Goal: Task Accomplishment & Management: Use online tool/utility

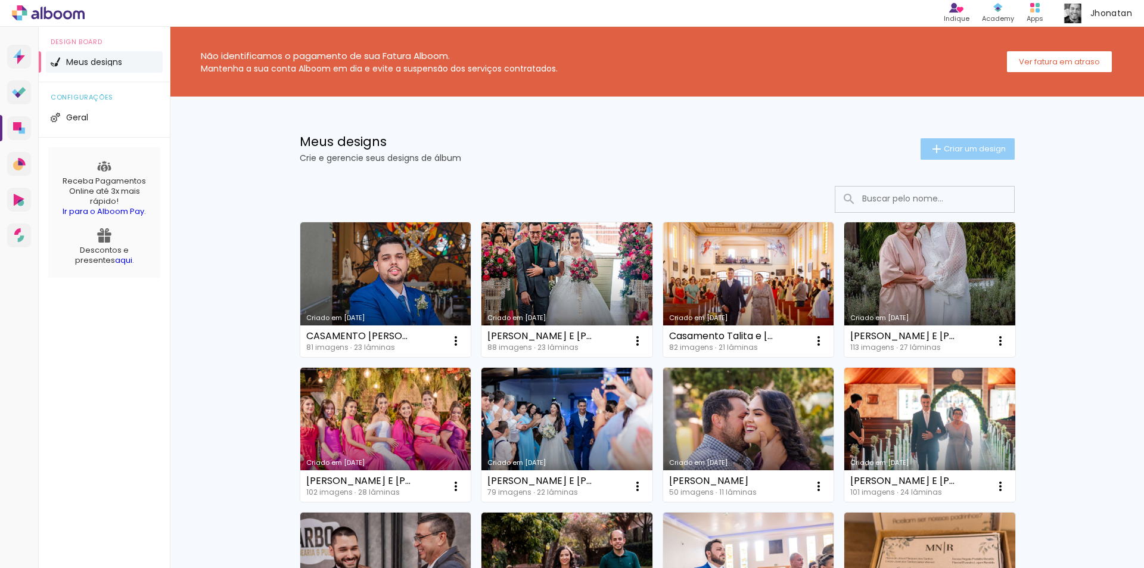
click at [961, 146] on span "Criar um design" at bounding box center [975, 149] width 62 height 8
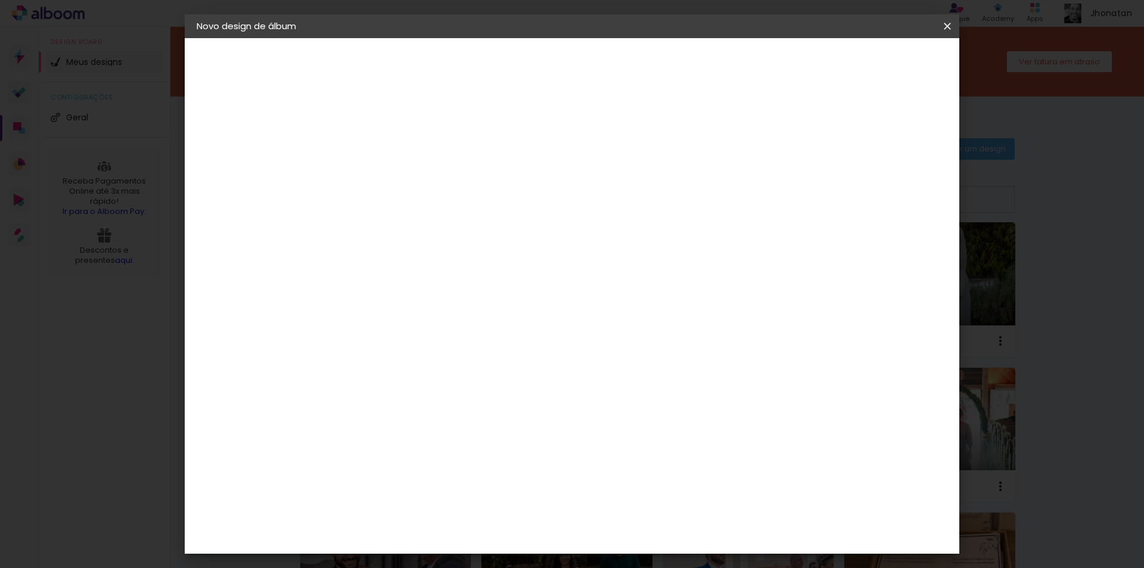
click at [391, 166] on input at bounding box center [391, 160] width 0 height 18
type input "g"
type input "[PERSON_NAME] E RENAN"
type paper-input "[PERSON_NAME] E RENAN"
click at [0, 0] on slot "Avançar" at bounding box center [0, 0] width 0 height 0
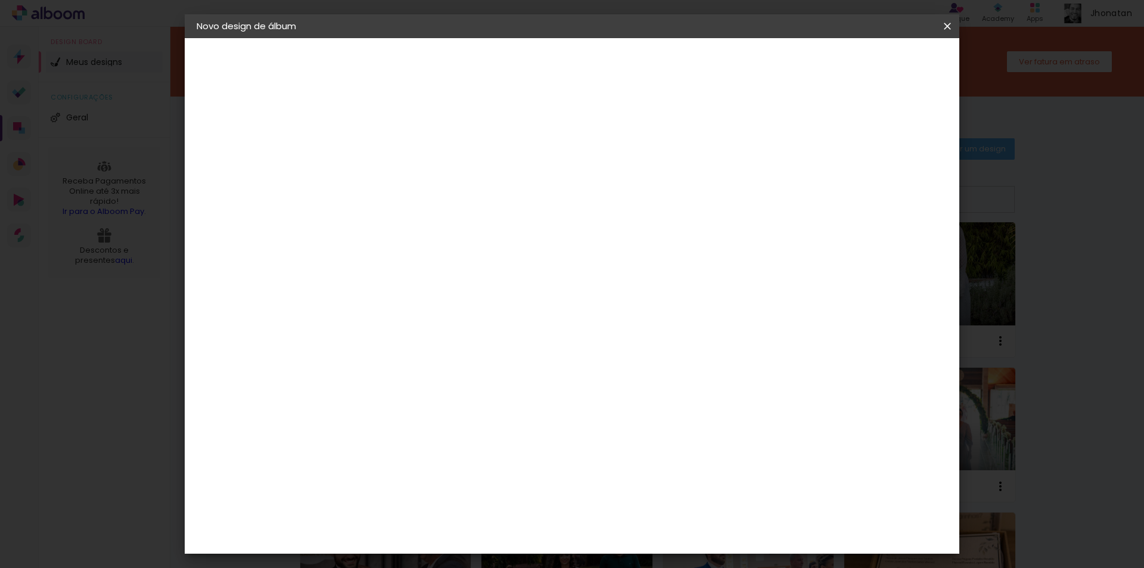
click at [482, 226] on input at bounding box center [422, 226] width 120 height 15
type input "VIA"
type paper-input "VIA"
click at [422, 272] on div "Viacolor" at bounding box center [403, 269] width 39 height 10
click at [0, 0] on slot "Avançar" at bounding box center [0, 0] width 0 height 0
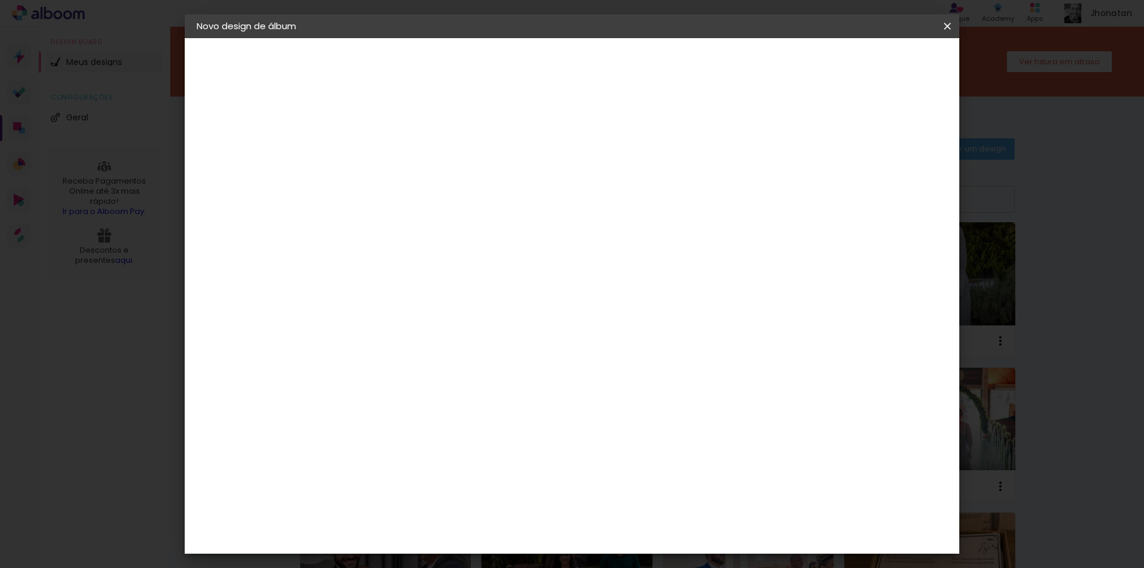
click at [438, 199] on input "text" at bounding box center [414, 207] width 46 height 18
click at [656, 206] on paper-item "Padrão" at bounding box center [649, 198] width 238 height 24
type input "Padrão"
click at [0, 0] on slot "Avançar" at bounding box center [0, 0] width 0 height 0
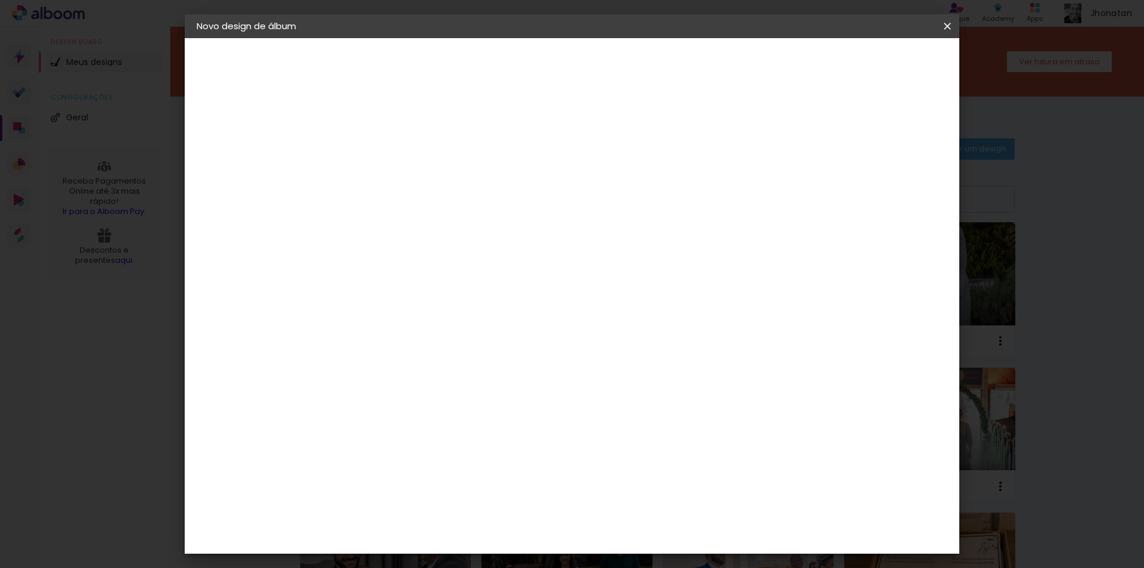
click at [873, 66] on span "Iniciar design" at bounding box center [845, 63] width 54 height 8
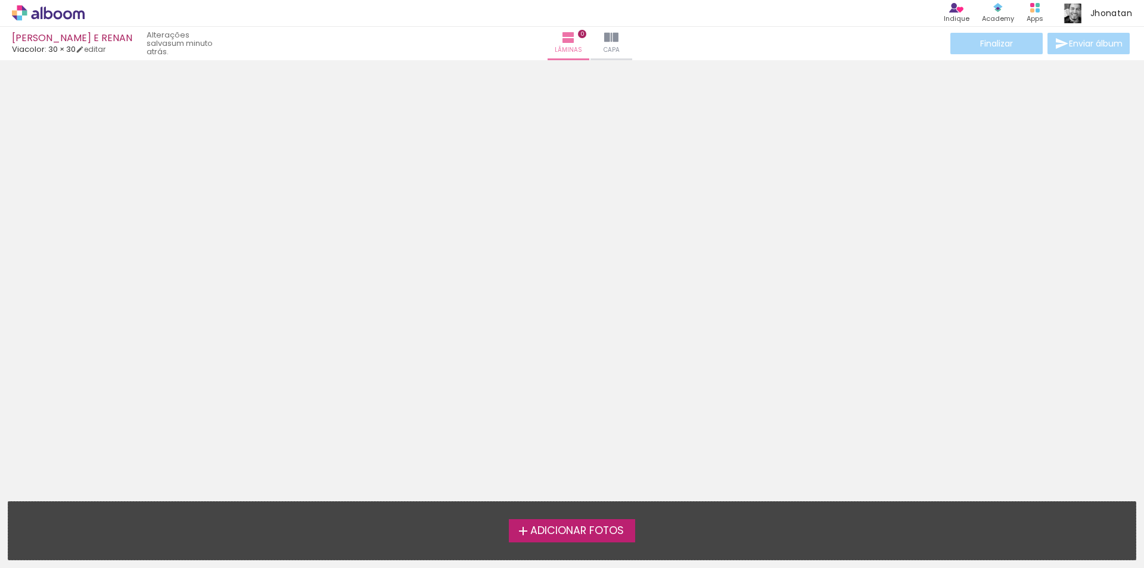
click at [628, 528] on label "Adicionar Fotos" at bounding box center [572, 530] width 127 height 23
click at [0, 0] on input "file" at bounding box center [0, 0] width 0 height 0
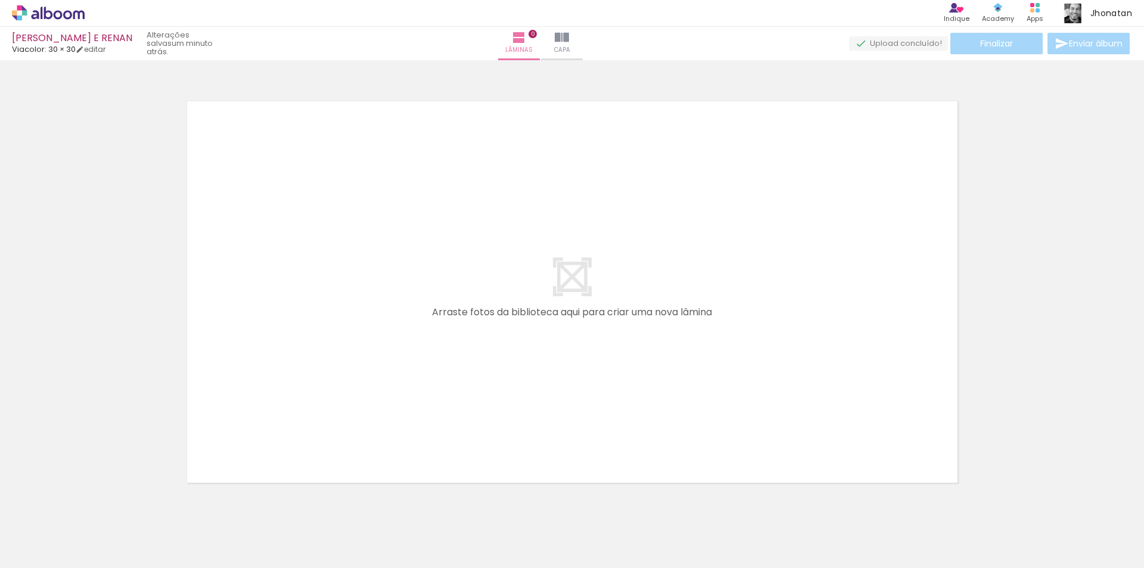
scroll to position [15, 0]
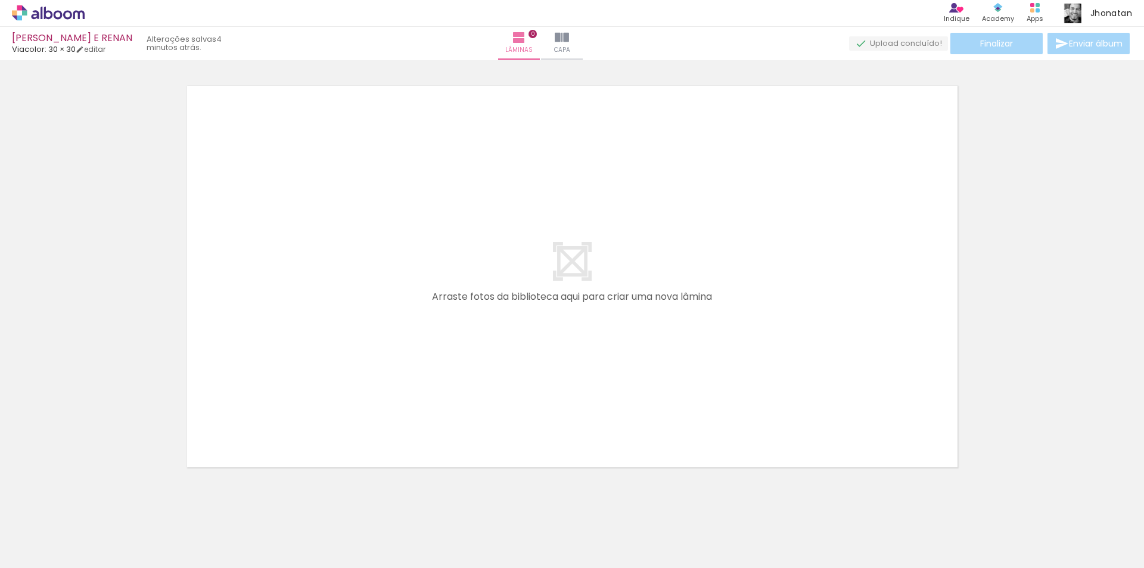
click at [675, 119] on quentale-layouter at bounding box center [571, 276] width 783 height 394
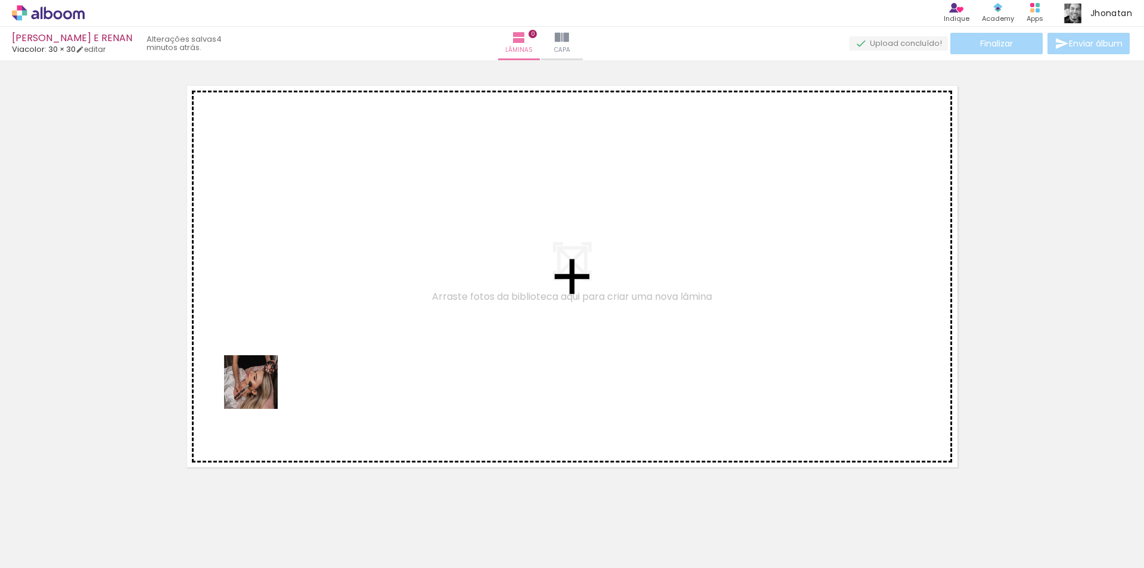
drag, startPoint x: 135, startPoint y: 533, endPoint x: 278, endPoint y: 364, distance: 221.1
click at [278, 364] on quentale-workspace at bounding box center [572, 284] width 1144 height 568
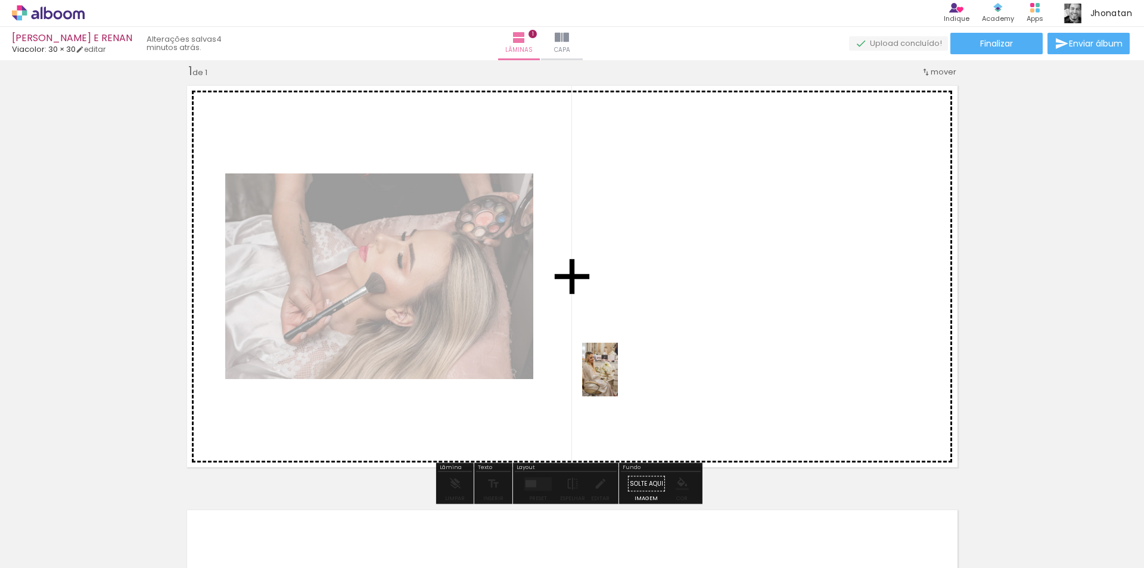
drag, startPoint x: 187, startPoint y: 524, endPoint x: 618, endPoint y: 378, distance: 454.5
click at [618, 378] on quentale-workspace at bounding box center [572, 284] width 1144 height 568
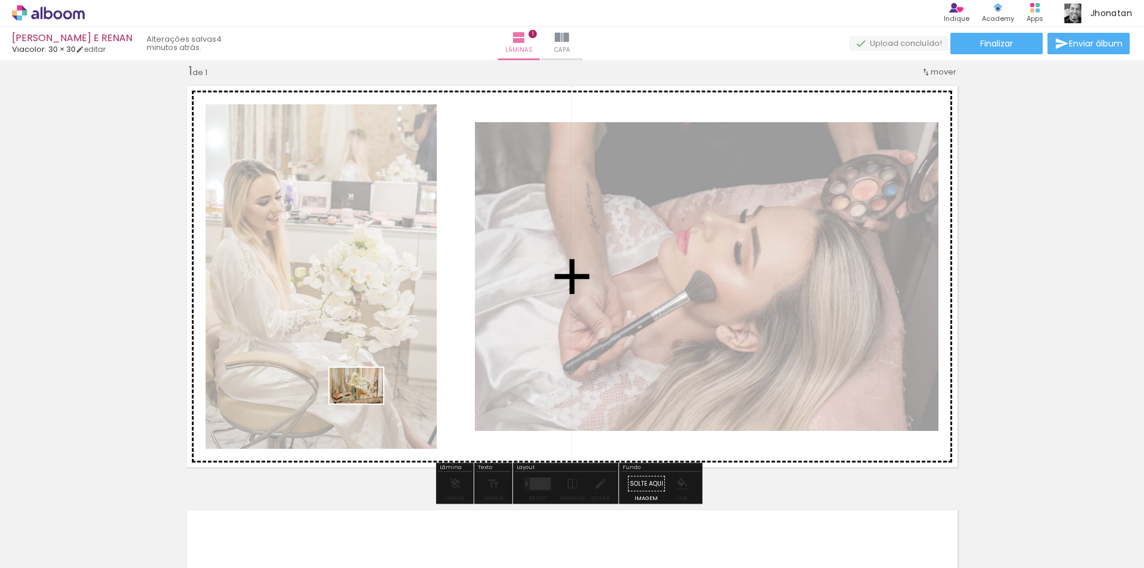
drag, startPoint x: 263, startPoint y: 538, endPoint x: 365, endPoint y: 403, distance: 169.3
click at [365, 403] on quentale-workspace at bounding box center [572, 284] width 1144 height 568
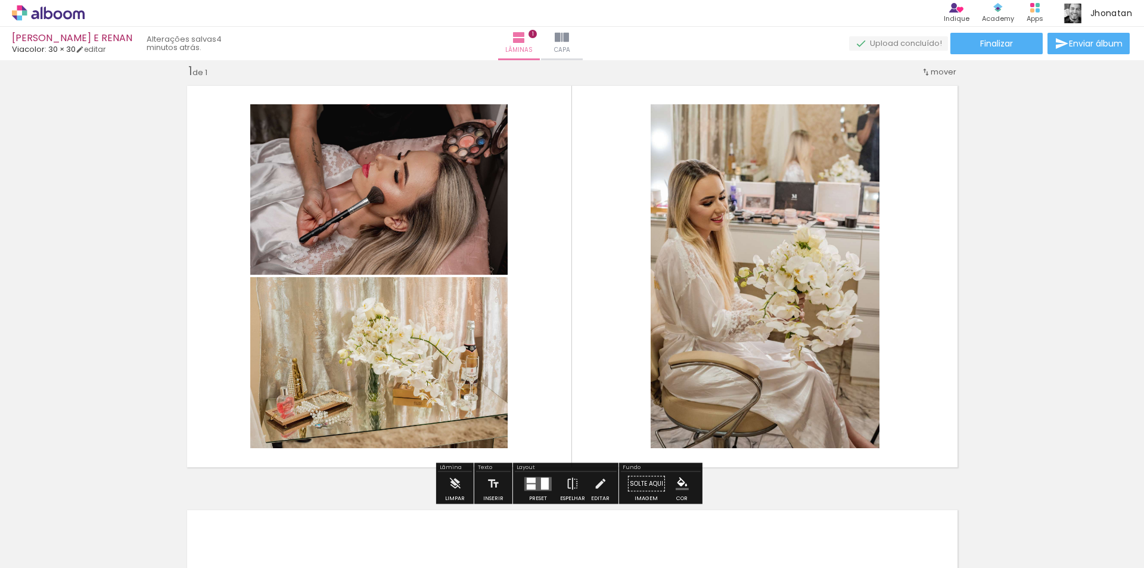
scroll to position [135, 0]
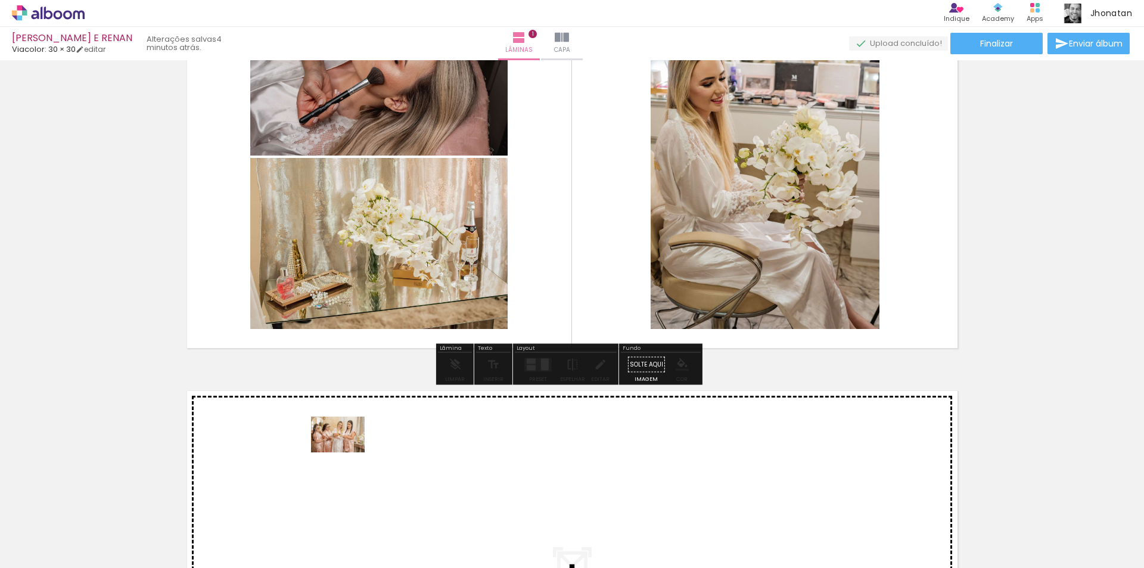
drag, startPoint x: 332, startPoint y: 524, endPoint x: 347, endPoint y: 452, distance: 72.9
click at [347, 452] on quentale-workspace at bounding box center [572, 284] width 1144 height 568
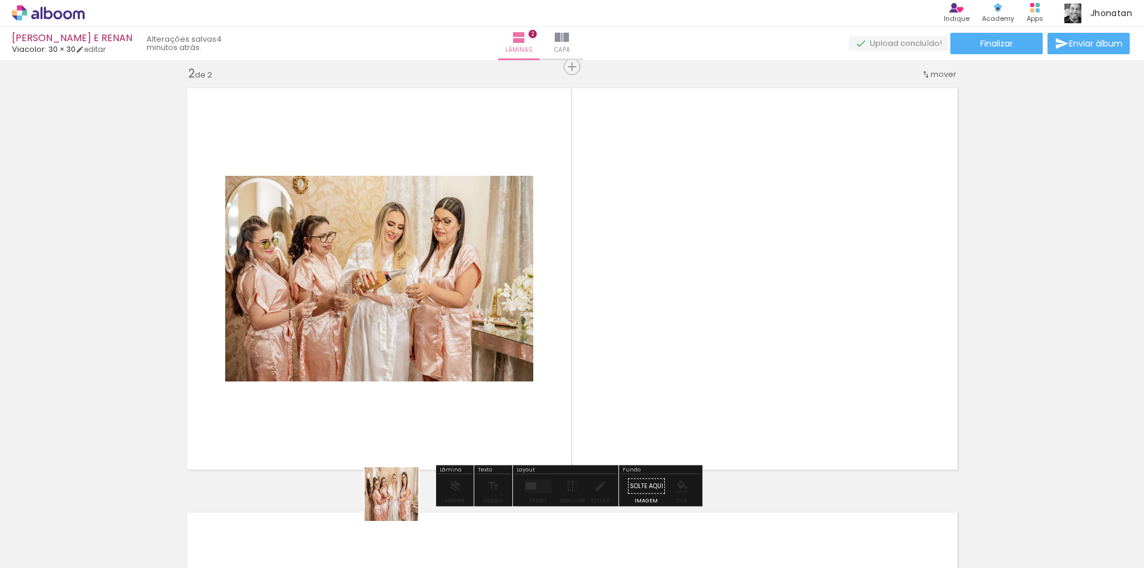
scroll to position [440, 0]
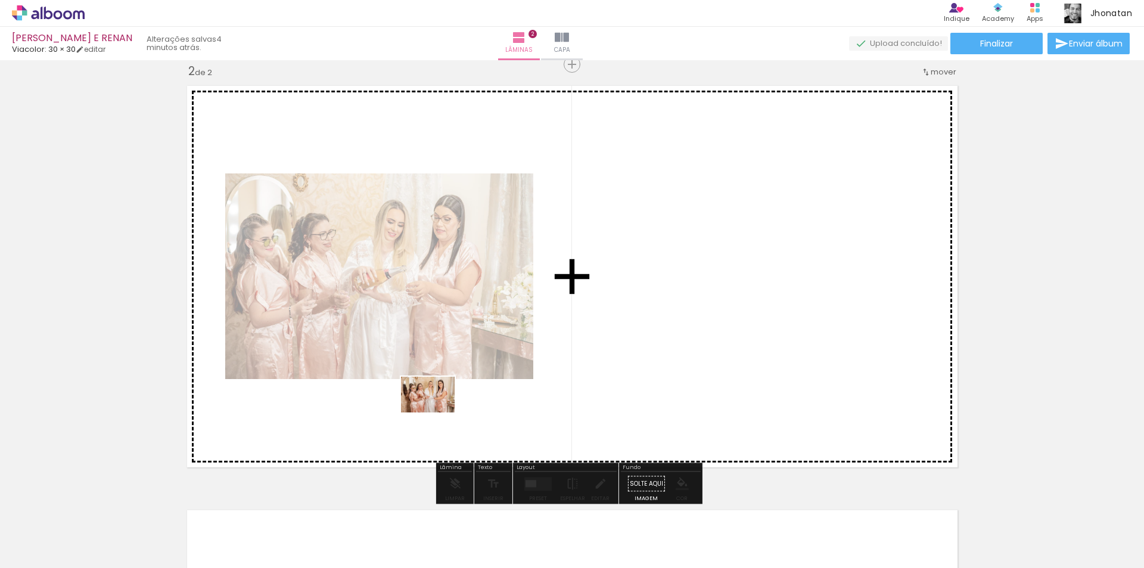
drag, startPoint x: 400, startPoint y: 503, endPoint x: 437, endPoint y: 412, distance: 97.6
click at [437, 412] on quentale-workspace at bounding box center [572, 284] width 1144 height 568
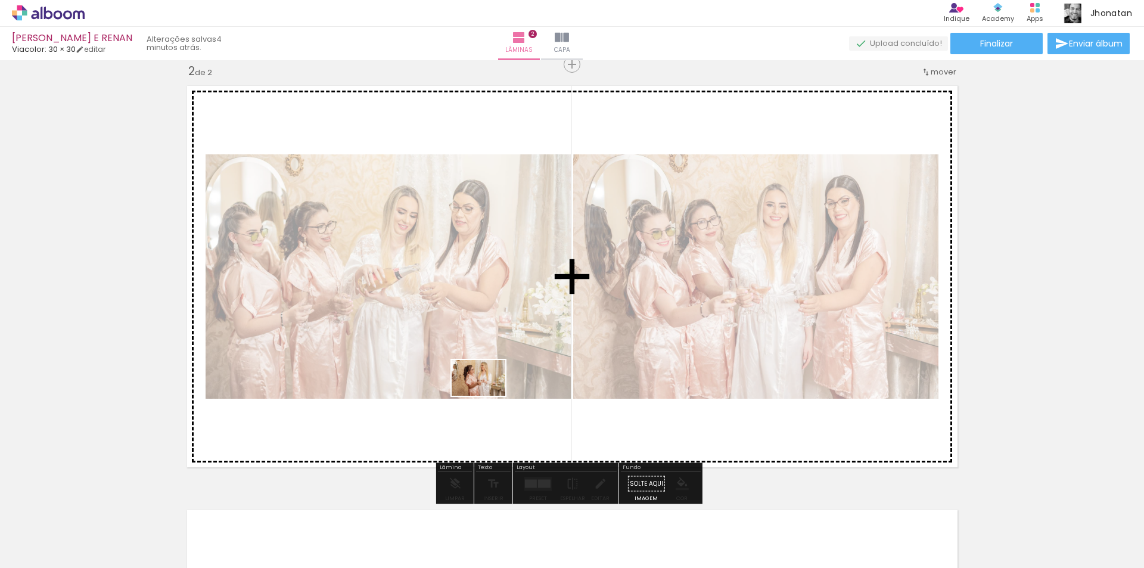
drag, startPoint x: 459, startPoint y: 533, endPoint x: 545, endPoint y: 500, distance: 91.8
click at [488, 396] on quentale-workspace at bounding box center [572, 284] width 1144 height 568
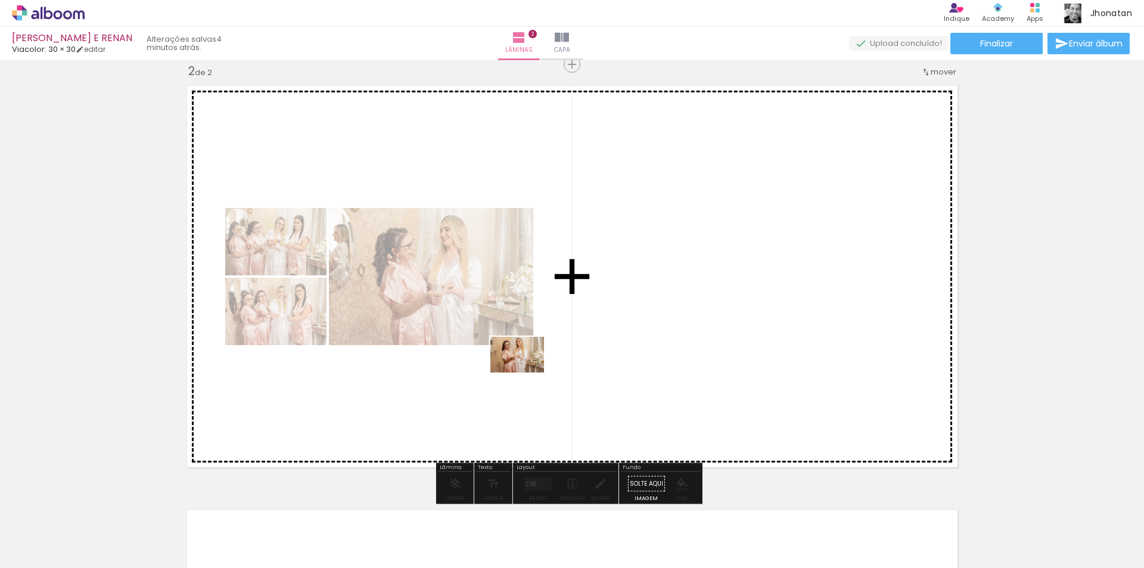
drag, startPoint x: 537, startPoint y: 523, endPoint x: 526, endPoint y: 372, distance: 151.1
click at [526, 372] on quentale-workspace at bounding box center [572, 284] width 1144 height 568
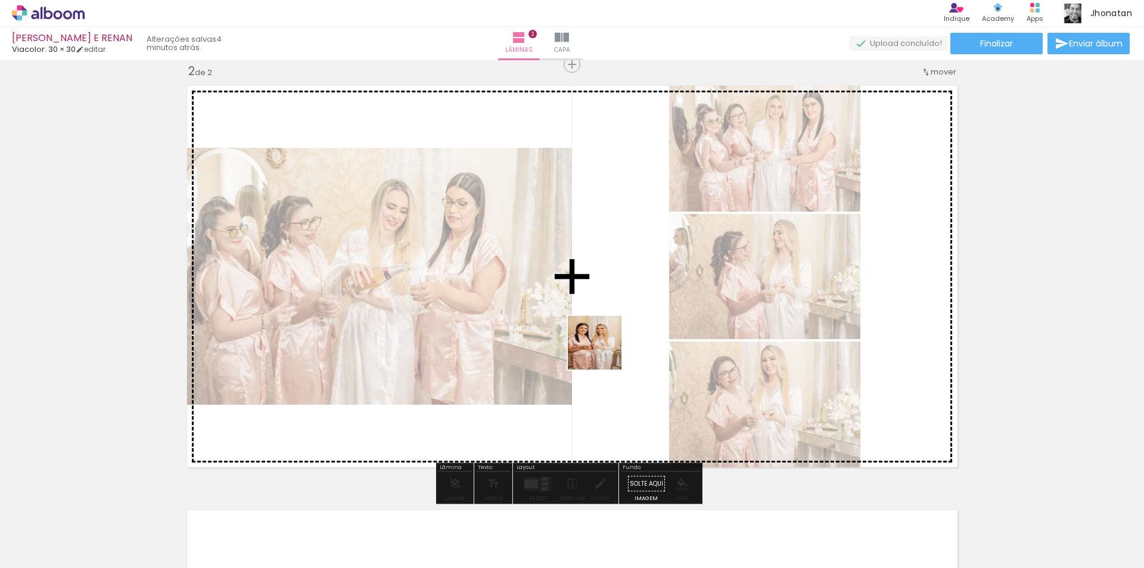
drag, startPoint x: 588, startPoint y: 520, endPoint x: 603, endPoint y: 348, distance: 172.2
click at [603, 348] on quentale-workspace at bounding box center [572, 284] width 1144 height 568
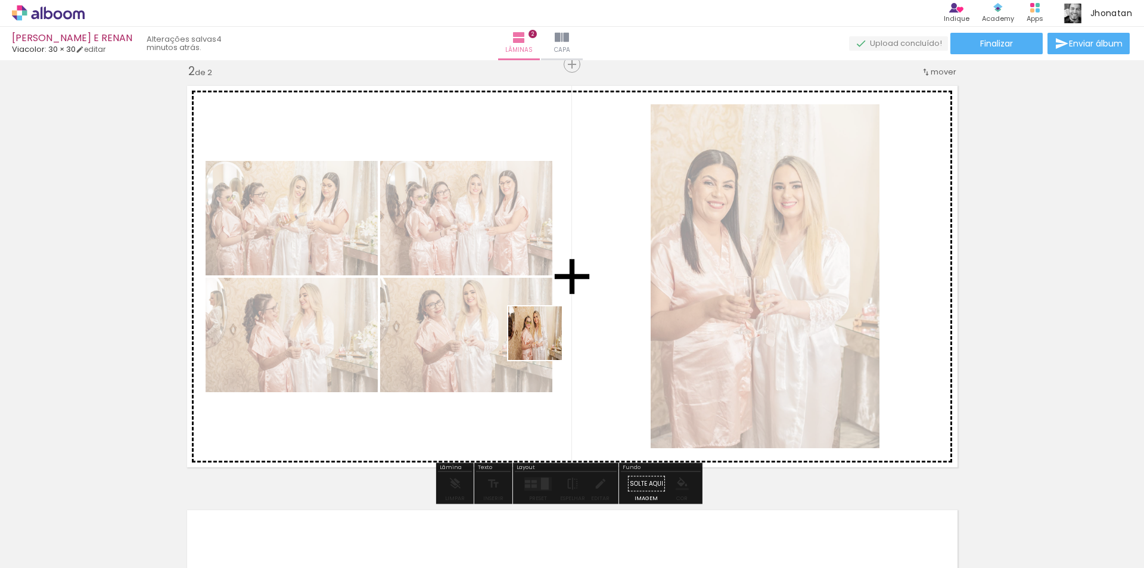
drag, startPoint x: 659, startPoint y: 522, endPoint x: 544, endPoint y: 342, distance: 214.3
click at [544, 342] on quentale-workspace at bounding box center [572, 284] width 1144 height 568
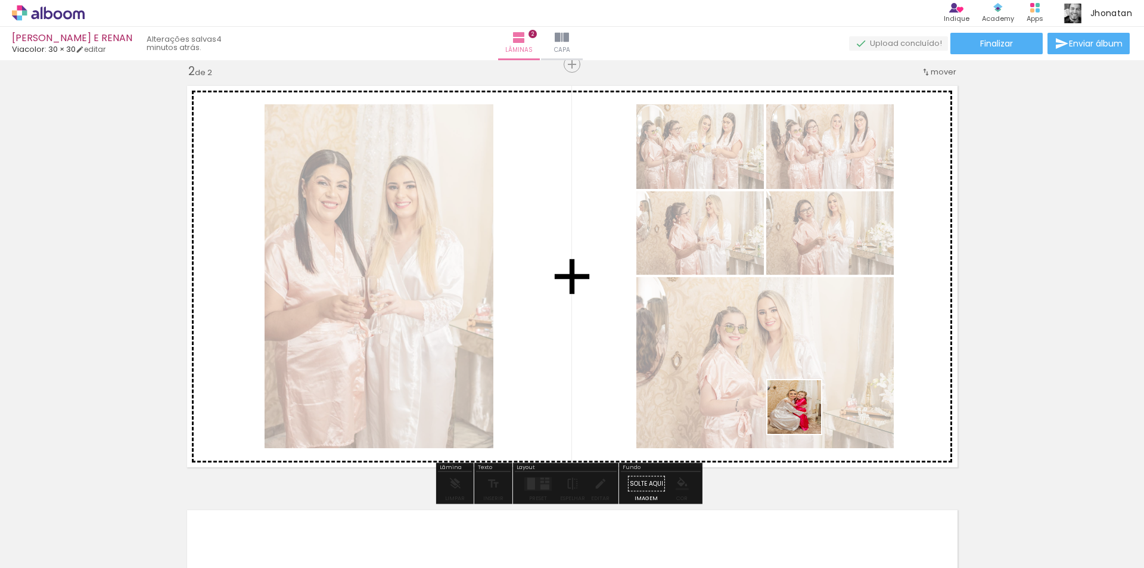
drag, startPoint x: 853, startPoint y: 522, endPoint x: 782, endPoint y: 393, distance: 146.9
click at [783, 393] on quentale-workspace at bounding box center [572, 284] width 1144 height 568
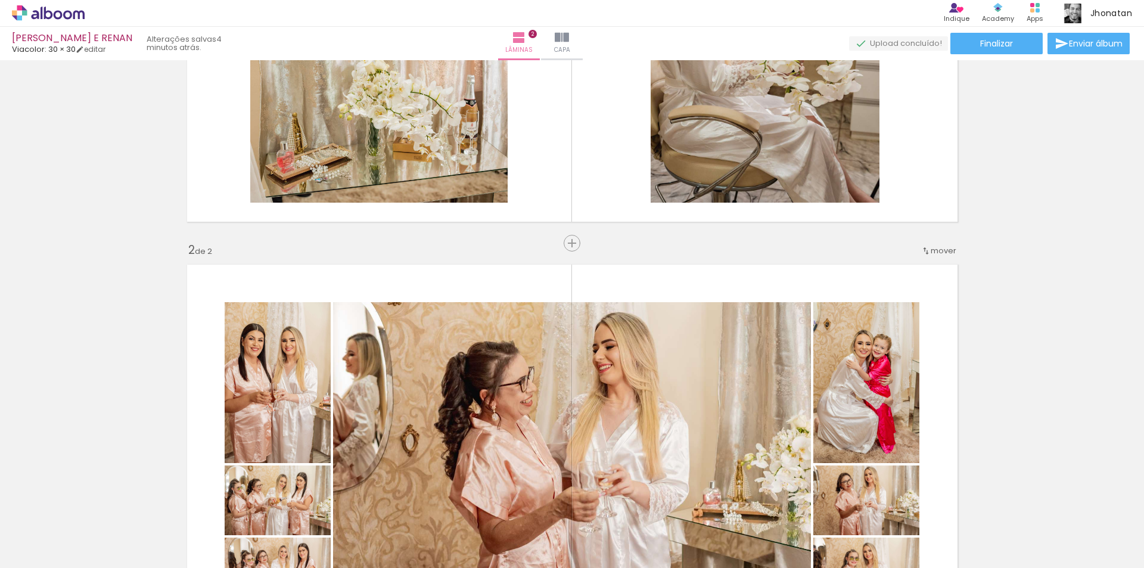
scroll to position [142, 0]
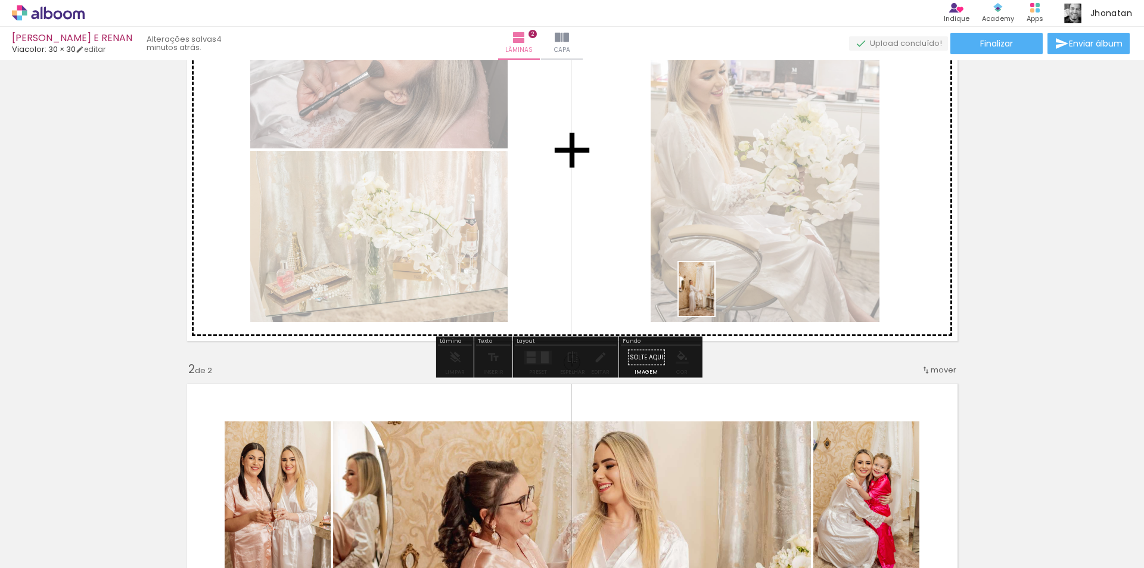
drag, startPoint x: 733, startPoint y: 533, endPoint x: 842, endPoint y: 531, distance: 108.4
click at [709, 278] on quentale-workspace at bounding box center [572, 284] width 1144 height 568
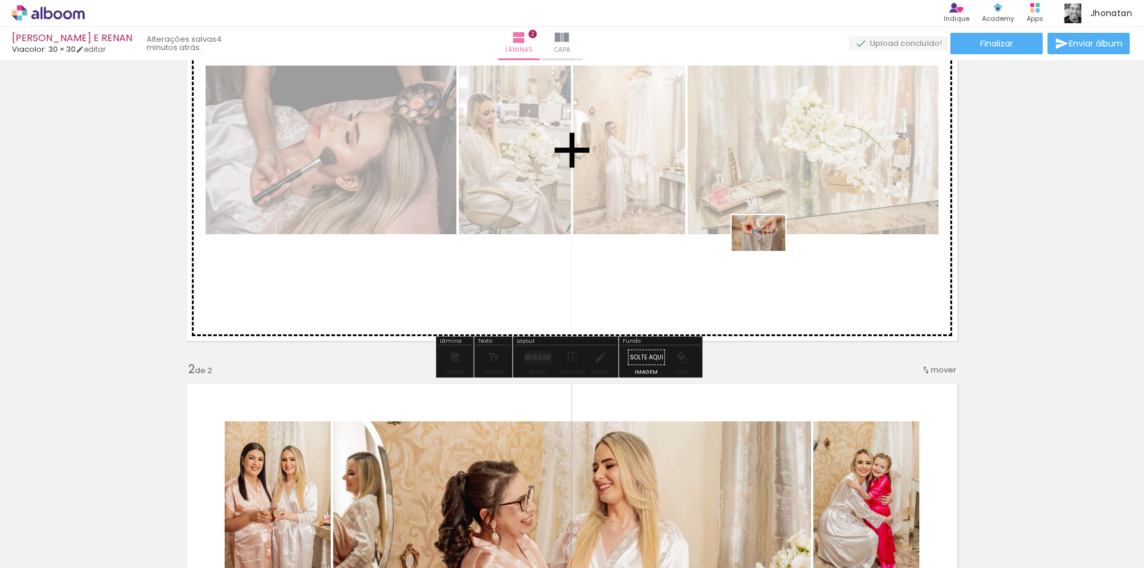
drag, startPoint x: 783, startPoint y: 388, endPoint x: 766, endPoint y: 247, distance: 142.7
click at [766, 247] on quentale-workspace at bounding box center [572, 284] width 1144 height 568
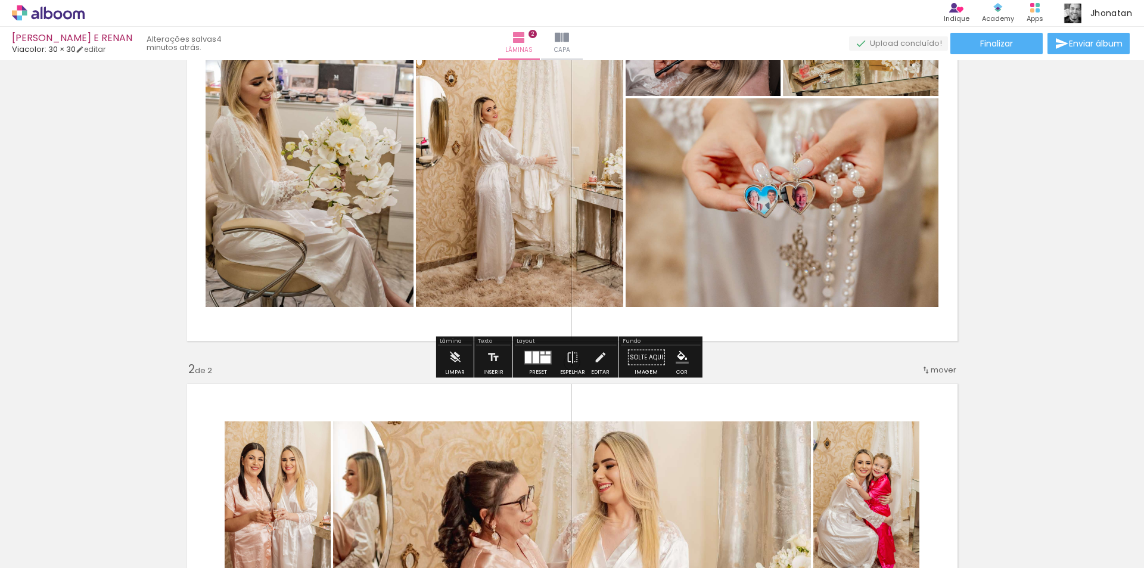
scroll to position [23, 0]
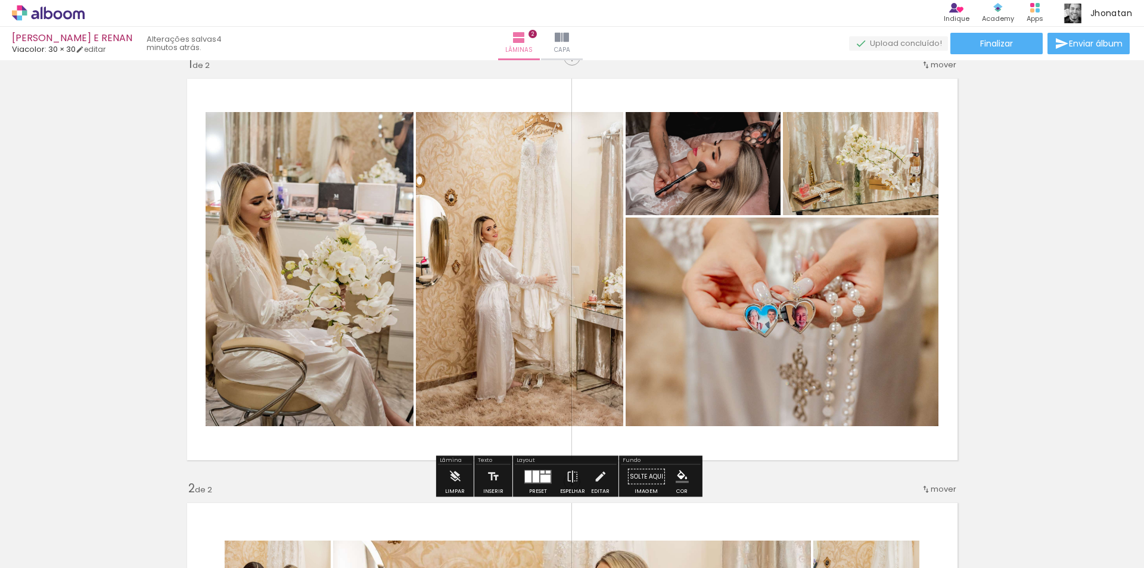
click at [541, 482] on quentale-layouter at bounding box center [537, 476] width 27 height 14
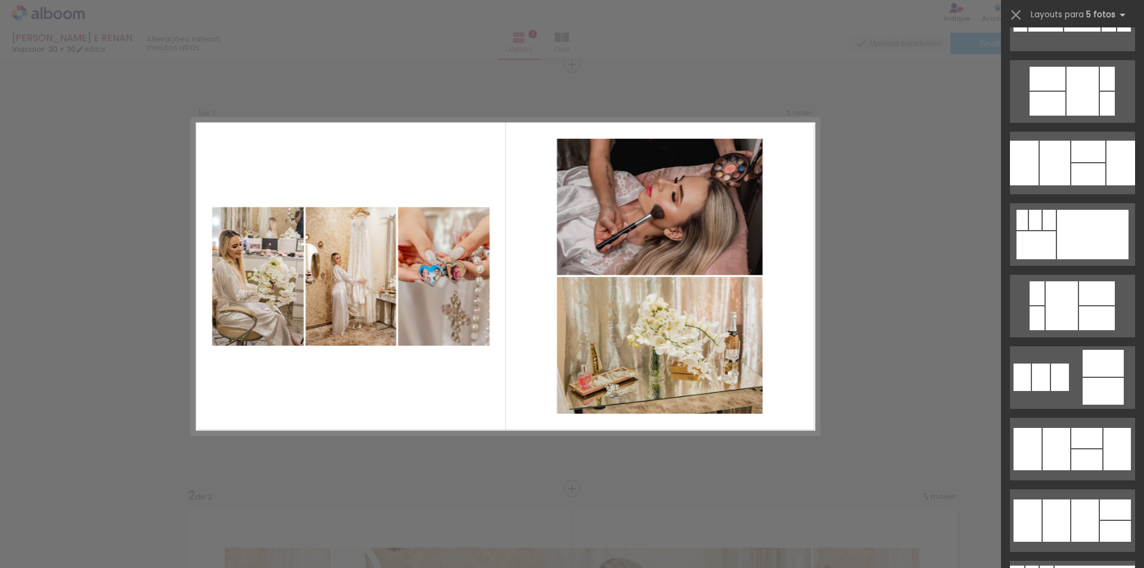
scroll to position [5182, 0]
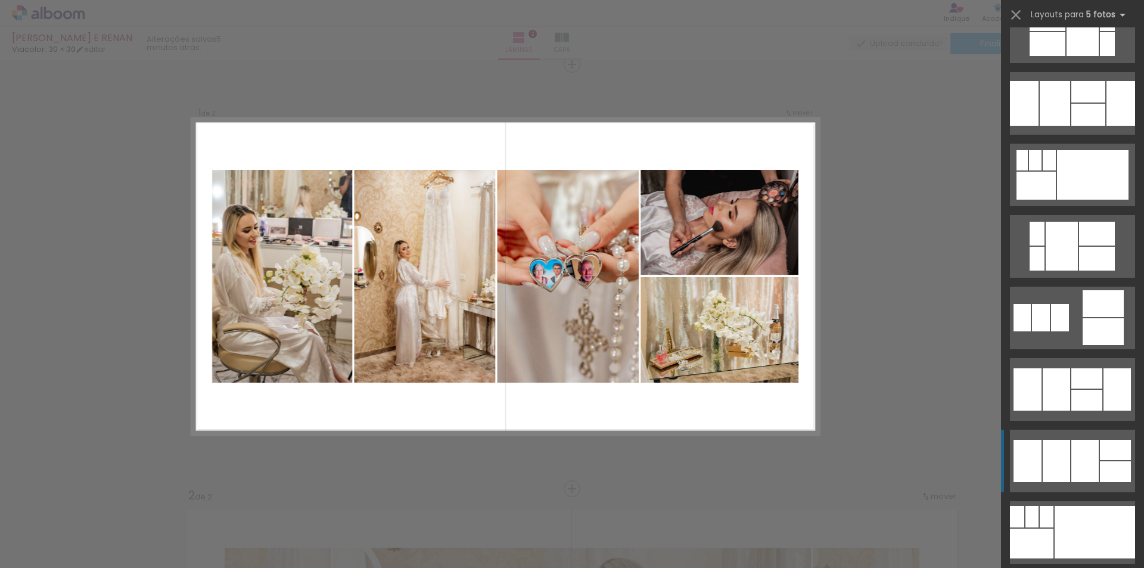
click at [1118, 458] on div at bounding box center [1115, 450] width 31 height 20
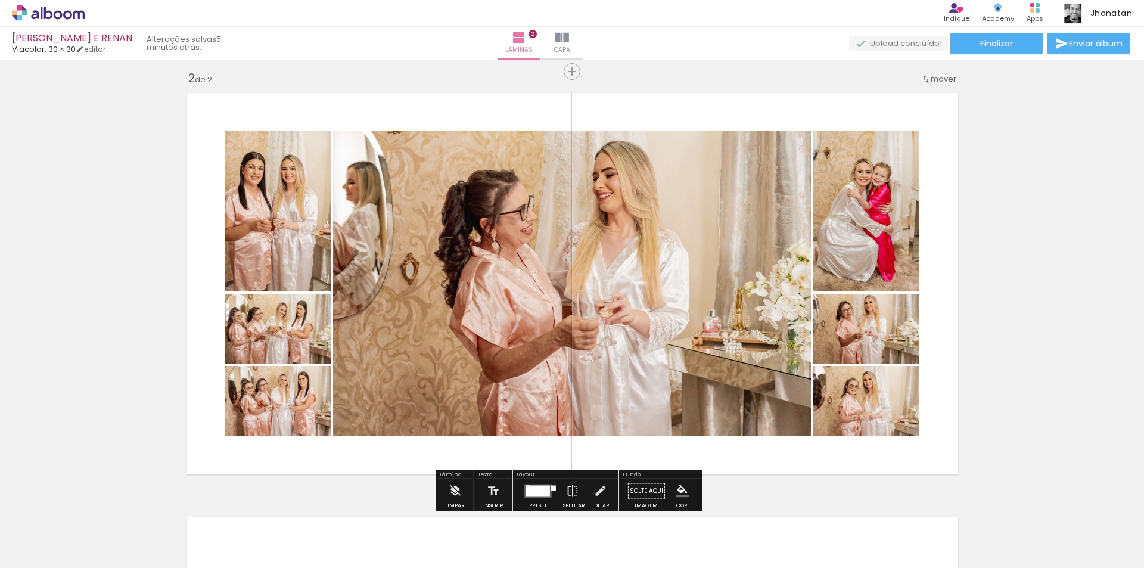
scroll to position [552, 0]
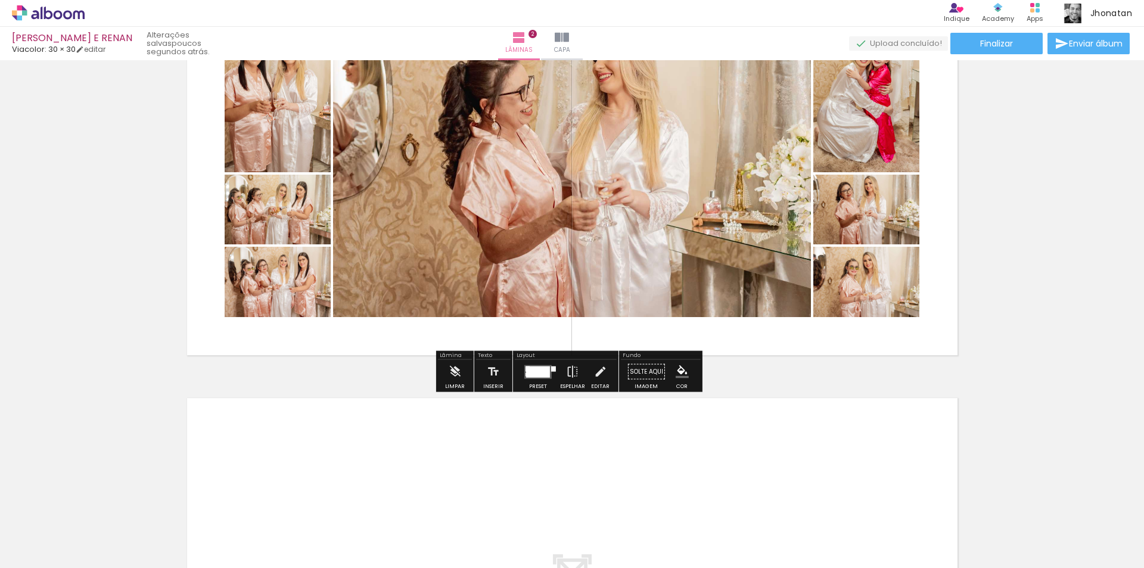
click at [541, 370] on div at bounding box center [538, 371] width 24 height 11
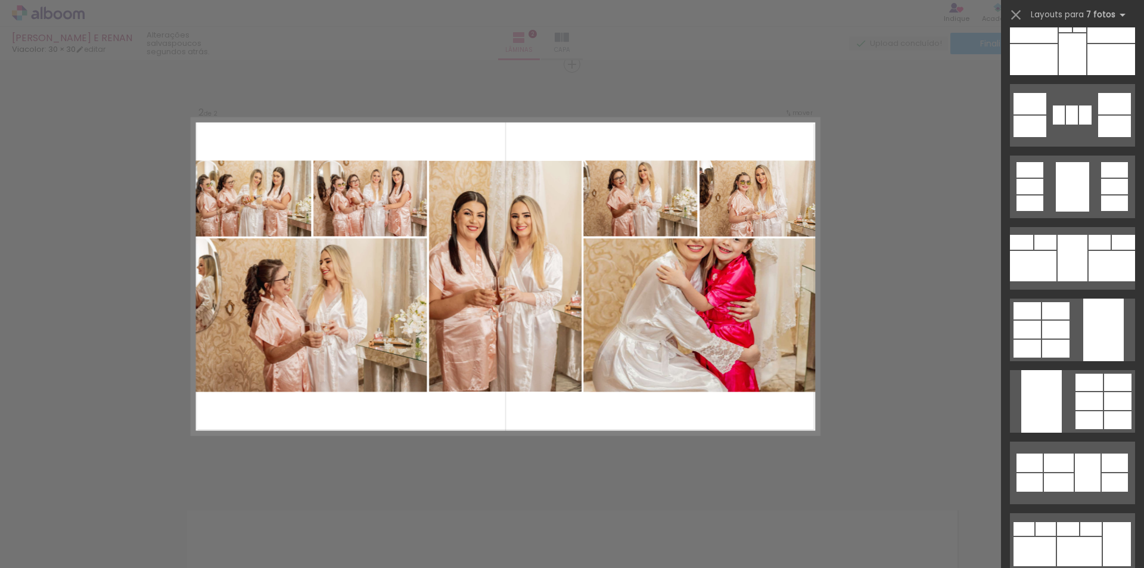
scroll to position [2859, 0]
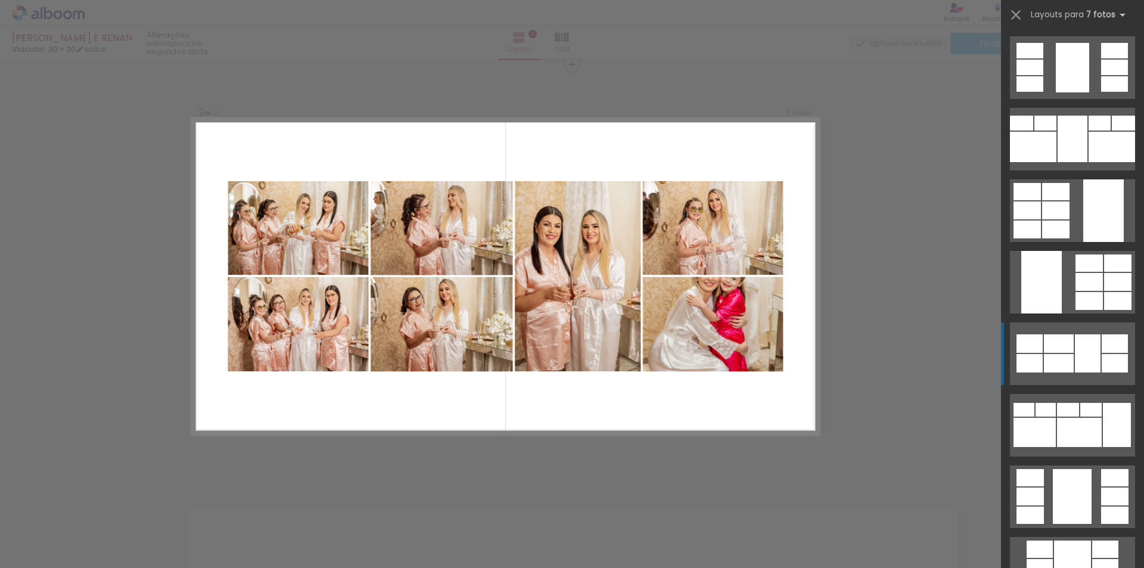
click at [1114, 356] on div at bounding box center [1114, 363] width 26 height 18
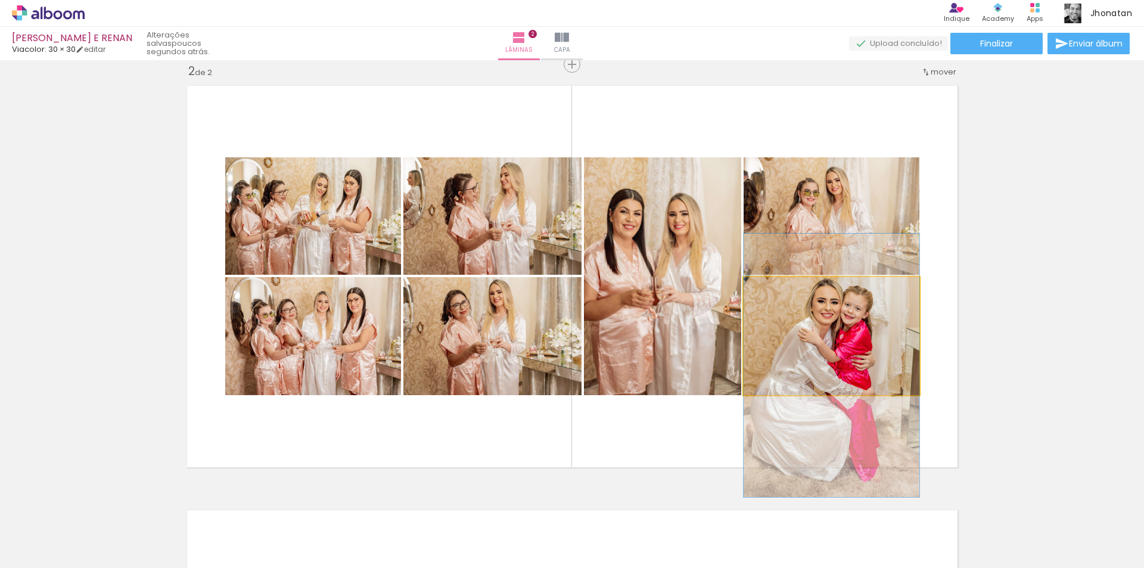
drag, startPoint x: 873, startPoint y: 322, endPoint x: 873, endPoint y: 351, distance: 29.2
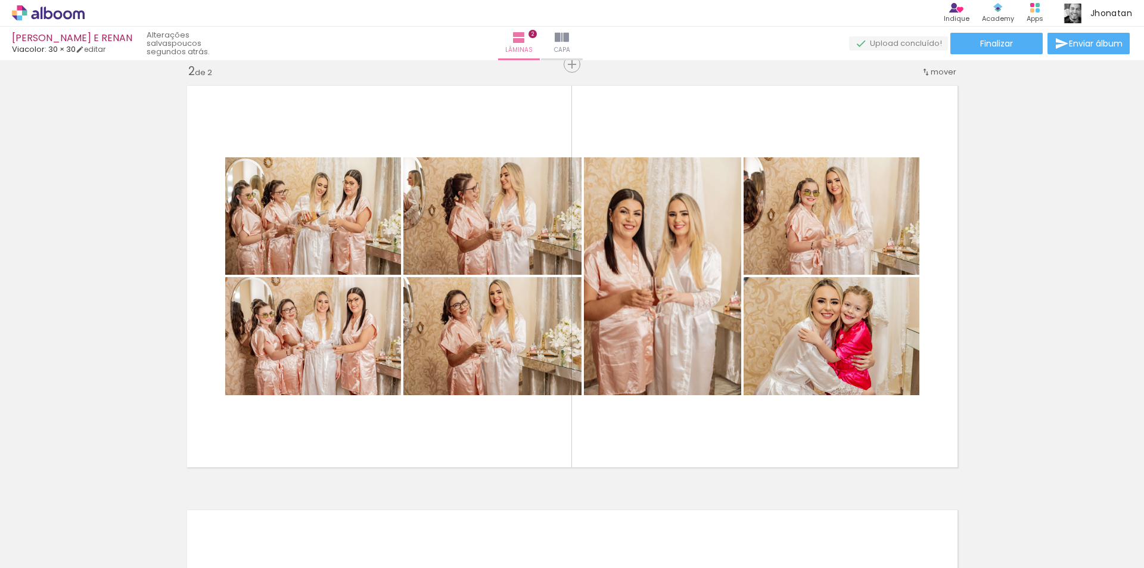
click at [1033, 256] on div "Inserir lâmina 1 de 2 Inserir lâmina 2 de 2" at bounding box center [572, 261] width 1144 height 1273
click at [689, 225] on quentale-photo at bounding box center [662, 276] width 157 height 238
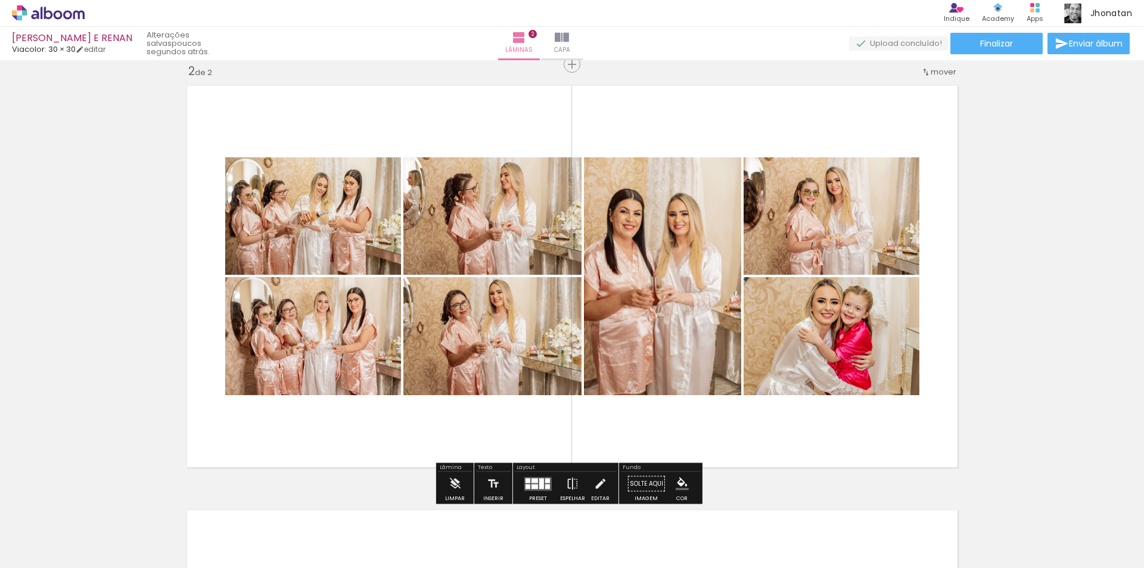
click at [689, 225] on quentale-photo at bounding box center [662, 276] width 157 height 238
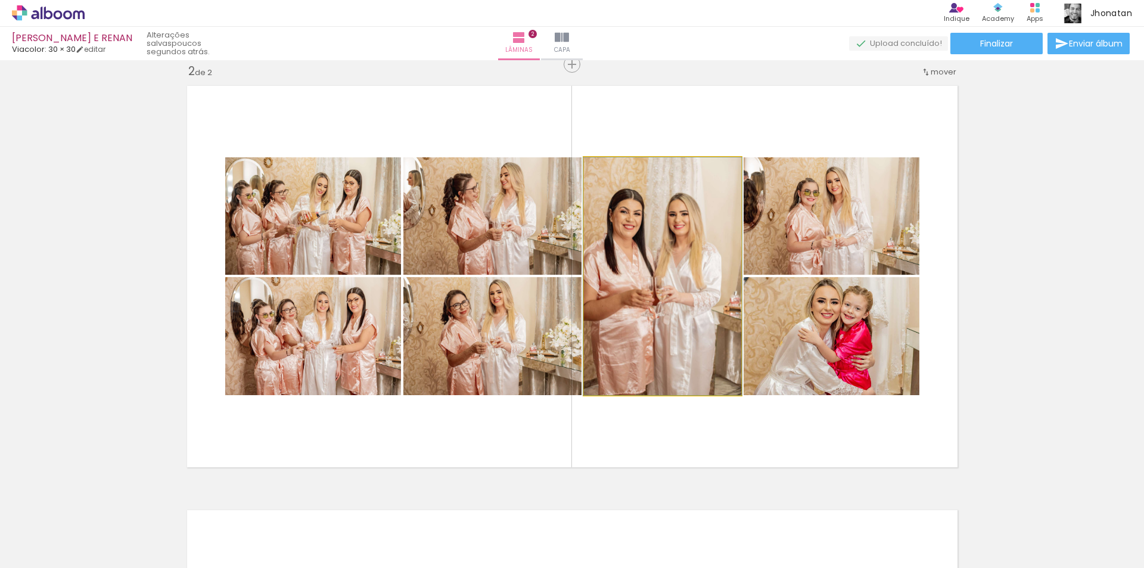
click at [689, 225] on quentale-photo at bounding box center [662, 276] width 157 height 238
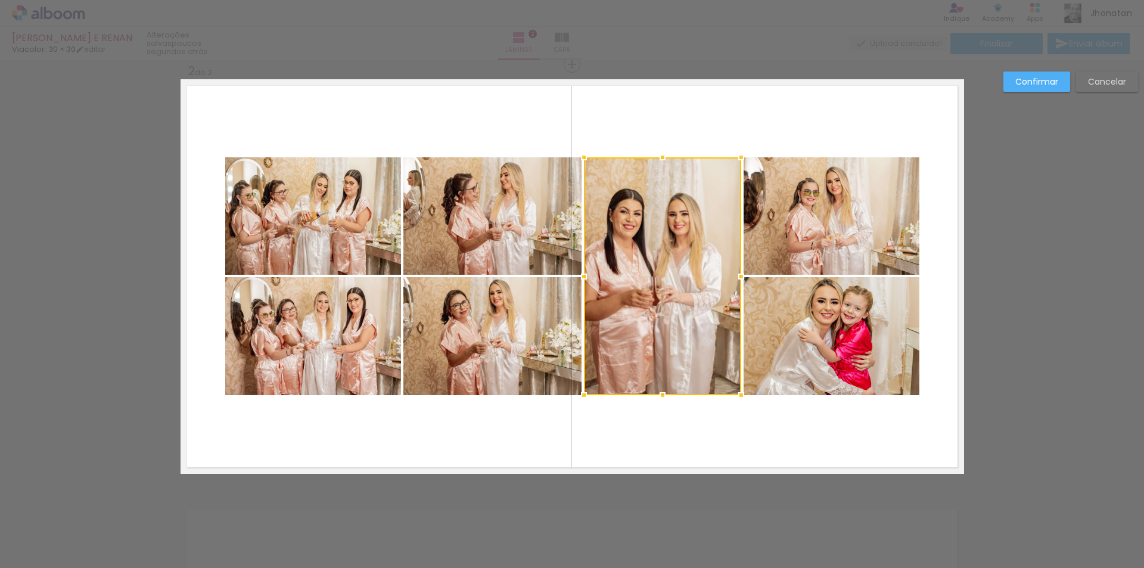
click at [794, 200] on quentale-photo at bounding box center [831, 215] width 176 height 117
click at [794, 308] on div at bounding box center [751, 276] width 335 height 238
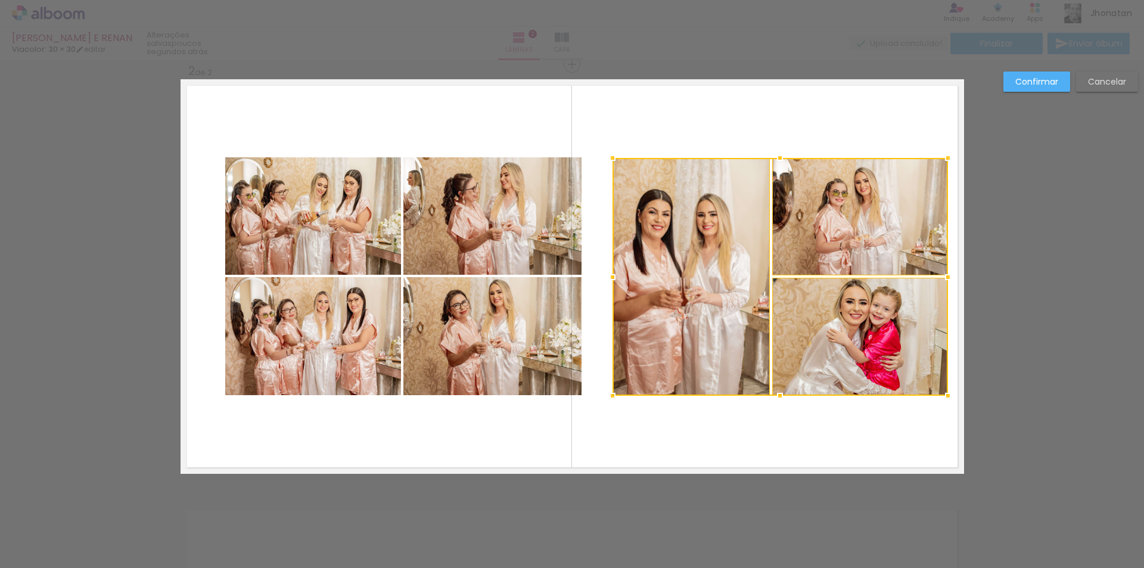
drag, startPoint x: 820, startPoint y: 306, endPoint x: 849, endPoint y: 306, distance: 28.6
click at [849, 306] on div at bounding box center [779, 277] width 335 height 238
click at [736, 235] on quentale-photo at bounding box center [690, 277] width 157 height 238
click at [855, 200] on quentale-photo at bounding box center [860, 216] width 176 height 117
click at [867, 319] on div at bounding box center [779, 277] width 335 height 238
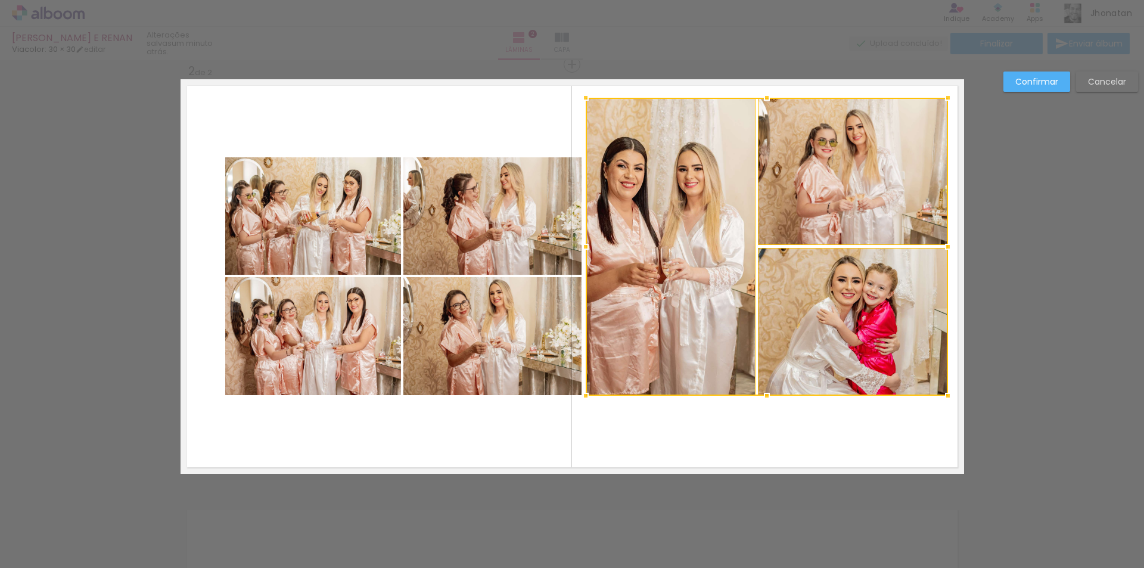
drag, startPoint x: 607, startPoint y: 157, endPoint x: 580, endPoint y: 98, distance: 65.3
click at [580, 98] on div at bounding box center [586, 98] width 24 height 24
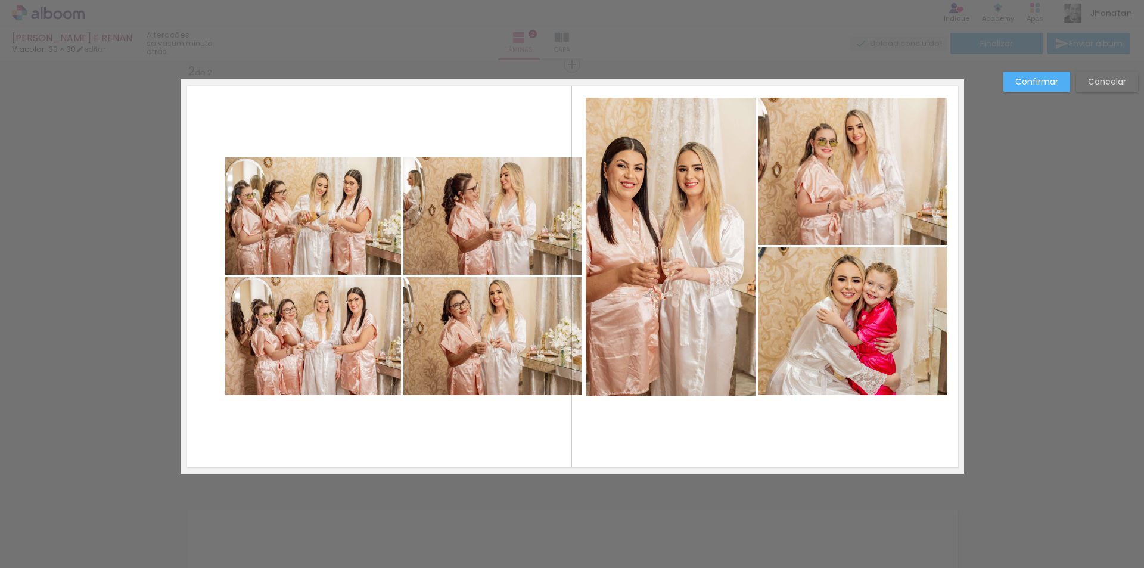
click at [836, 315] on quentale-photo at bounding box center [853, 321] width 190 height 148
click at [692, 225] on quentale-photo at bounding box center [671, 247] width 170 height 298
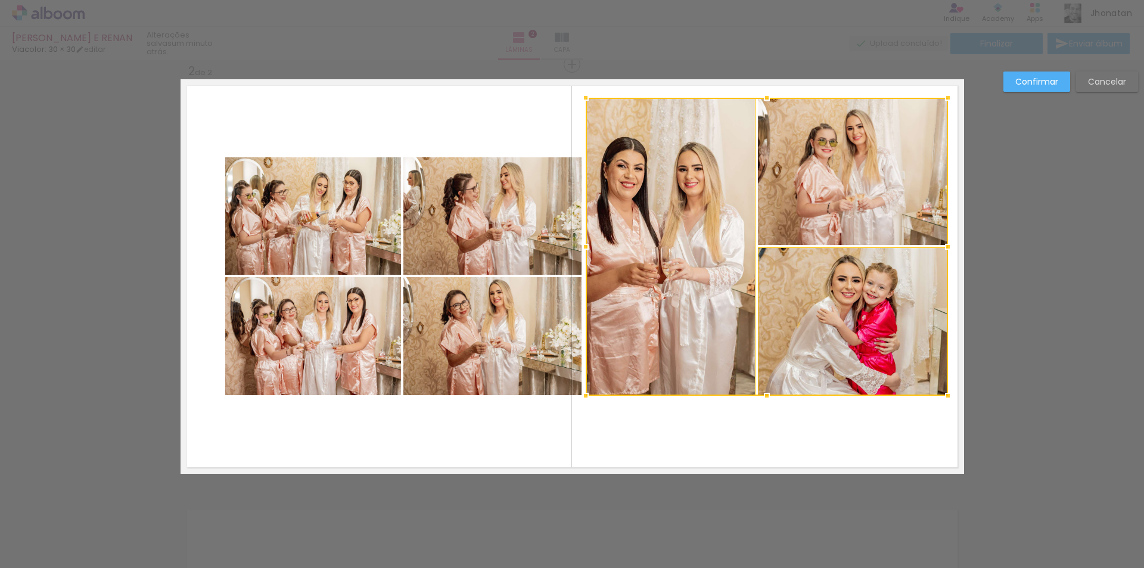
click at [829, 193] on div at bounding box center [767, 247] width 362 height 298
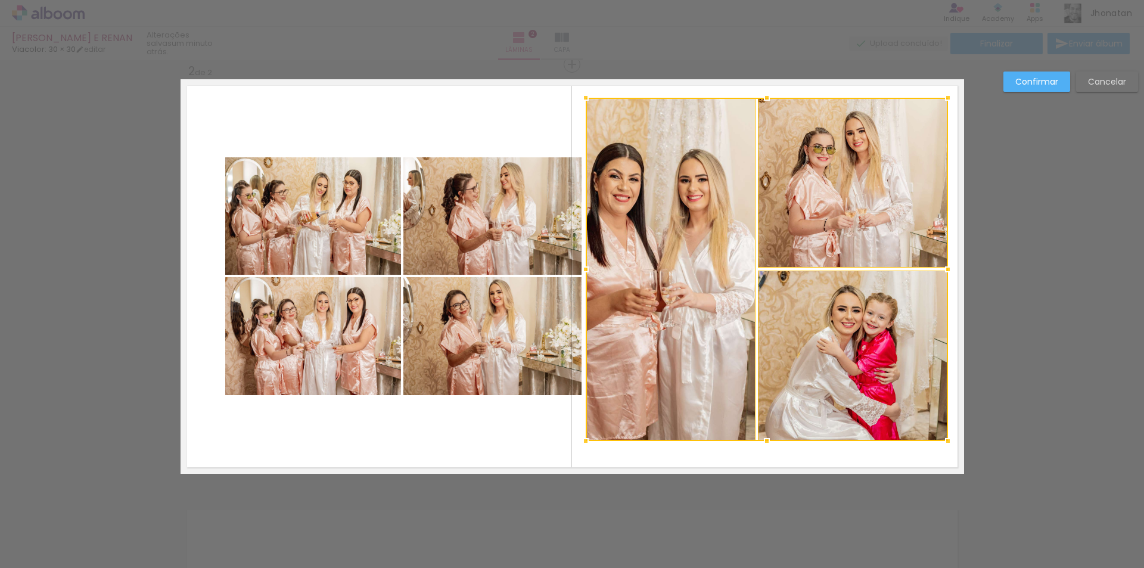
drag, startPoint x: 761, startPoint y: 396, endPoint x: 766, endPoint y: 439, distance: 43.2
click at [766, 439] on div at bounding box center [767, 441] width 24 height 24
drag, startPoint x: 705, startPoint y: 304, endPoint x: 688, endPoint y: 274, distance: 34.9
click at [702, 299] on div at bounding box center [767, 269] width 362 height 343
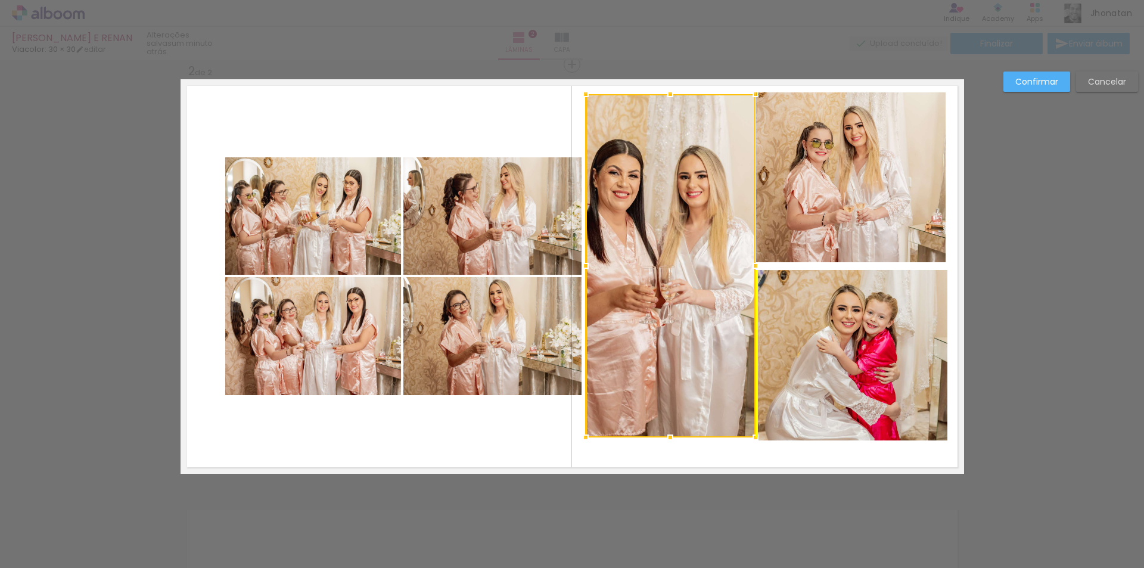
click at [695, 275] on div at bounding box center [671, 265] width 170 height 343
click at [1081, 252] on div "Confirmar Cancelar" at bounding box center [572, 271] width 1144 height 1301
click at [715, 207] on div at bounding box center [671, 265] width 170 height 343
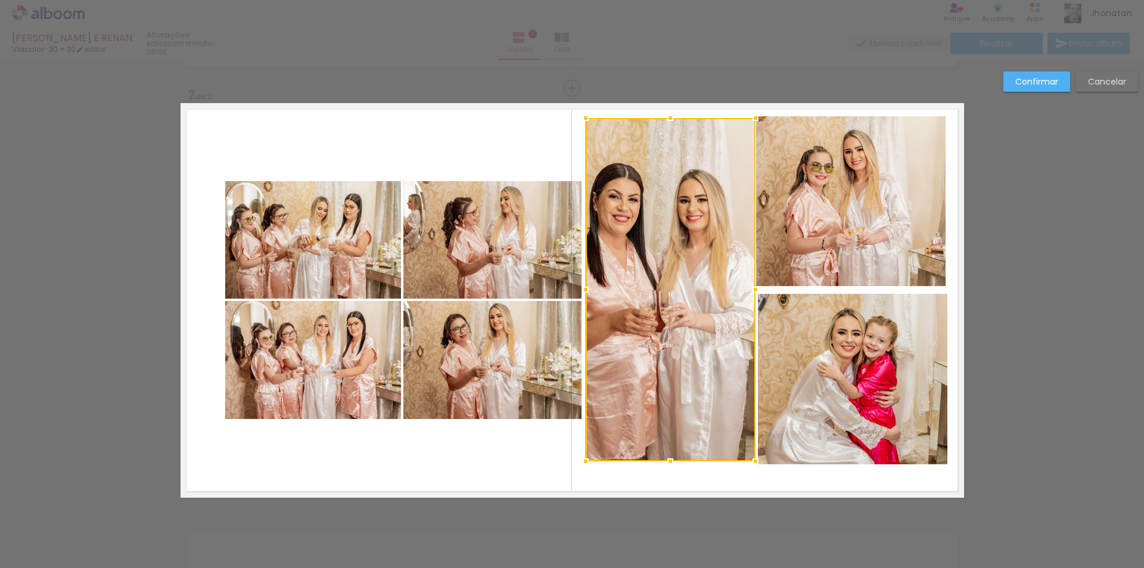
scroll to position [392, 0]
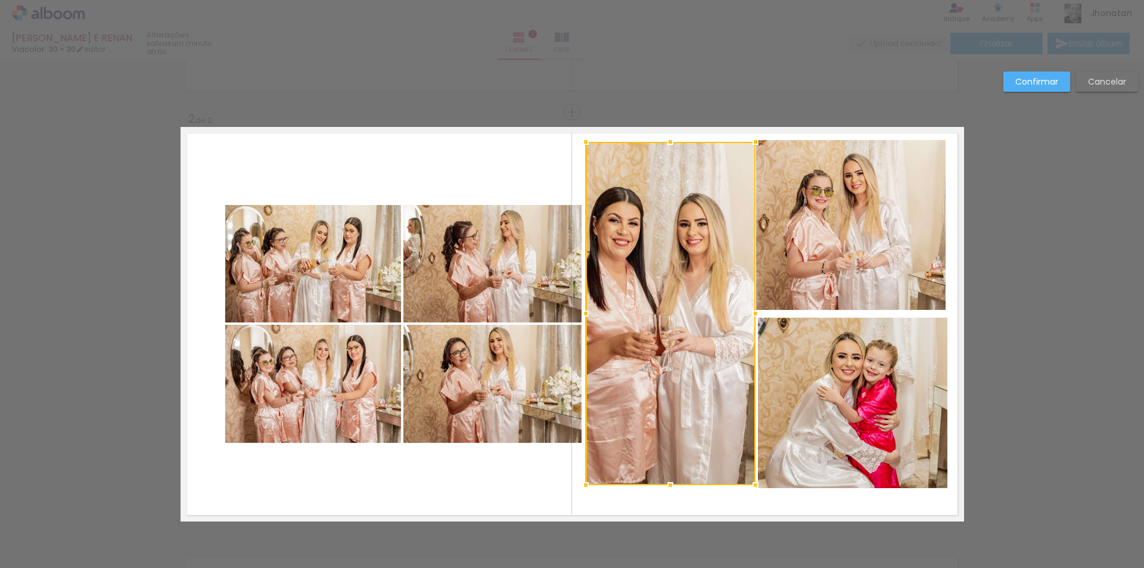
click at [489, 158] on quentale-layouter at bounding box center [571, 324] width 783 height 394
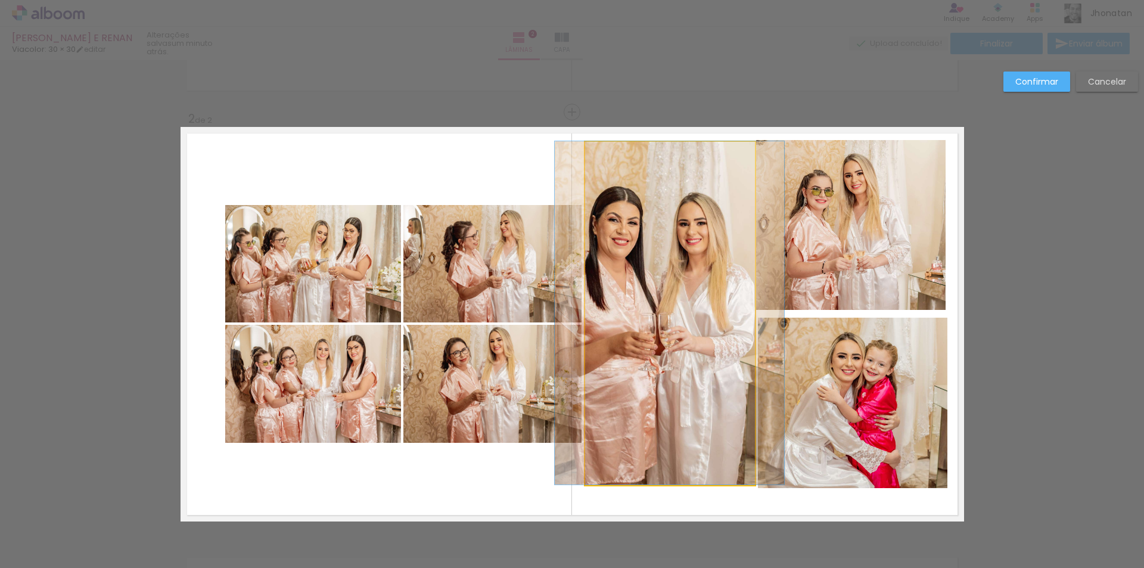
drag, startPoint x: 713, startPoint y: 207, endPoint x: 712, endPoint y: 200, distance: 6.6
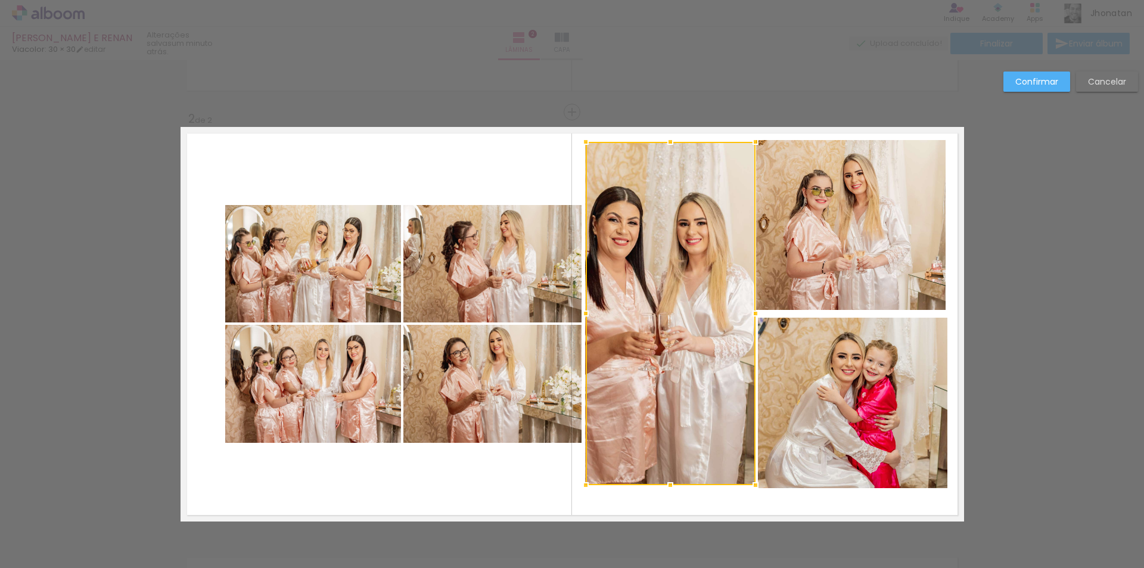
click at [701, 197] on div at bounding box center [671, 313] width 170 height 343
click at [693, 193] on div at bounding box center [671, 311] width 170 height 343
click at [530, 175] on quentale-layouter at bounding box center [571, 324] width 783 height 394
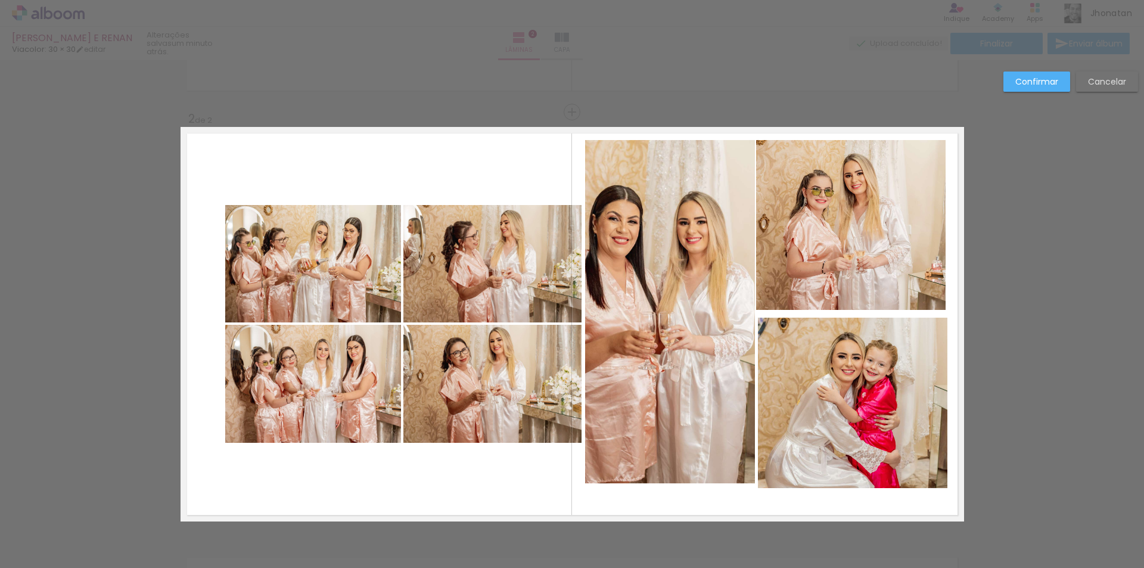
click at [672, 220] on quentale-photo at bounding box center [670, 311] width 170 height 343
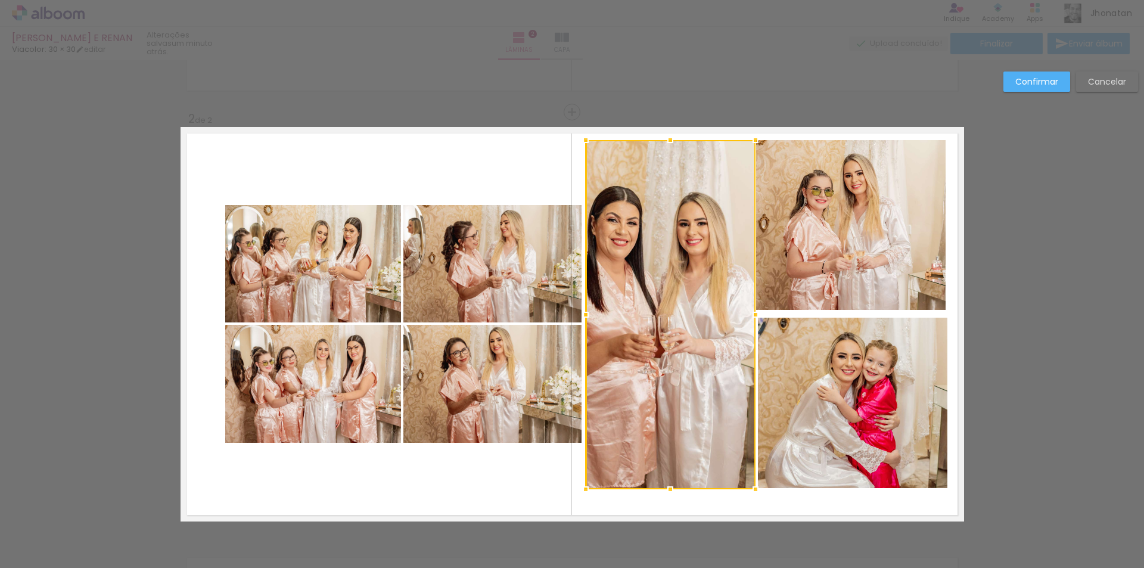
click at [665, 490] on div at bounding box center [670, 489] width 24 height 24
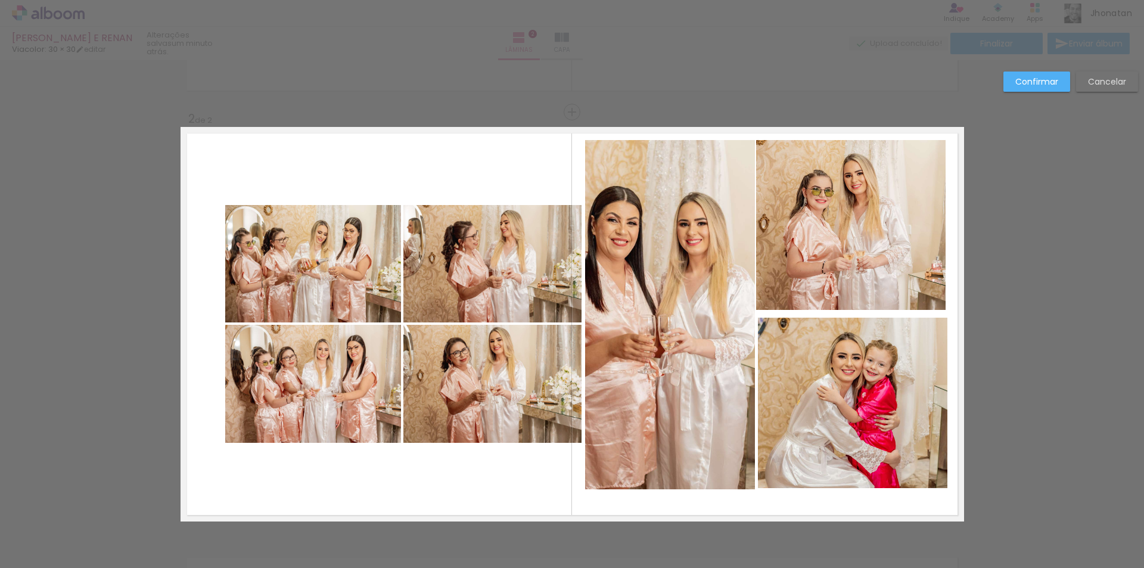
click at [620, 315] on quentale-photo at bounding box center [670, 314] width 170 height 349
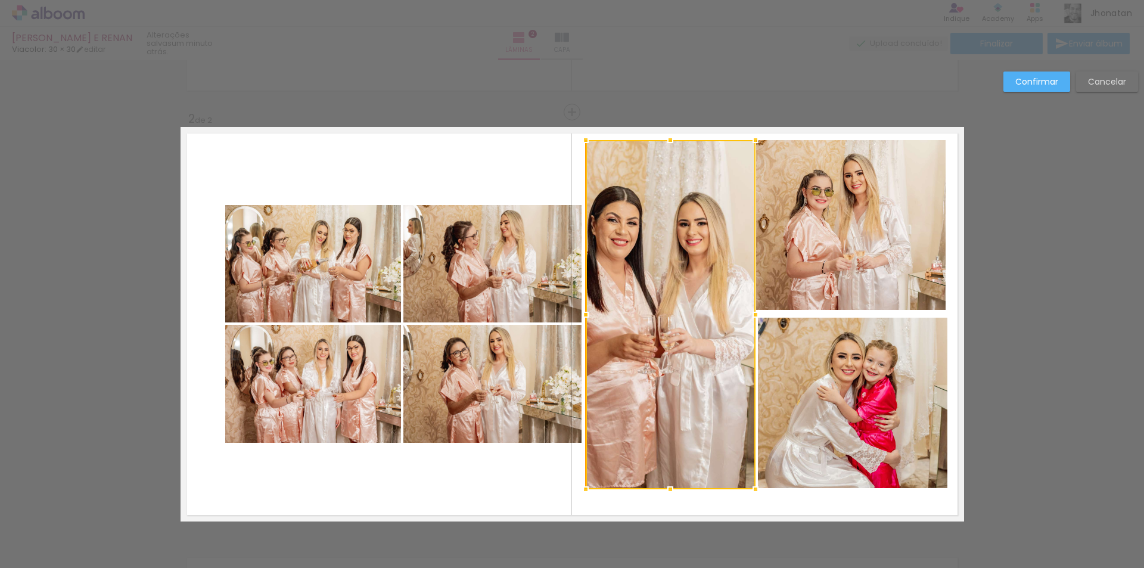
click at [620, 315] on div at bounding box center [671, 314] width 170 height 349
click at [662, 289] on div at bounding box center [671, 314] width 170 height 349
click at [666, 272] on div at bounding box center [671, 314] width 170 height 349
click at [337, 261] on quentale-photo at bounding box center [313, 263] width 176 height 117
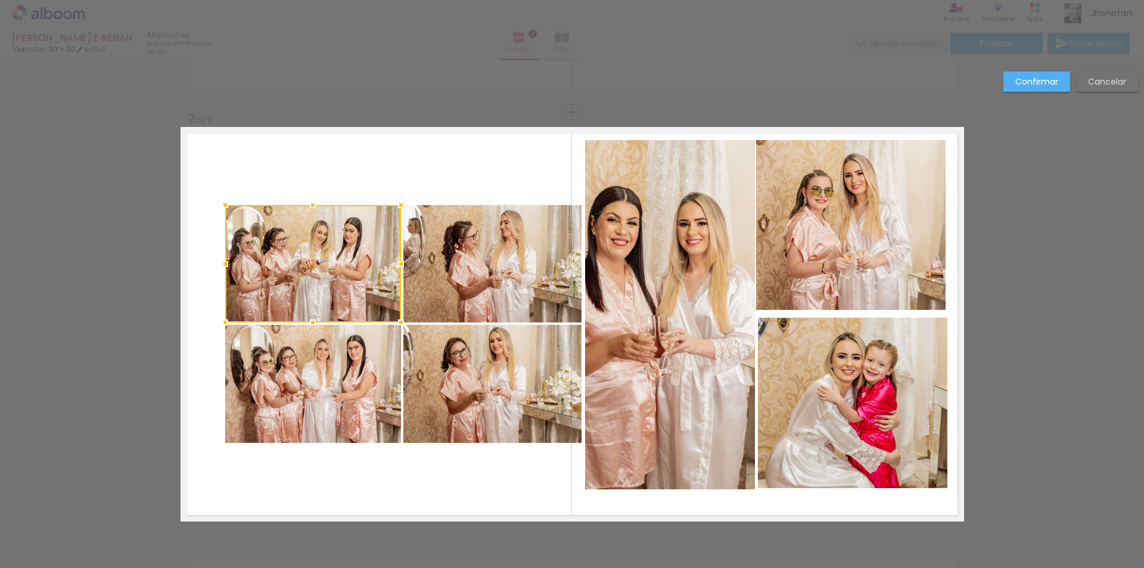
click at [462, 259] on quentale-photo at bounding box center [492, 263] width 178 height 117
click at [513, 370] on quentale-photo at bounding box center [492, 384] width 178 height 118
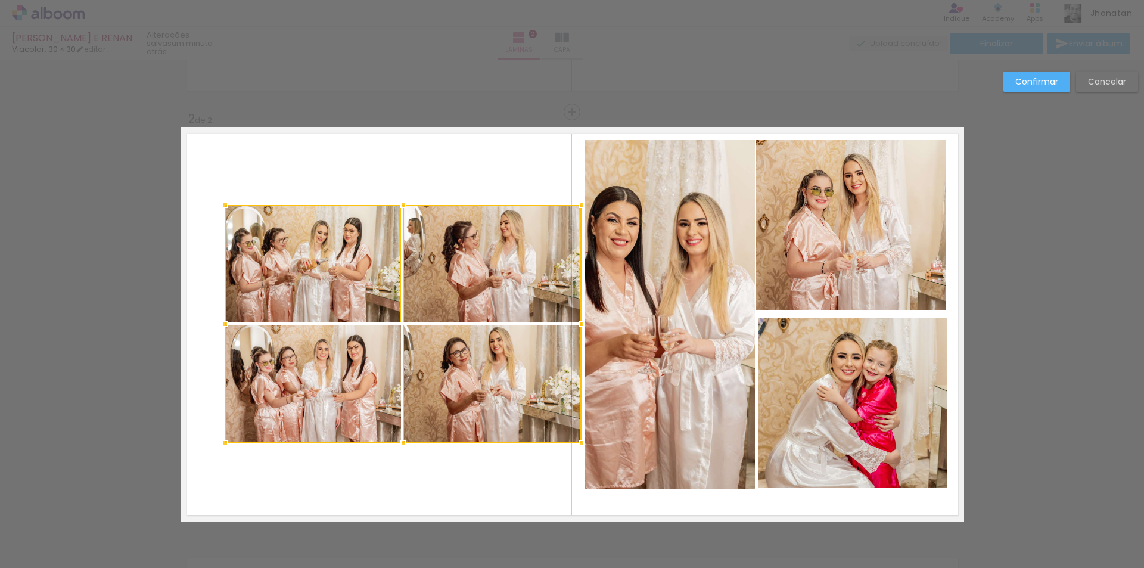
click at [340, 387] on div at bounding box center [403, 324] width 356 height 238
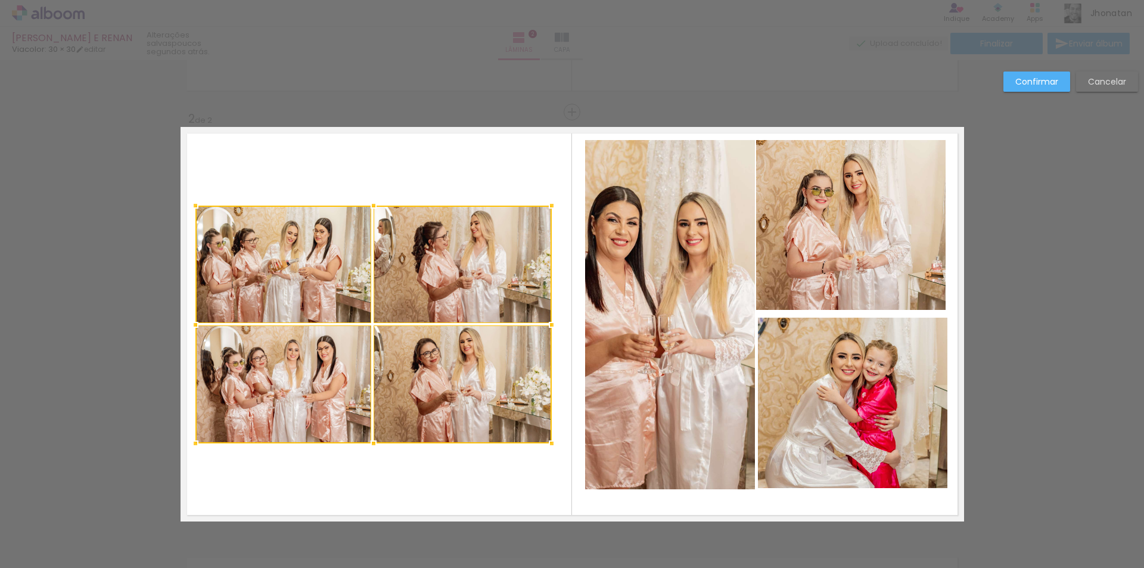
drag, startPoint x: 432, startPoint y: 357, endPoint x: 402, endPoint y: 356, distance: 29.8
click at [402, 356] on div at bounding box center [373, 325] width 356 height 238
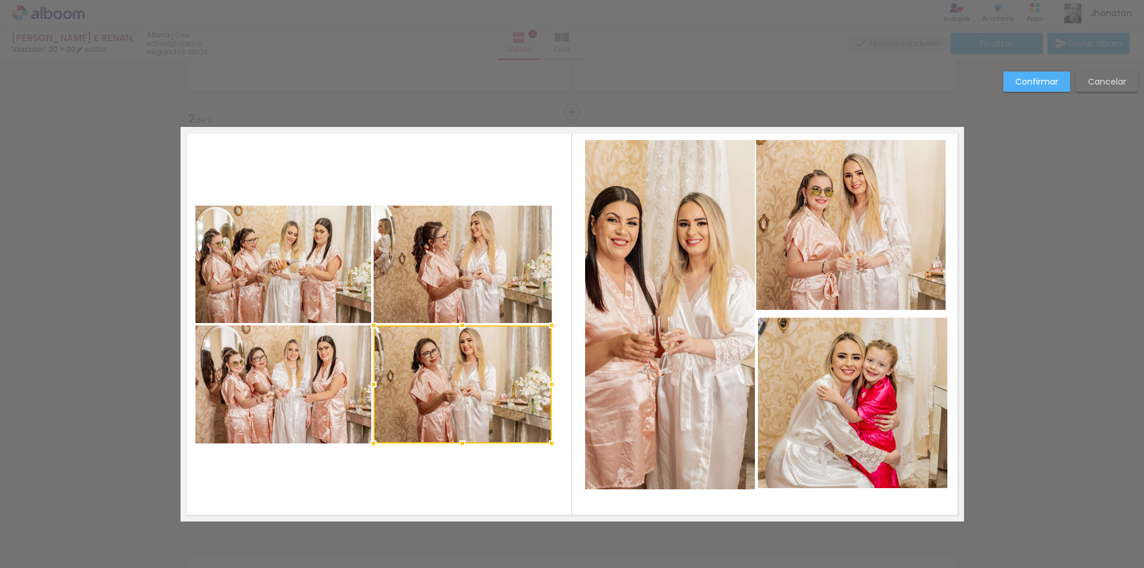
drag, startPoint x: 485, startPoint y: 243, endPoint x: 449, endPoint y: 243, distance: 35.7
click at [484, 244] on quentale-photo at bounding box center [462, 264] width 178 height 117
click at [317, 258] on quentale-photo at bounding box center [283, 264] width 176 height 117
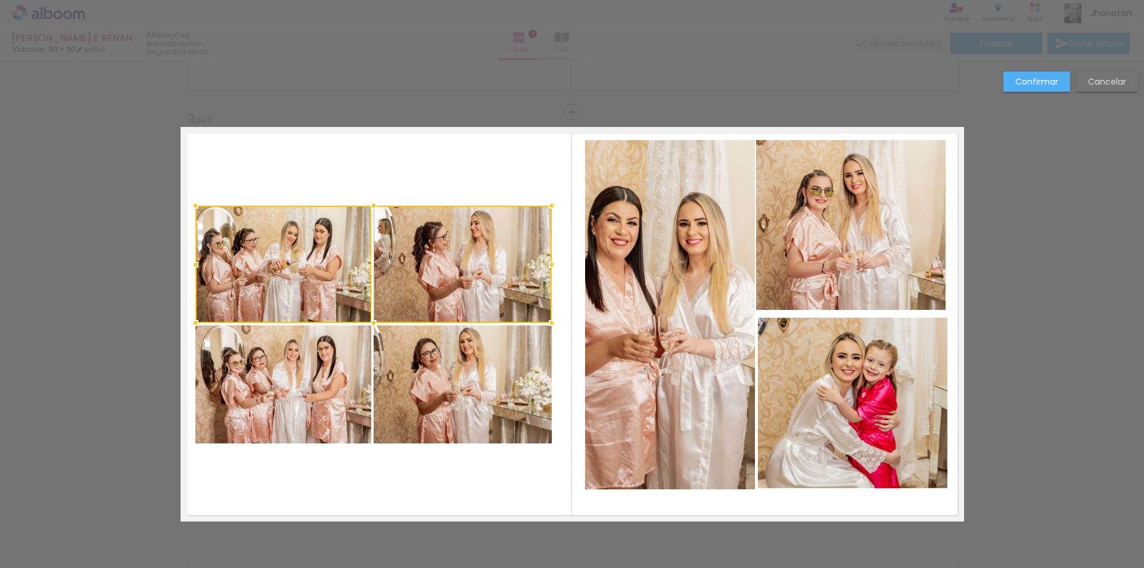
click at [300, 372] on quentale-photo at bounding box center [283, 384] width 176 height 118
click at [418, 384] on div at bounding box center [373, 325] width 356 height 238
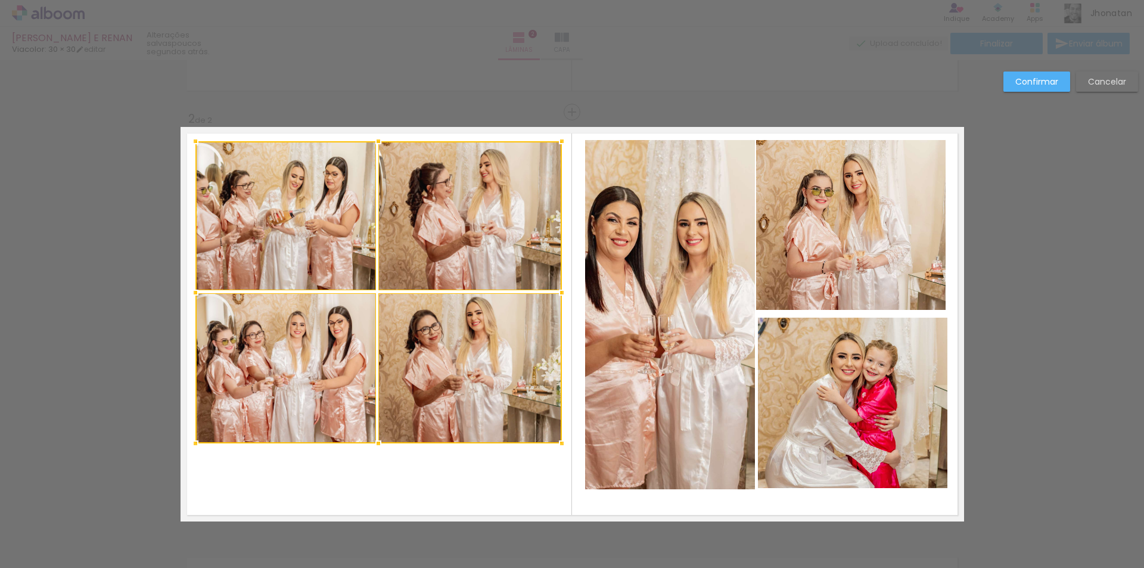
drag, startPoint x: 547, startPoint y: 203, endPoint x: 557, endPoint y: 139, distance: 63.9
click at [557, 139] on div at bounding box center [562, 141] width 24 height 24
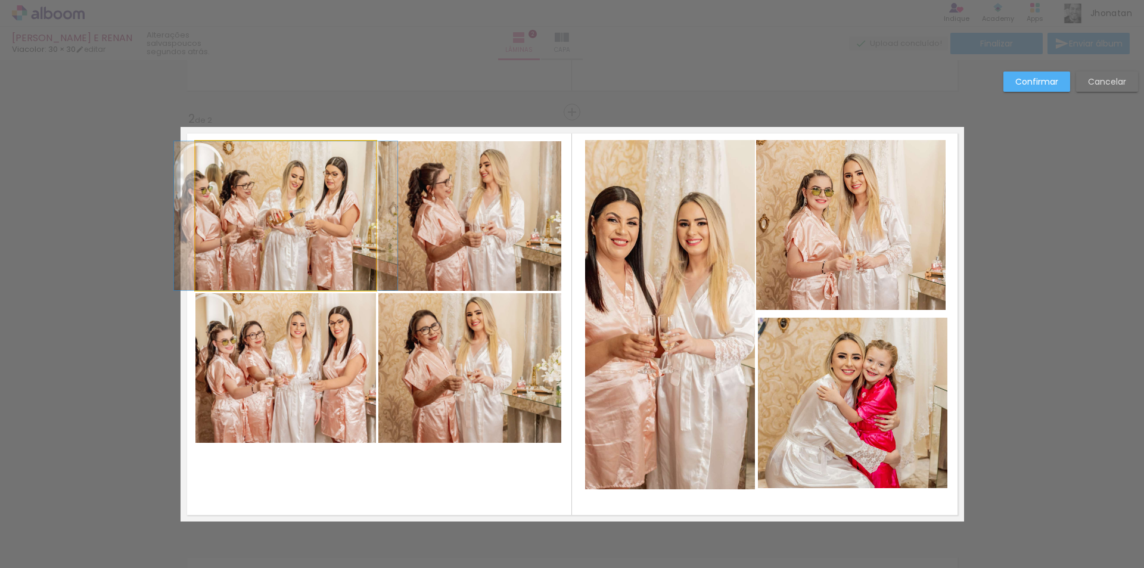
click at [324, 226] on quentale-photo at bounding box center [285, 215] width 180 height 149
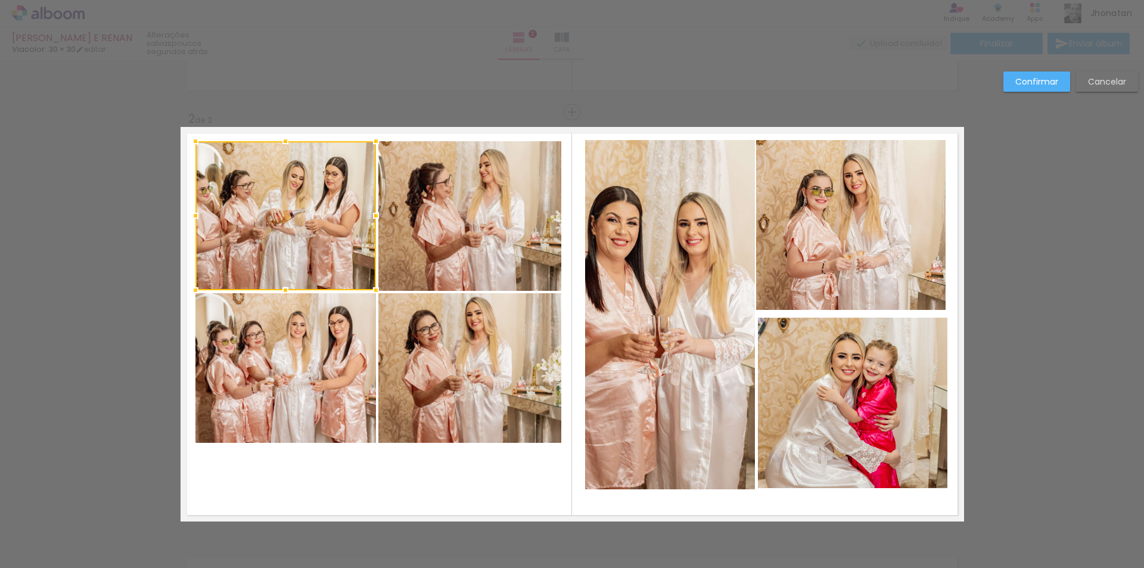
click at [465, 207] on quentale-photo at bounding box center [469, 216] width 183 height 150
click at [286, 357] on quentale-photo at bounding box center [285, 368] width 180 height 150
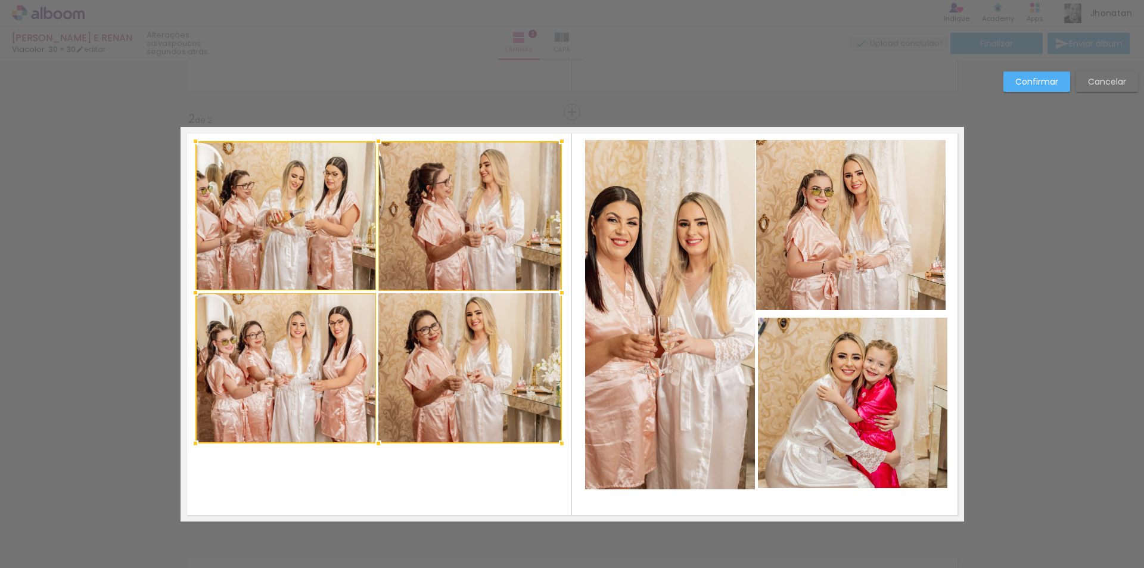
click at [437, 375] on div at bounding box center [378, 292] width 366 height 302
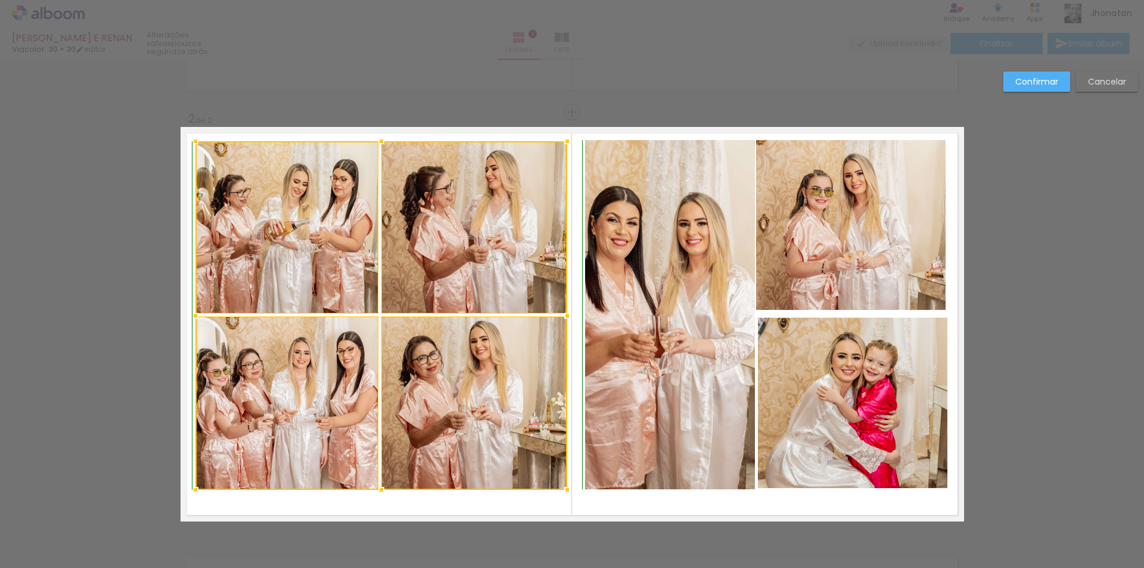
drag, startPoint x: 557, startPoint y: 462, endPoint x: 560, endPoint y: 487, distance: 25.8
click at [560, 487] on div at bounding box center [567, 490] width 24 height 24
click at [274, 224] on div at bounding box center [381, 315] width 372 height 348
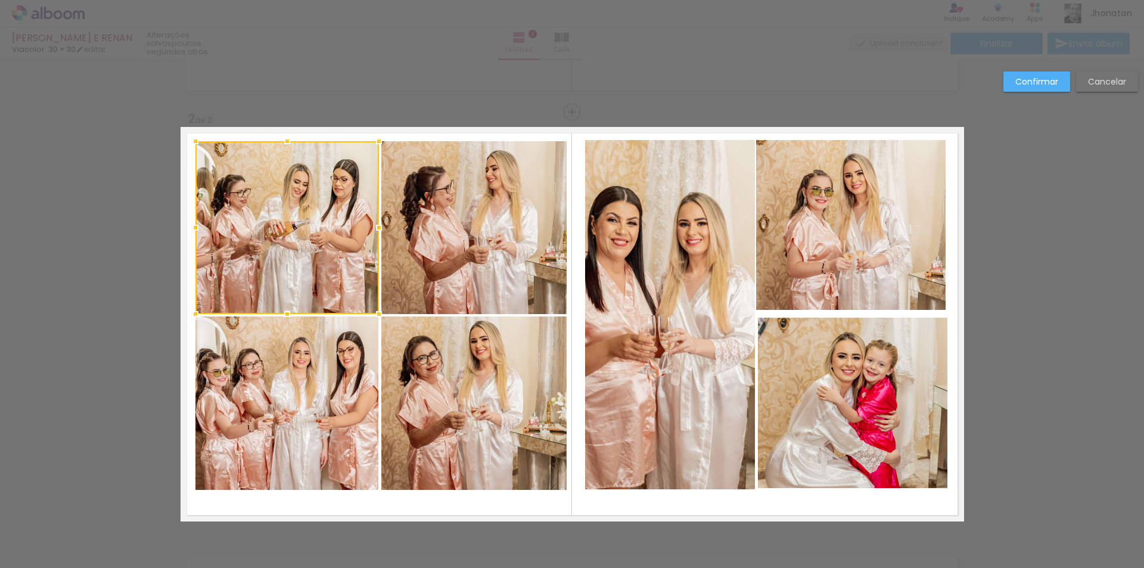
click at [274, 224] on div at bounding box center [286, 227] width 183 height 173
click at [277, 242] on div at bounding box center [286, 227] width 183 height 173
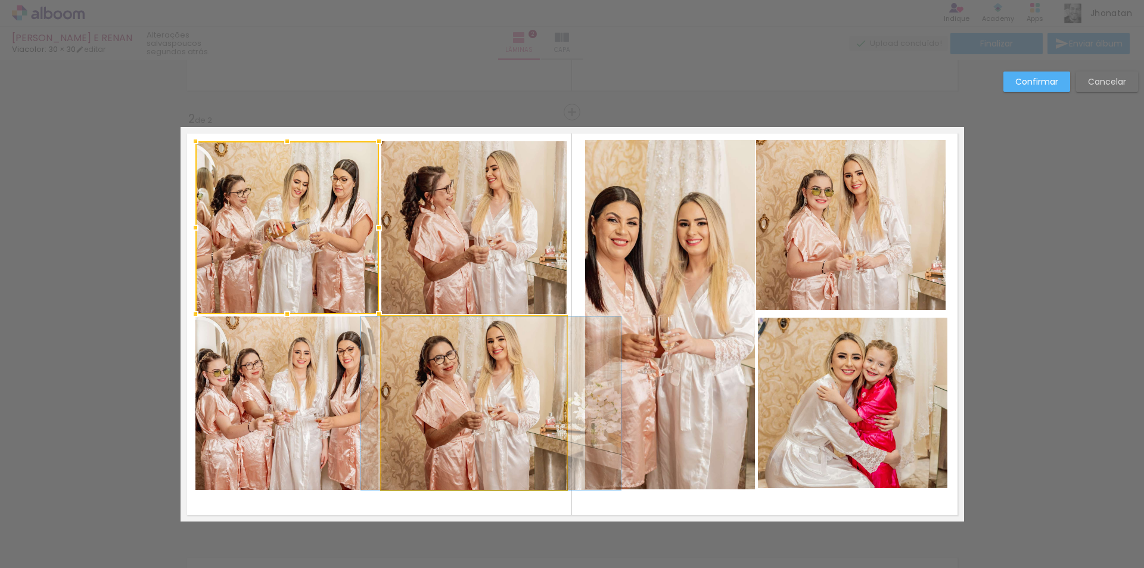
drag, startPoint x: 518, startPoint y: 391, endPoint x: 534, endPoint y: 397, distance: 17.5
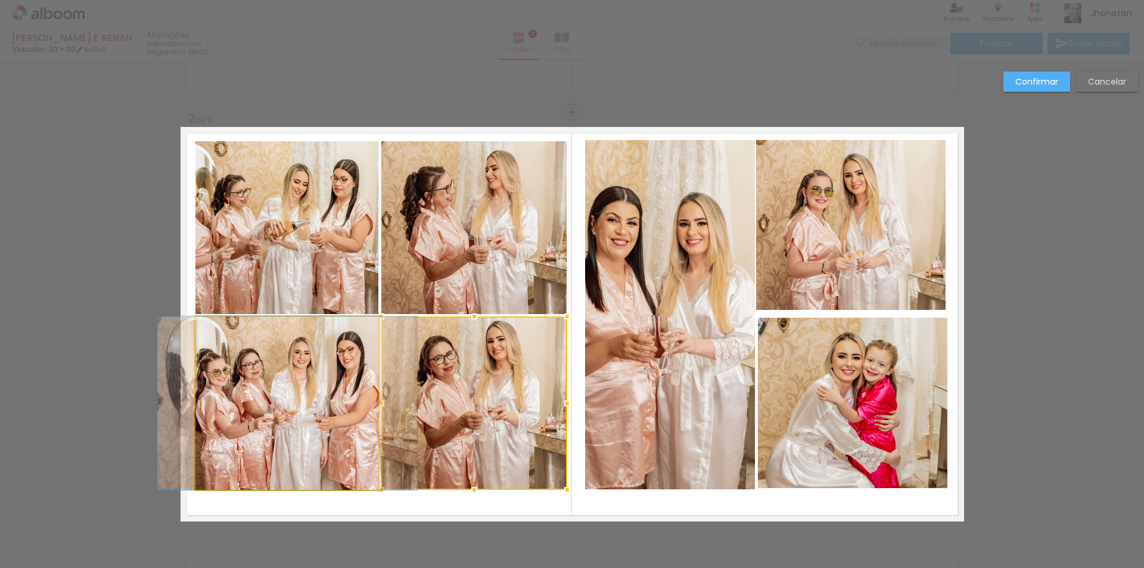
click at [289, 361] on quentale-photo at bounding box center [286, 402] width 183 height 173
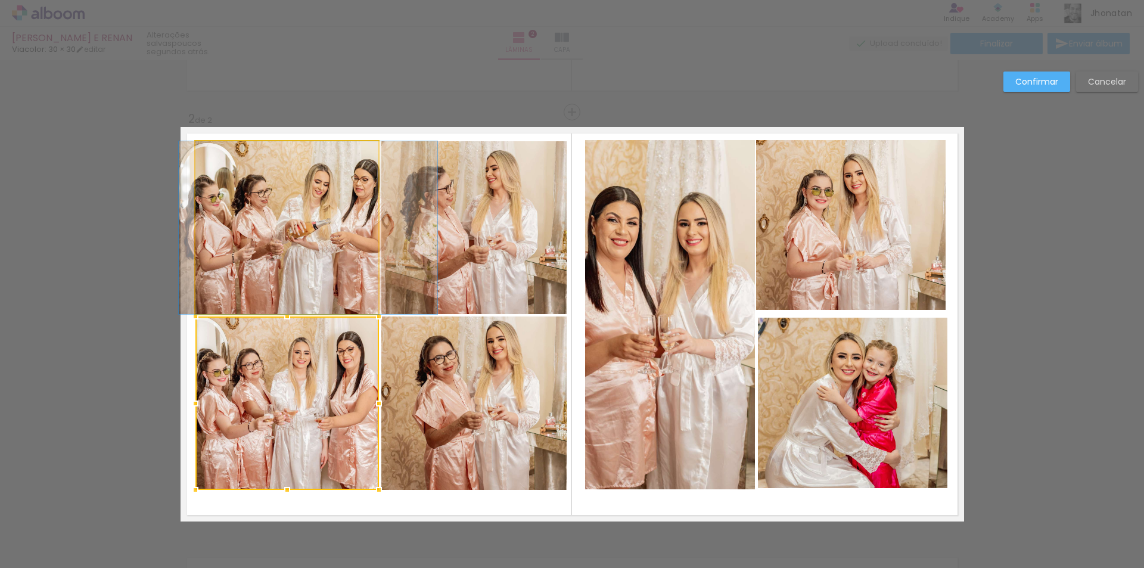
drag, startPoint x: 281, startPoint y: 269, endPoint x: 302, endPoint y: 275, distance: 21.9
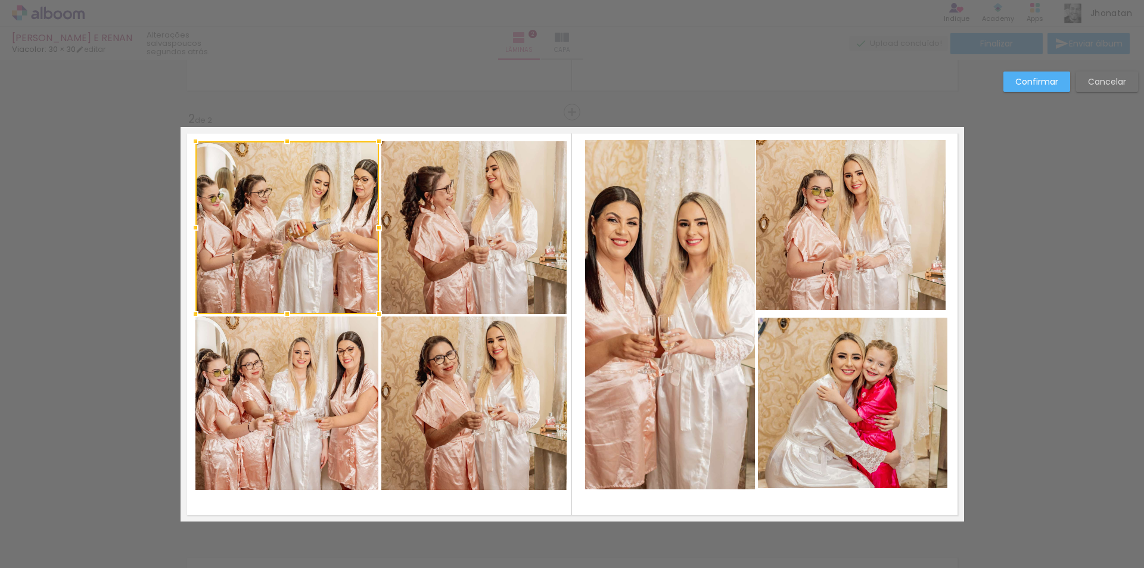
drag, startPoint x: 1022, startPoint y: 215, endPoint x: 1016, endPoint y: 192, distance: 24.0
click at [1019, 206] on div "Confirmar Cancelar" at bounding box center [572, 318] width 1144 height 1301
click at [0, 0] on slot "Confirmar" at bounding box center [0, 0] width 0 height 0
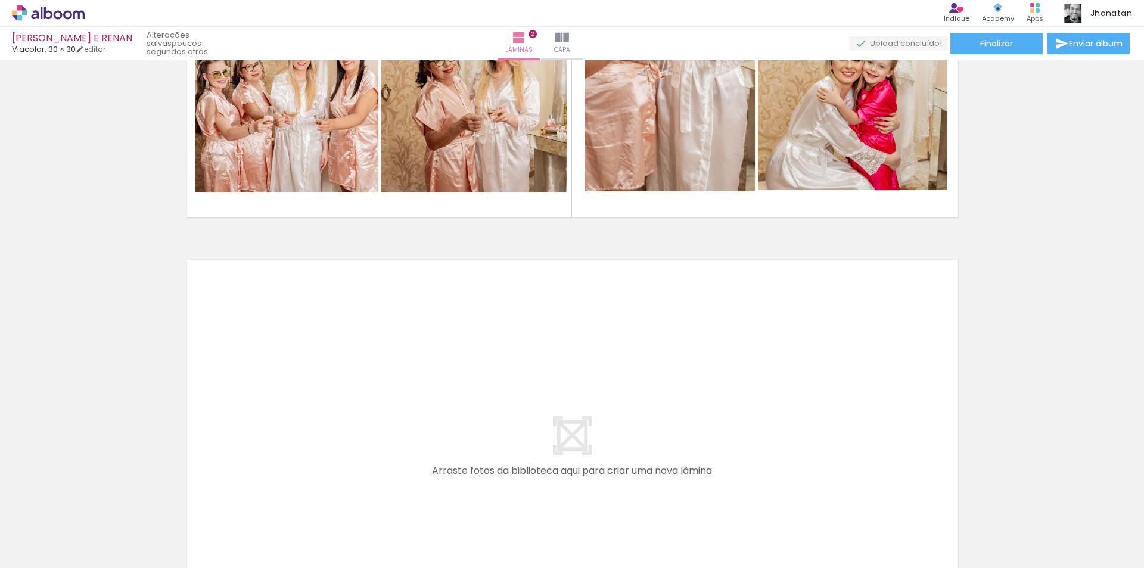
scroll to position [0, 558]
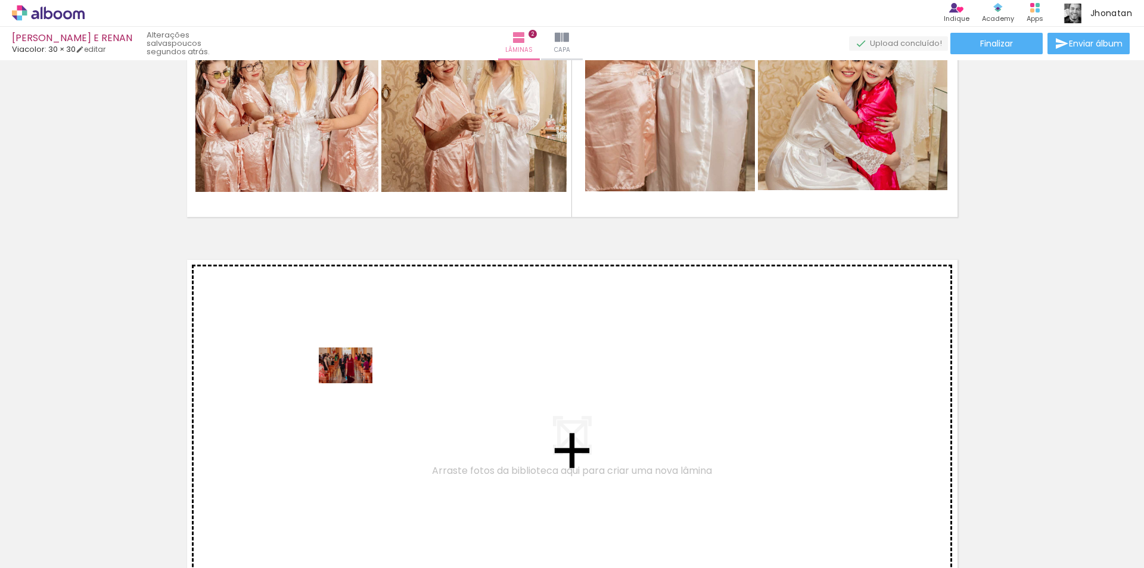
drag, startPoint x: 365, startPoint y: 506, endPoint x: 354, endPoint y: 383, distance: 123.7
click at [354, 383] on quentale-workspace at bounding box center [572, 284] width 1144 height 568
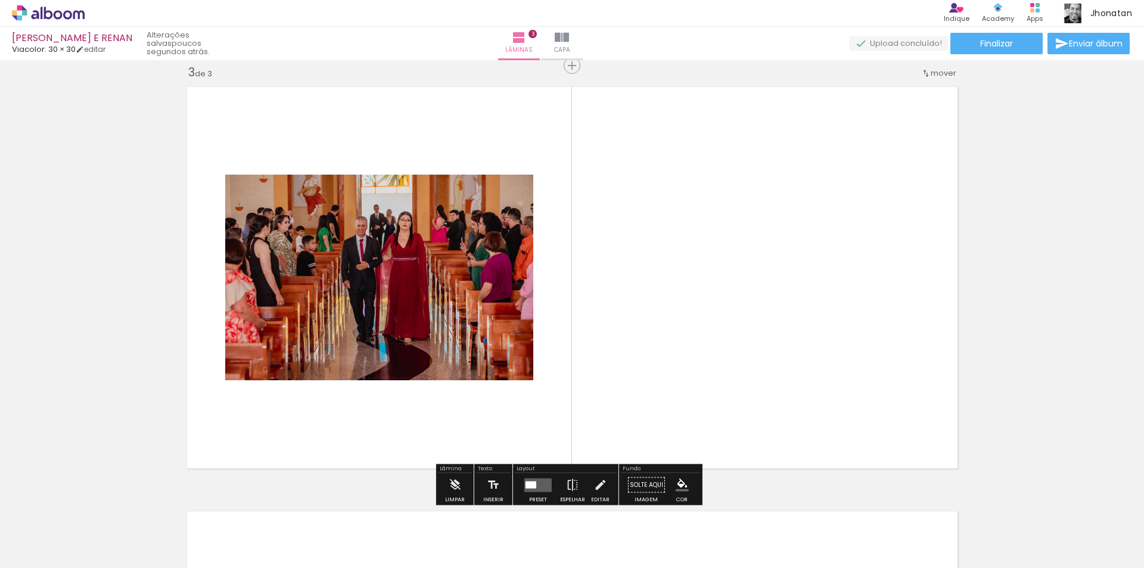
scroll to position [864, 0]
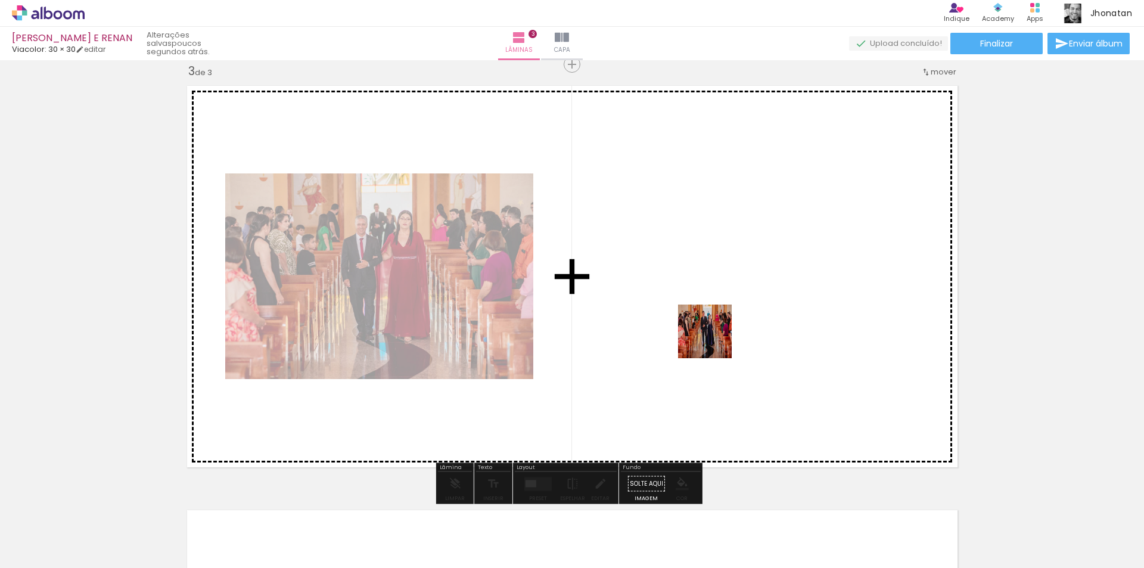
drag, startPoint x: 432, startPoint y: 531, endPoint x: 715, endPoint y: 339, distance: 341.8
click at [715, 339] on quentale-workspace at bounding box center [572, 284] width 1144 height 568
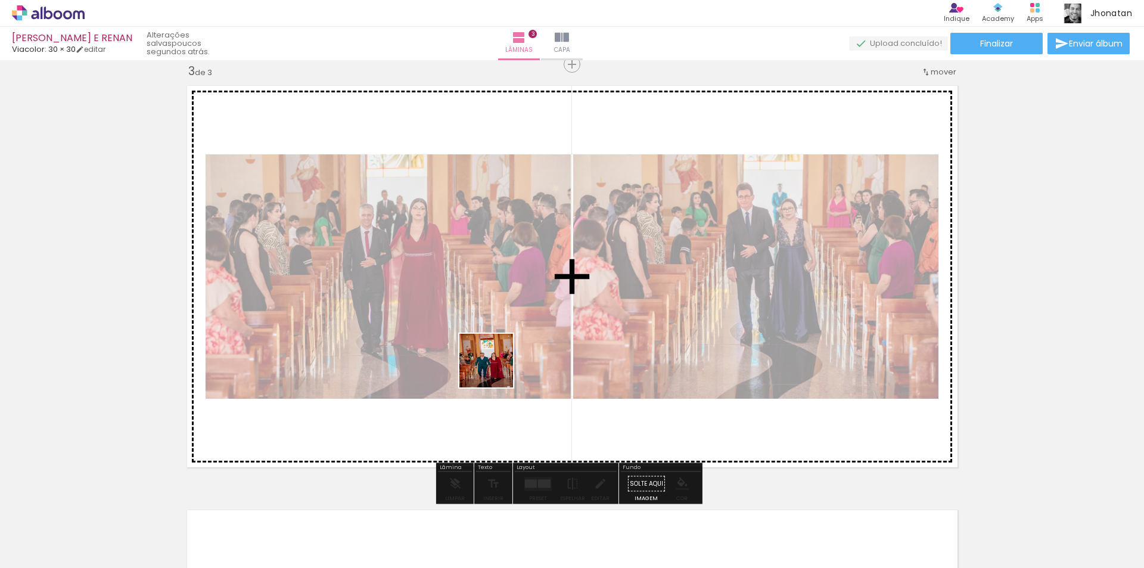
drag, startPoint x: 507, startPoint y: 527, endPoint x: 493, endPoint y: 354, distance: 172.7
click at [493, 354] on quentale-workspace at bounding box center [572, 284] width 1144 height 568
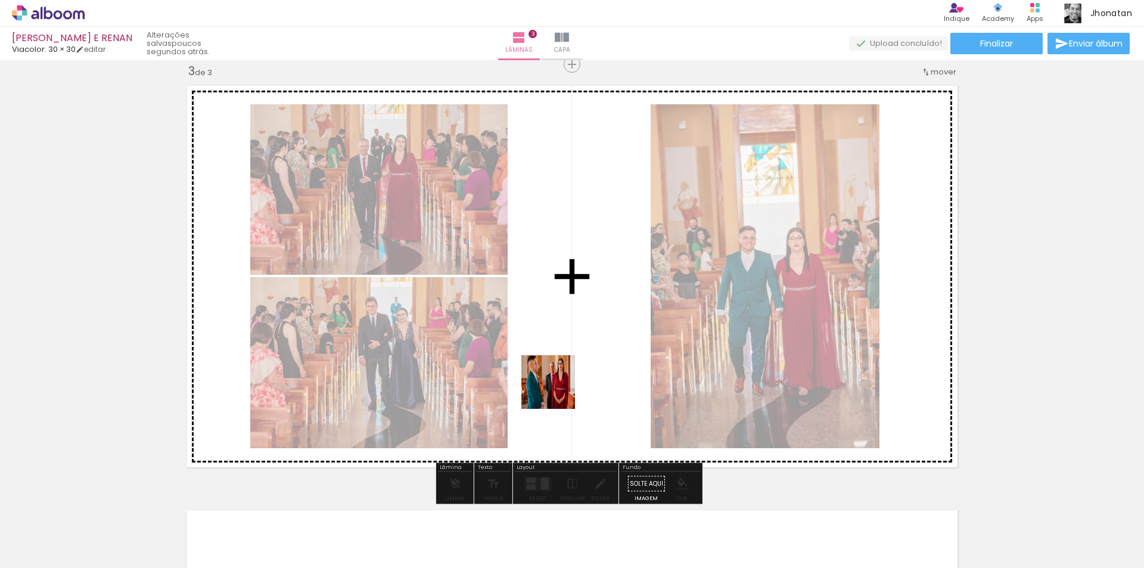
drag, startPoint x: 573, startPoint y: 525, endPoint x: 550, endPoint y: 365, distance: 161.9
click at [550, 365] on quentale-workspace at bounding box center [572, 284] width 1144 height 568
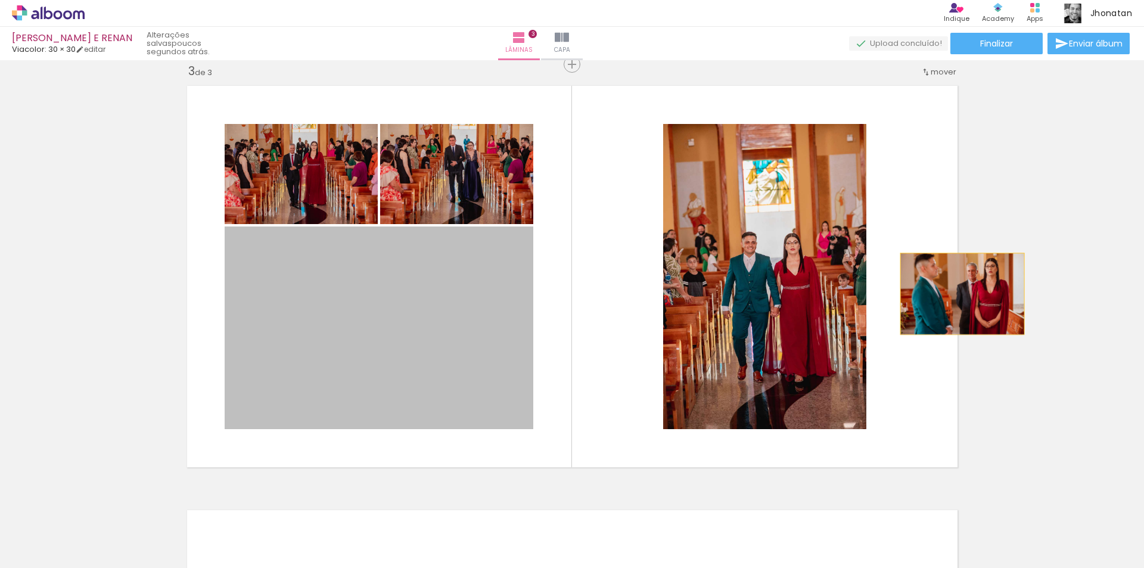
drag, startPoint x: 397, startPoint y: 297, endPoint x: 1001, endPoint y: 294, distance: 604.0
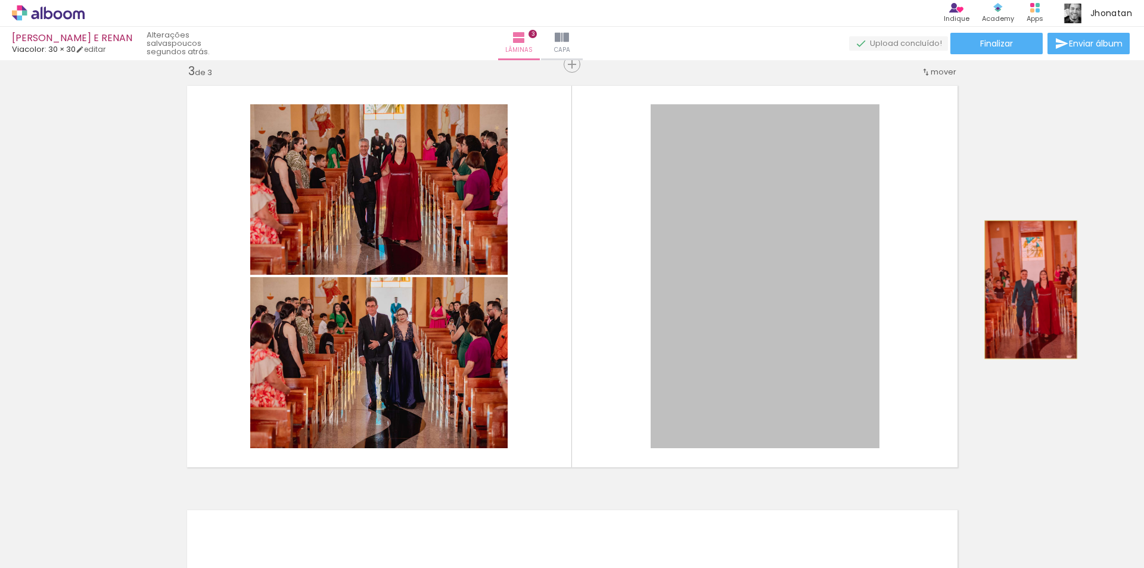
drag, startPoint x: 741, startPoint y: 257, endPoint x: 1026, endPoint y: 289, distance: 286.6
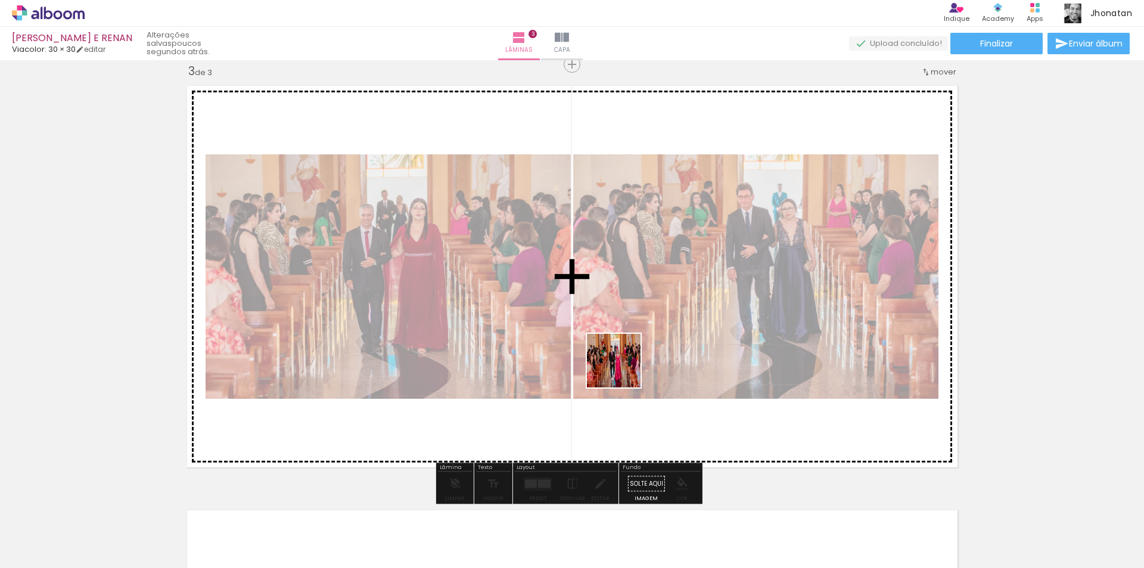
drag, startPoint x: 647, startPoint y: 527, endPoint x: 621, endPoint y: 366, distance: 162.9
click at [621, 366] on quentale-workspace at bounding box center [572, 284] width 1144 height 568
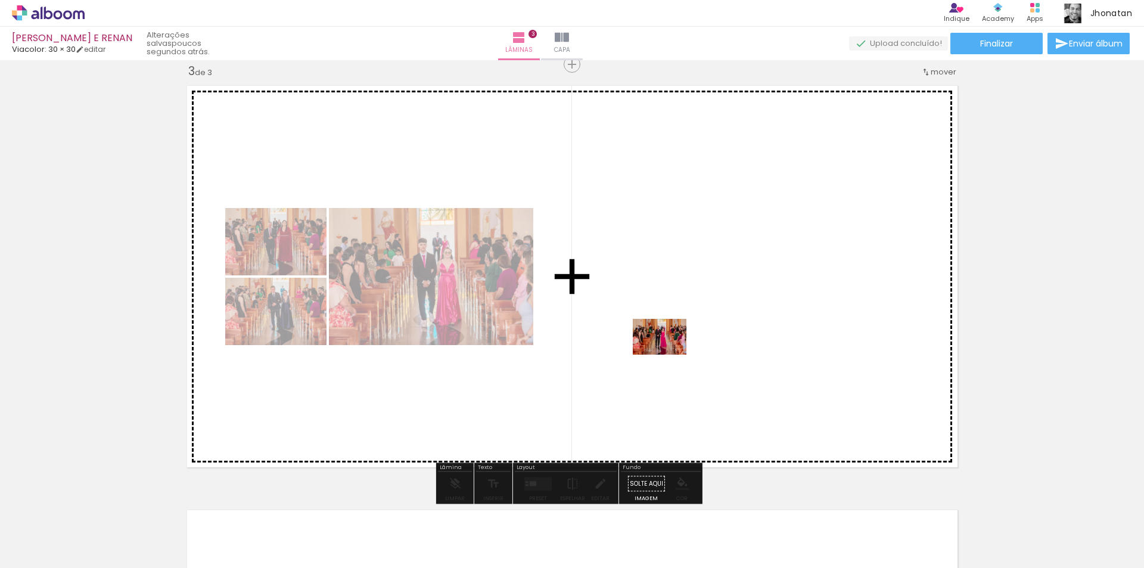
drag, startPoint x: 697, startPoint y: 527, endPoint x: 668, endPoint y: 354, distance: 175.1
click at [668, 354] on quentale-workspace at bounding box center [572, 284] width 1144 height 568
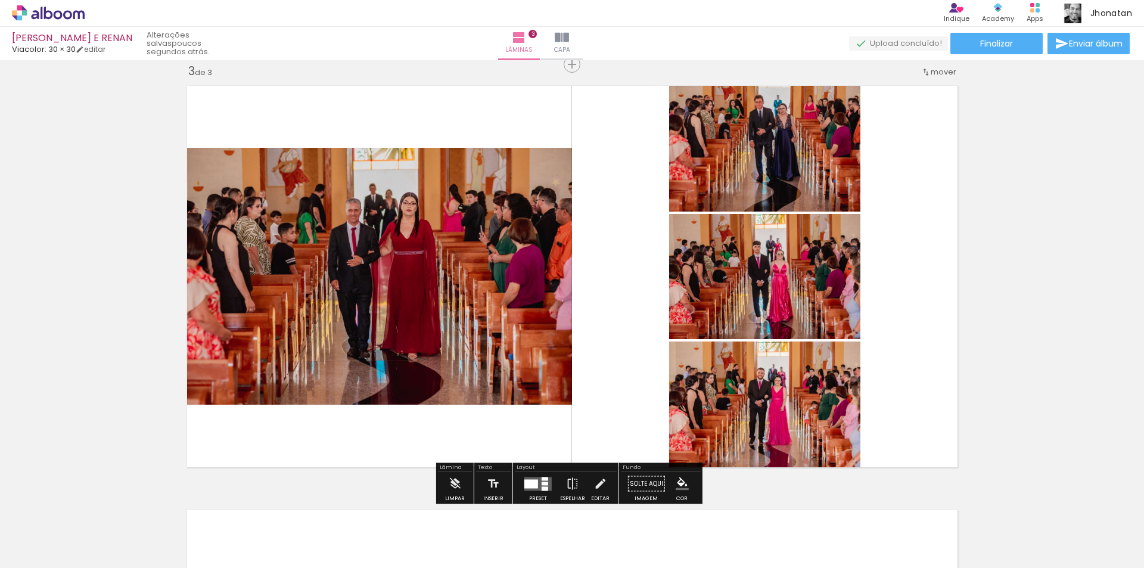
click at [539, 480] on quentale-layouter at bounding box center [537, 484] width 27 height 14
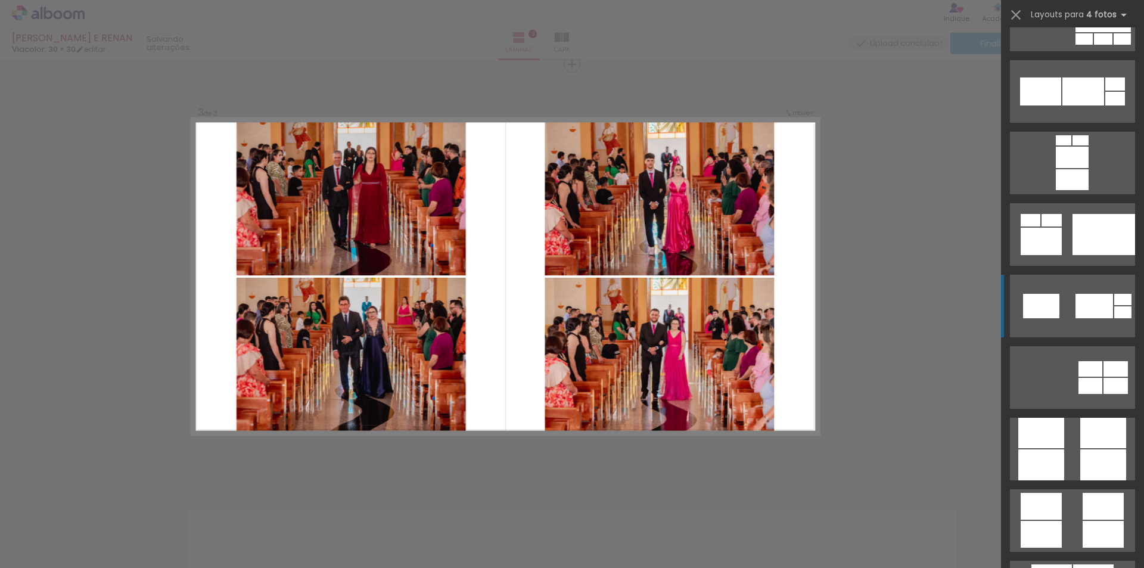
scroll to position [3157, 0]
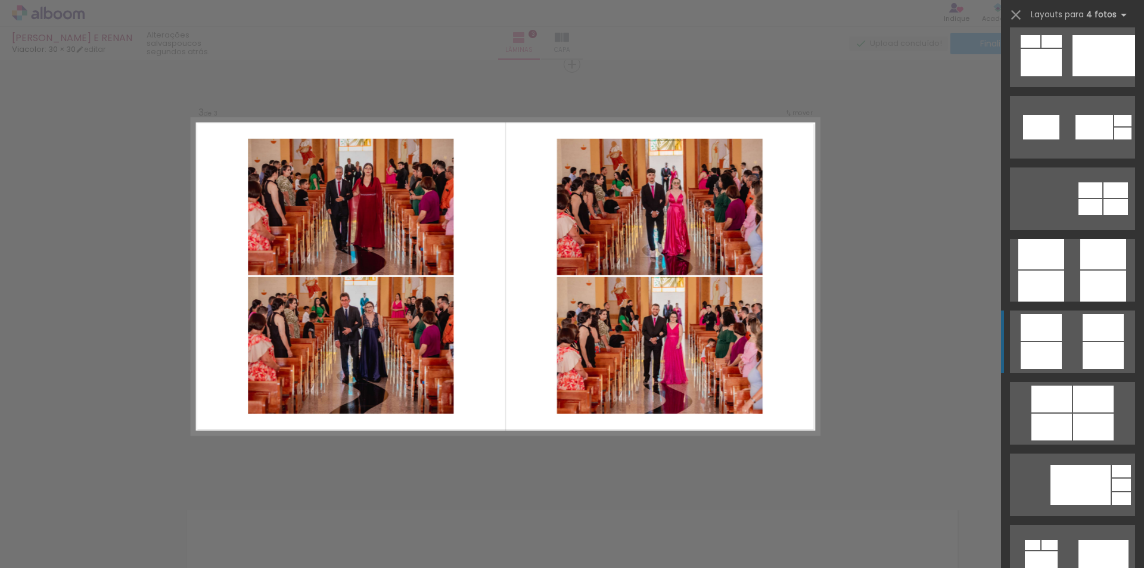
click at [1095, 338] on div at bounding box center [1102, 327] width 41 height 27
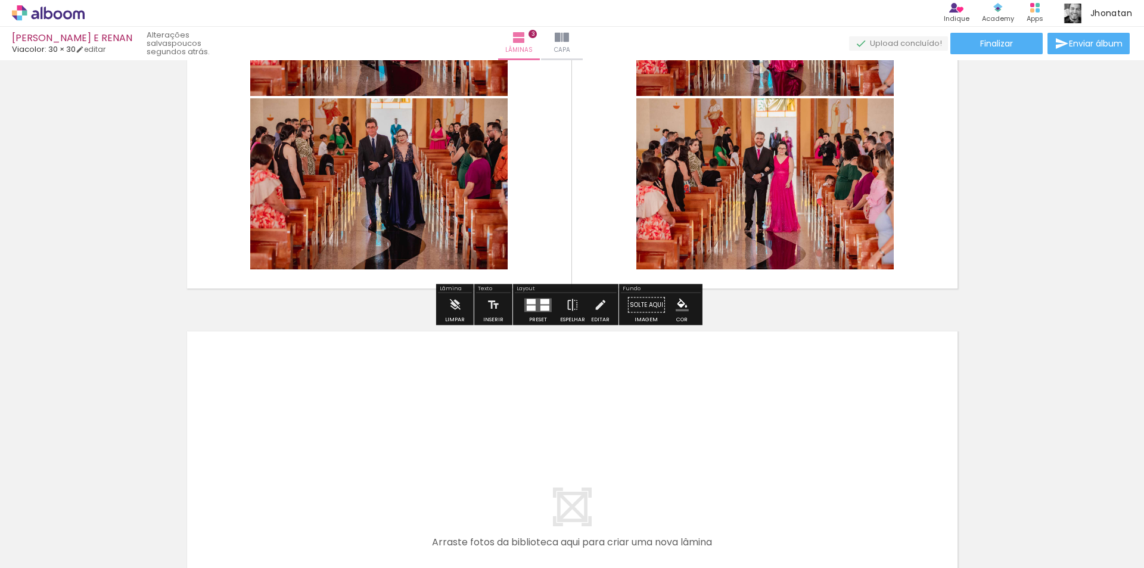
scroll to position [1162, 0]
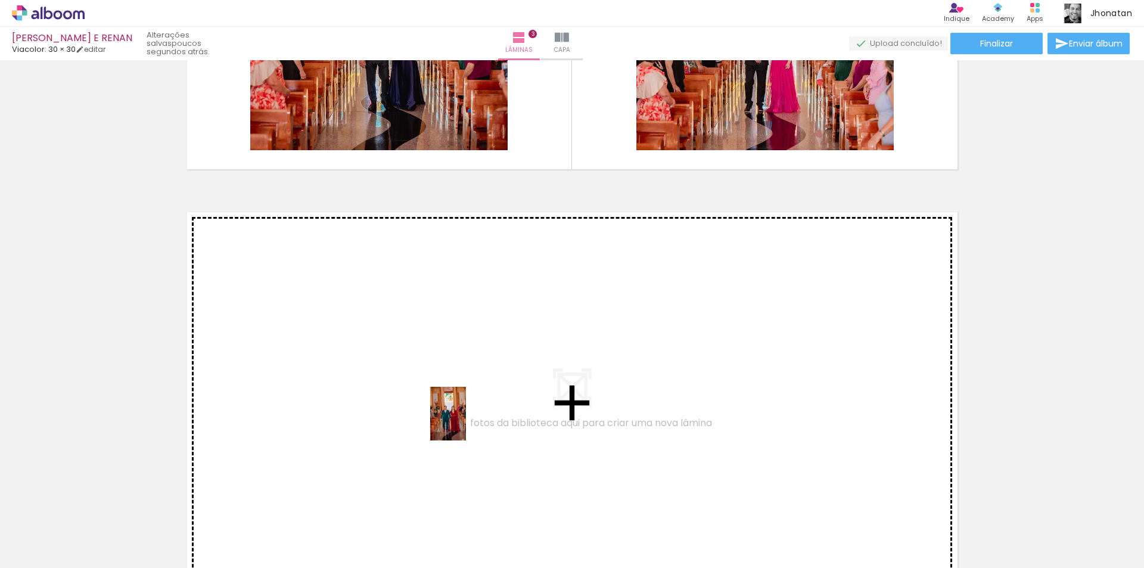
drag, startPoint x: 502, startPoint y: 511, endPoint x: 581, endPoint y: 530, distance: 81.5
click at [462, 419] on quentale-workspace at bounding box center [572, 284] width 1144 height 568
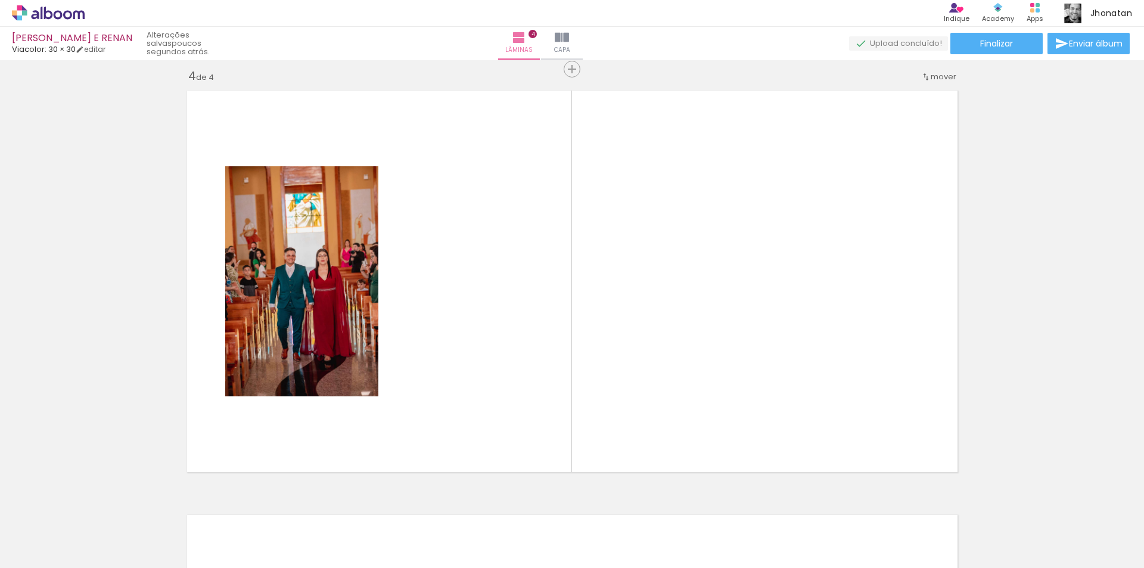
scroll to position [1288, 0]
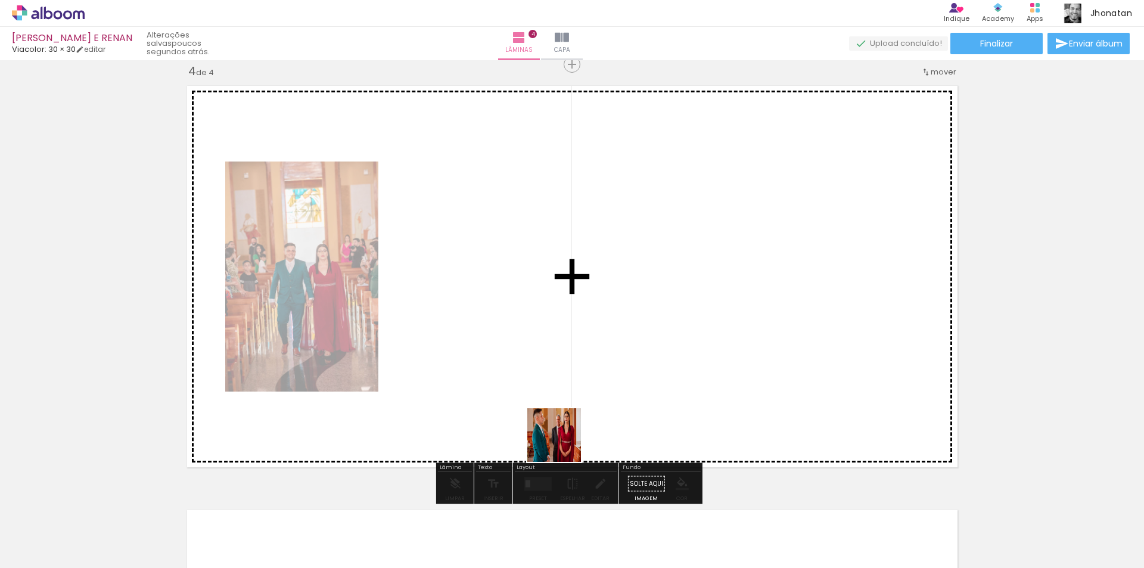
drag, startPoint x: 566, startPoint y: 521, endPoint x: 544, endPoint y: 366, distance: 156.4
click at [544, 366] on quentale-workspace at bounding box center [572, 284] width 1144 height 568
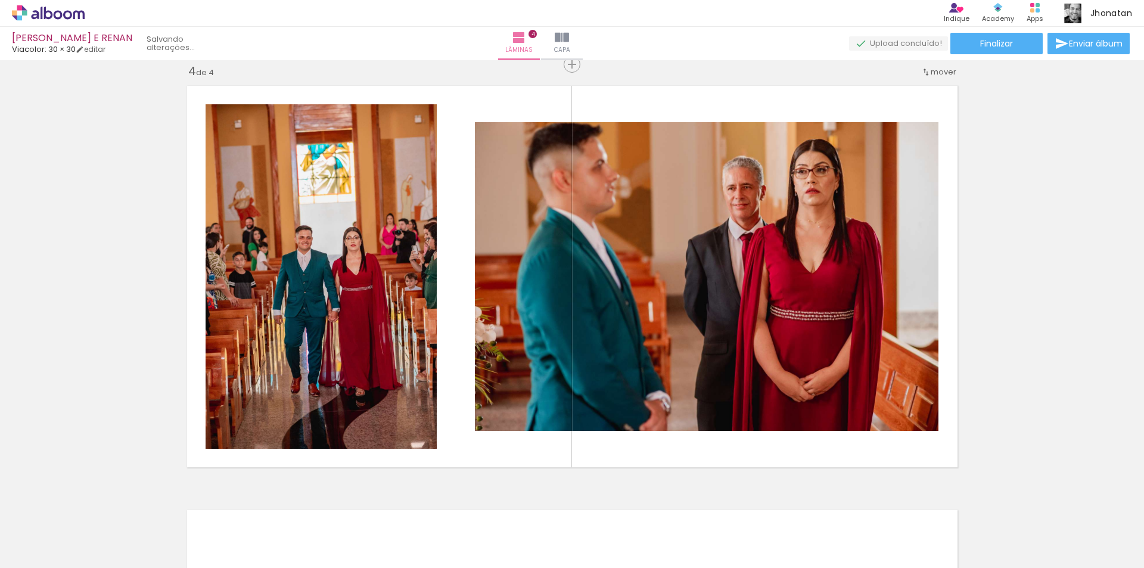
scroll to position [0, 990]
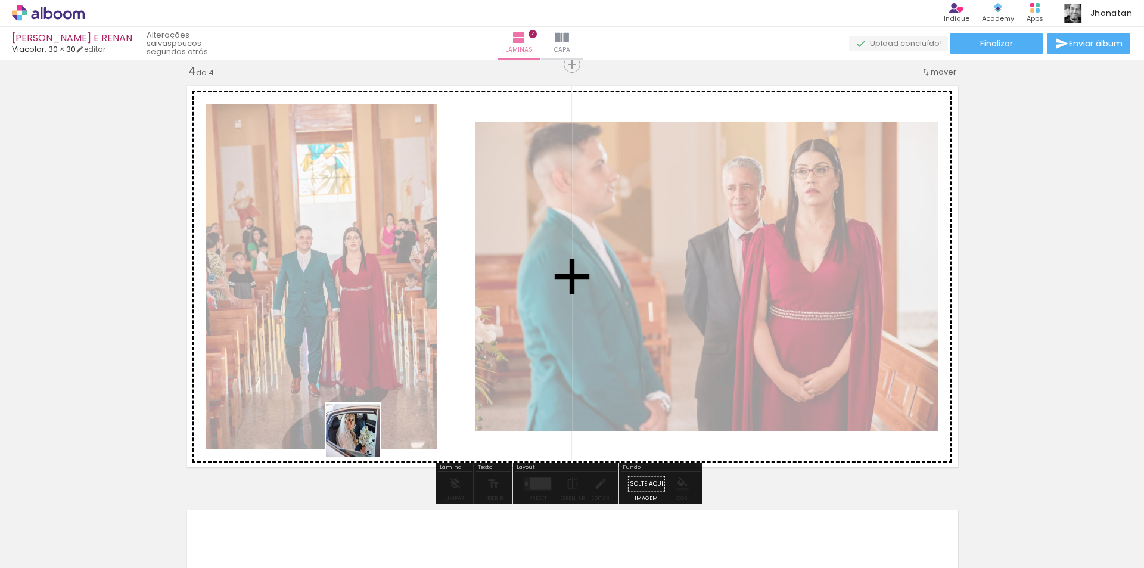
drag, startPoint x: 362, startPoint y: 439, endPoint x: 366, endPoint y: 398, distance: 41.4
click at [366, 398] on quentale-workspace at bounding box center [572, 284] width 1144 height 568
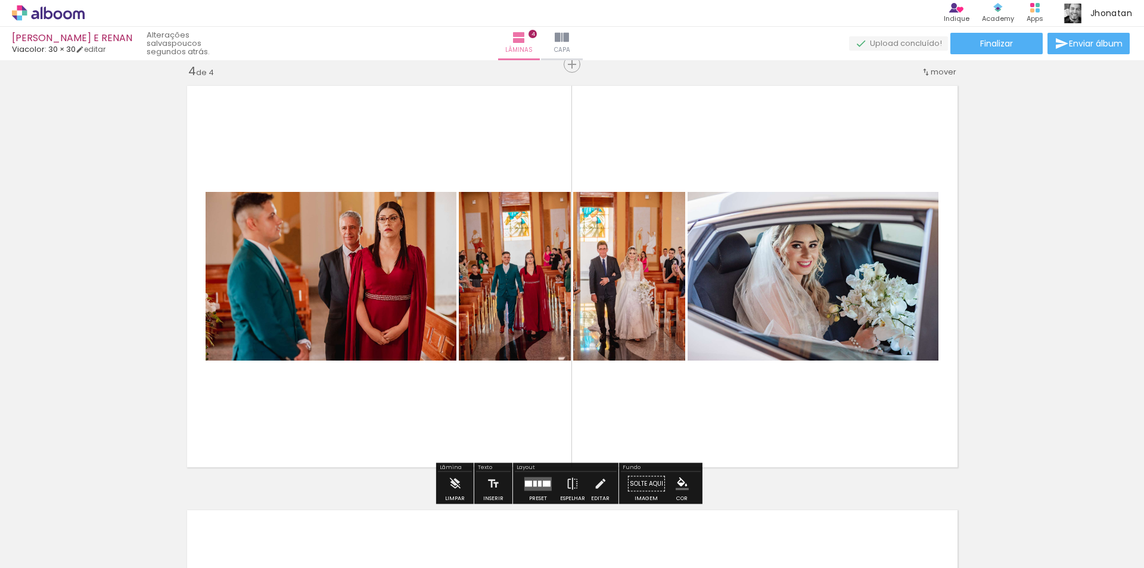
scroll to position [0, 990]
click at [533, 480] on div at bounding box center [535, 483] width 4 height 6
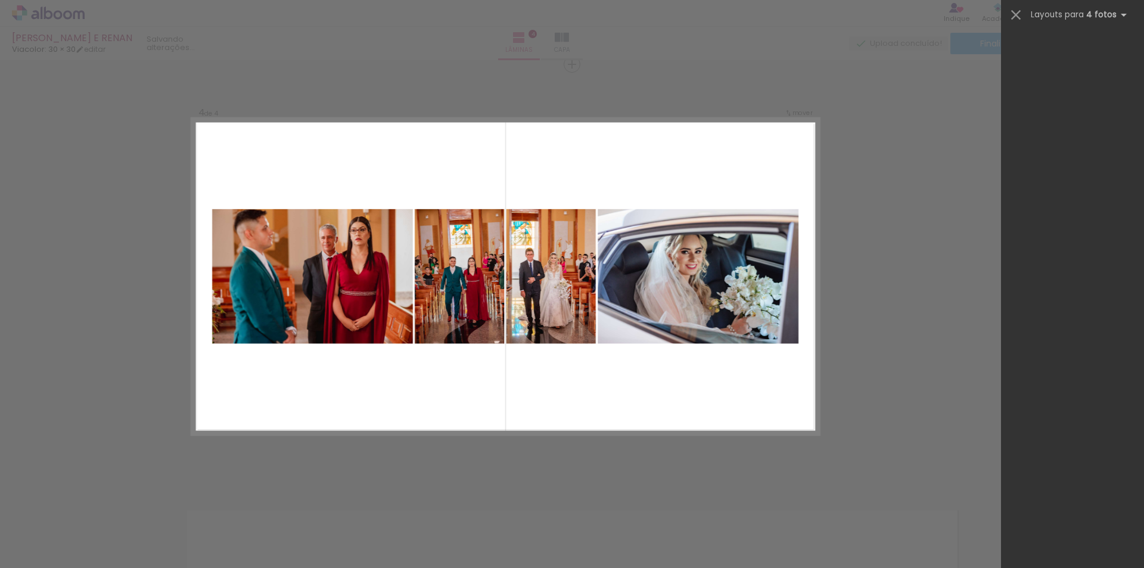
scroll to position [0, 0]
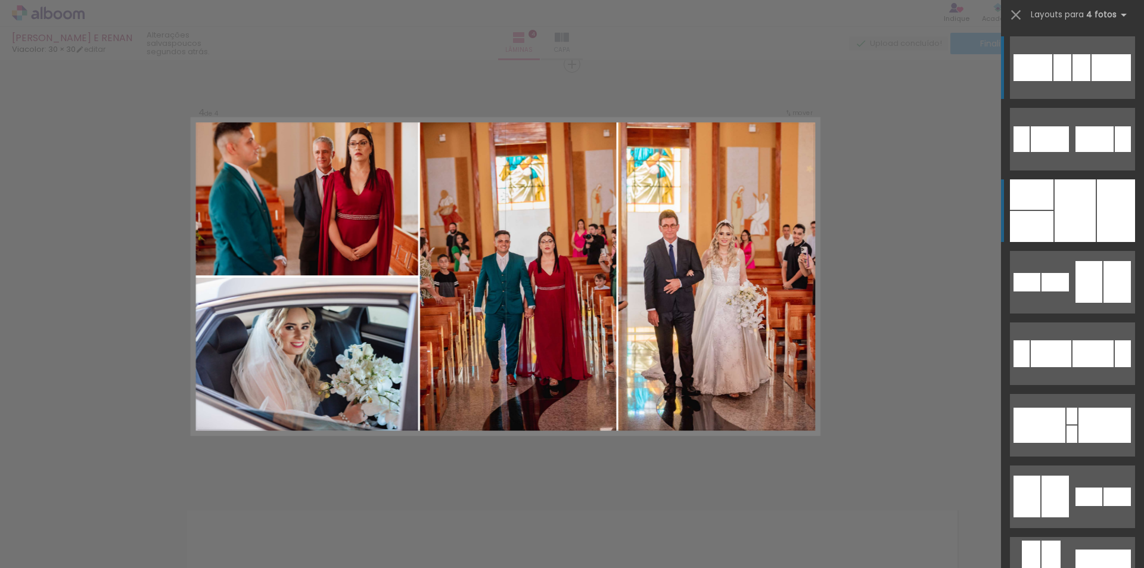
click at [1125, 204] on div at bounding box center [1116, 210] width 38 height 63
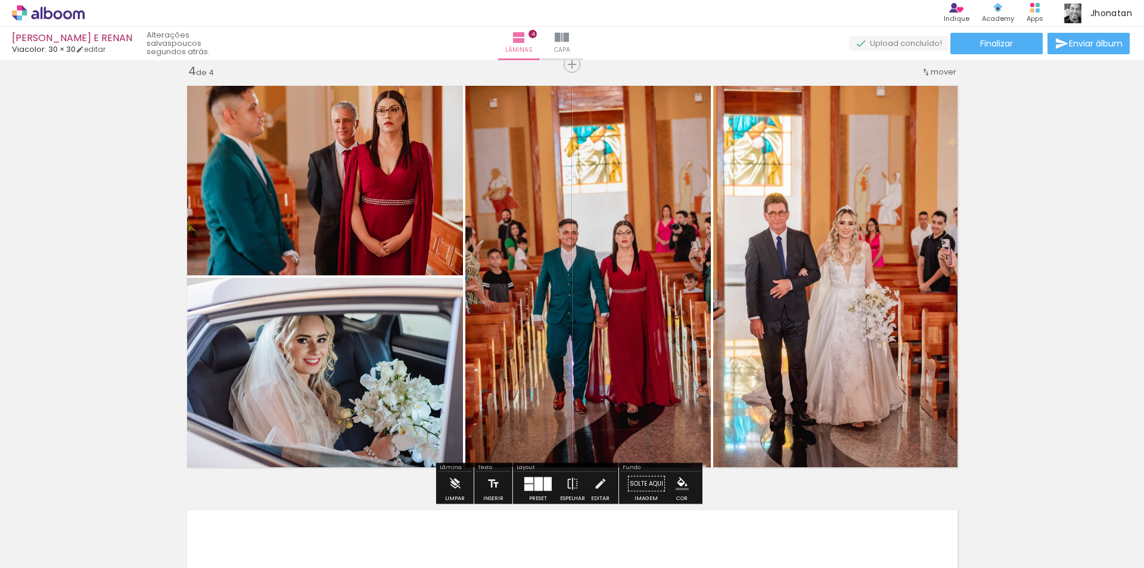
click at [550, 485] on div at bounding box center [538, 484] width 32 height 24
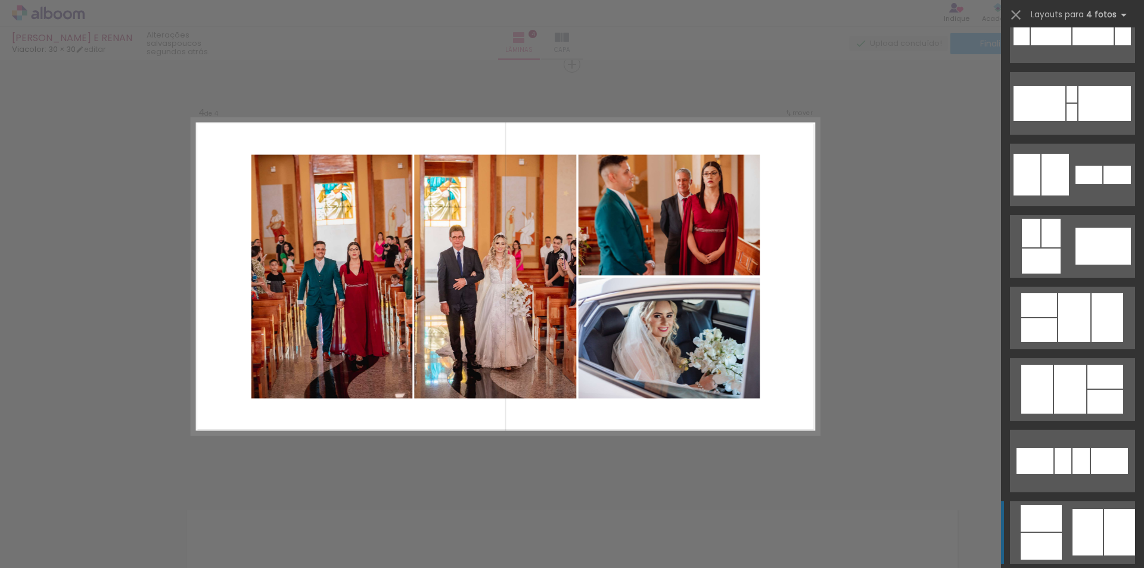
scroll to position [441, 0]
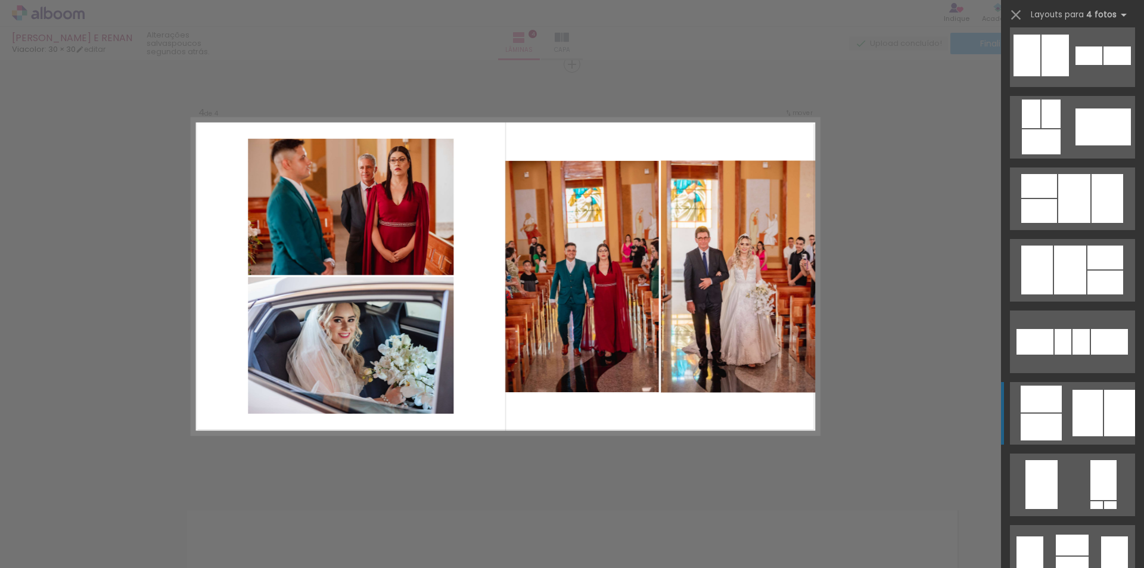
click at [1084, 422] on div at bounding box center [1087, 413] width 30 height 46
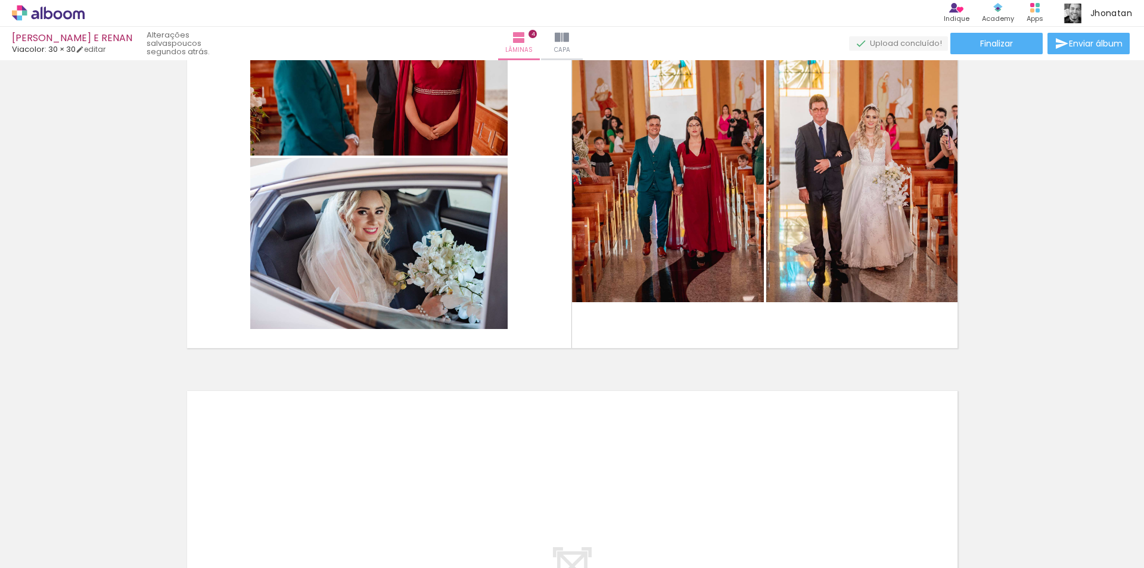
scroll to position [1526, 0]
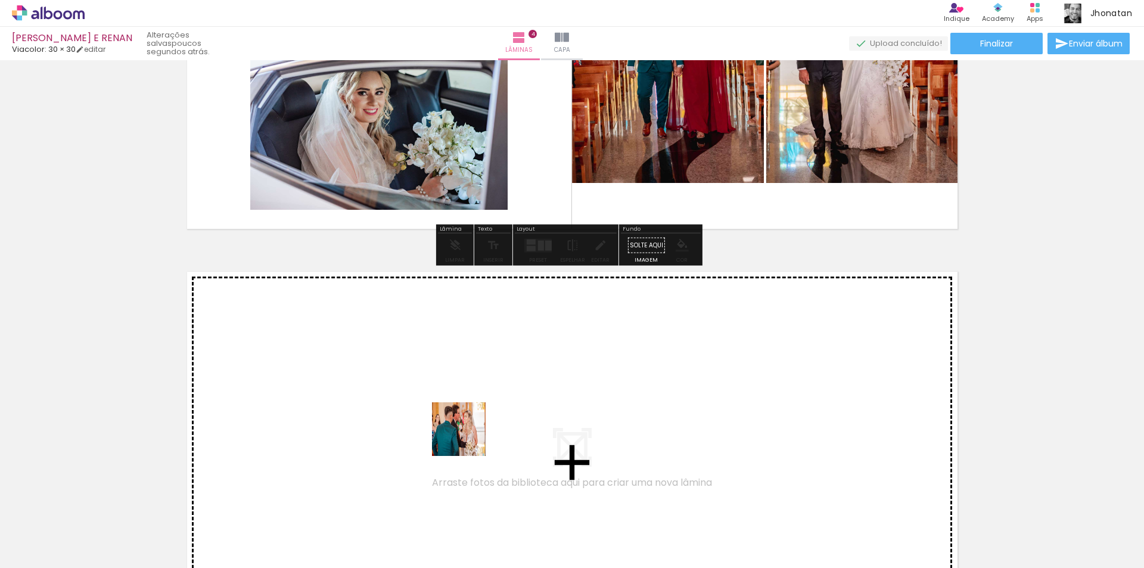
drag, startPoint x: 469, startPoint y: 523, endPoint x: 466, endPoint y: 426, distance: 97.1
click at [466, 426] on quentale-workspace at bounding box center [572, 284] width 1144 height 568
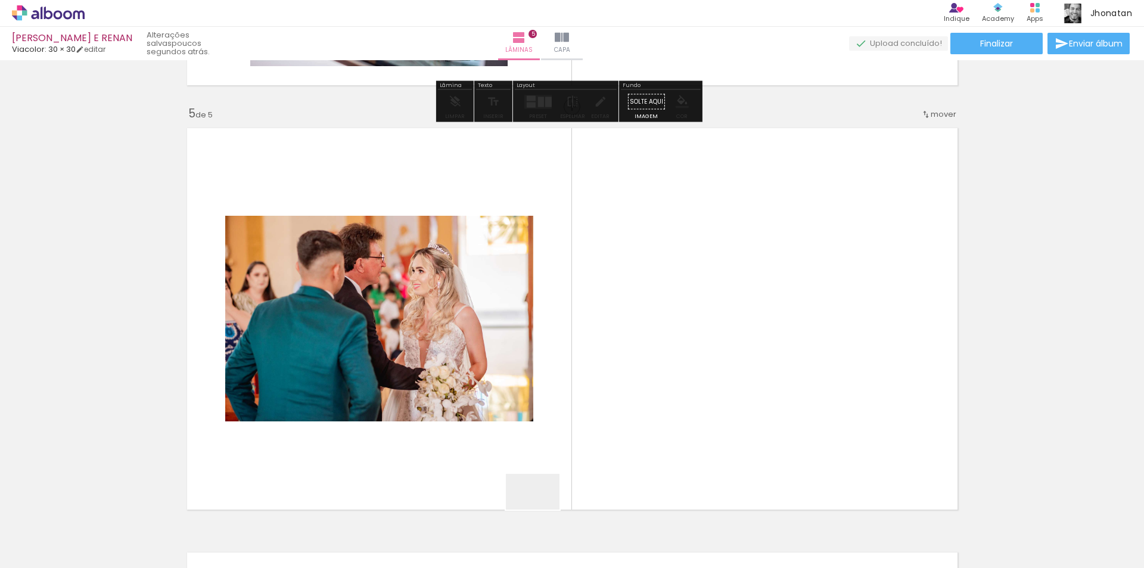
scroll to position [1712, 0]
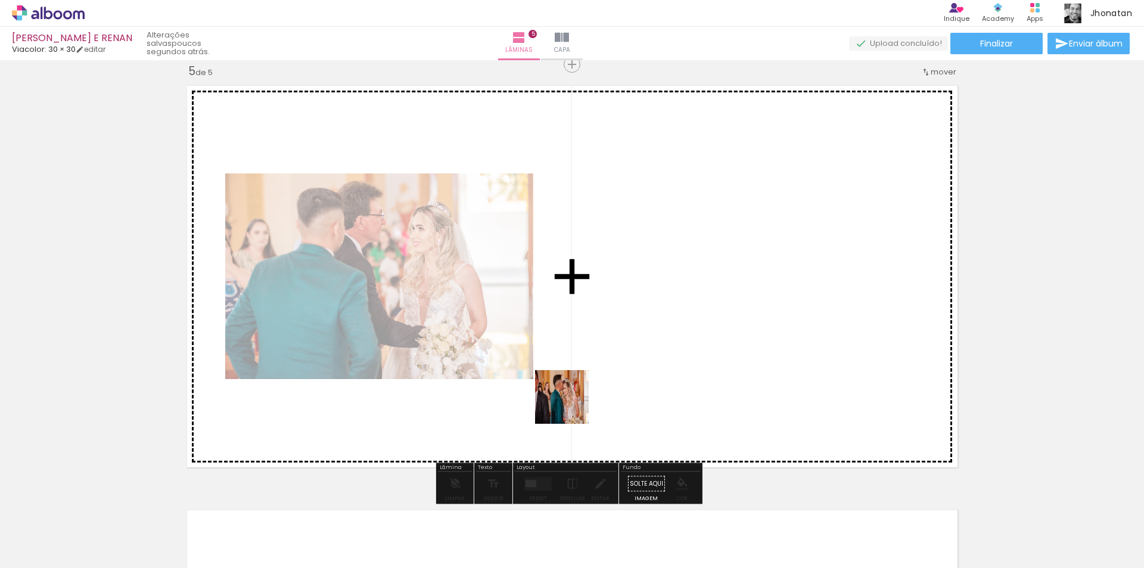
drag, startPoint x: 541, startPoint y: 509, endPoint x: 624, endPoint y: 496, distance: 83.2
click at [572, 406] on quentale-workspace at bounding box center [572, 284] width 1144 height 568
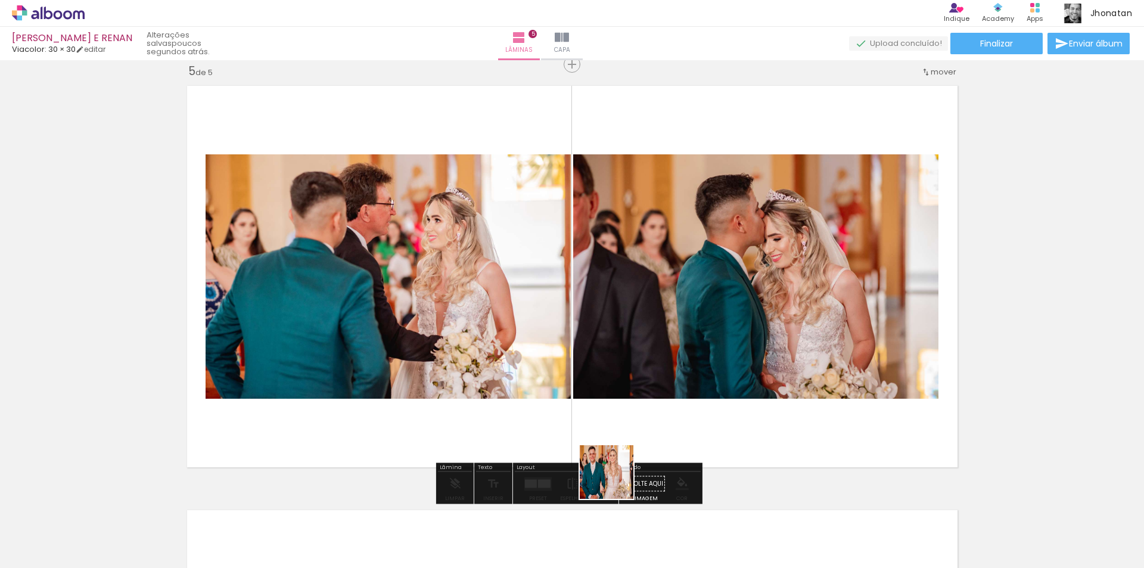
drag, startPoint x: 610, startPoint y: 520, endPoint x: 630, endPoint y: 379, distance: 142.6
click at [630, 379] on quentale-workspace at bounding box center [572, 284] width 1144 height 568
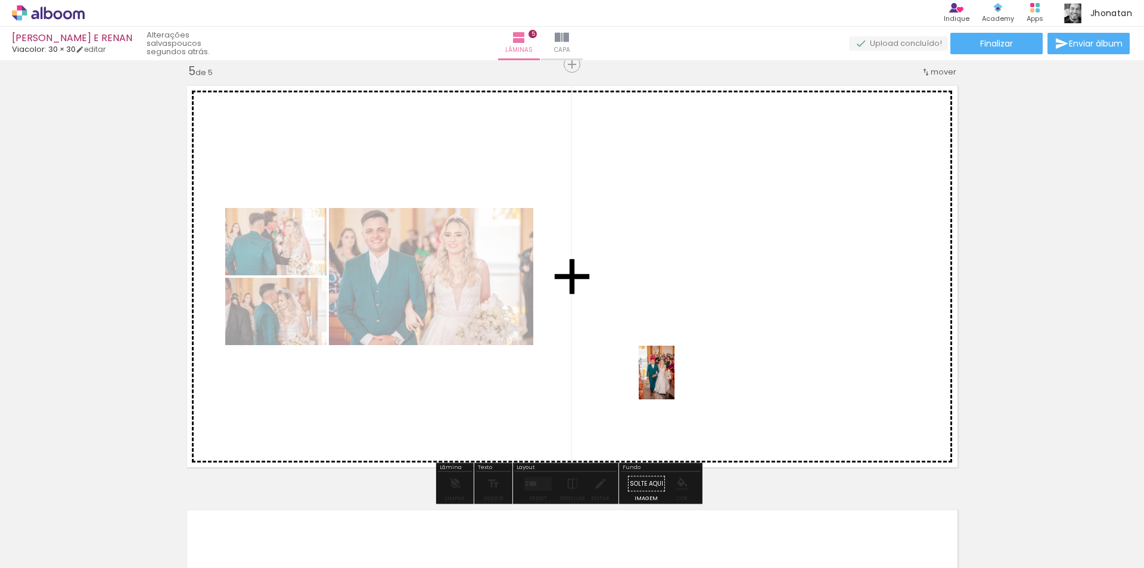
drag, startPoint x: 671, startPoint y: 528, endPoint x: 674, endPoint y: 381, distance: 147.2
click at [674, 381] on quentale-workspace at bounding box center [572, 284] width 1144 height 568
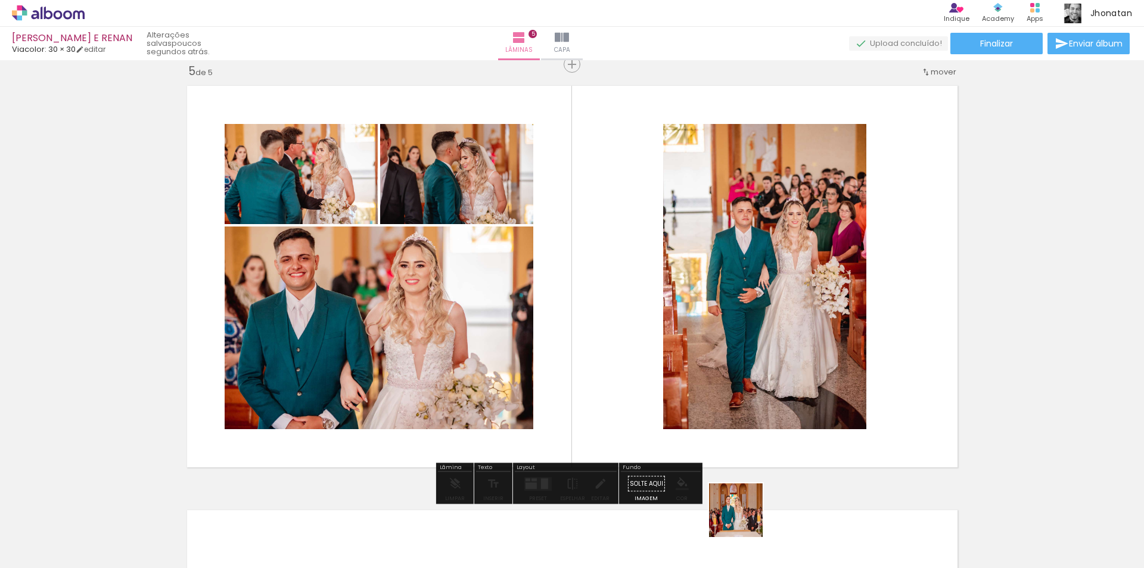
drag, startPoint x: 745, startPoint y: 519, endPoint x: 717, endPoint y: 397, distance: 125.3
click at [717, 397] on quentale-workspace at bounding box center [572, 284] width 1144 height 568
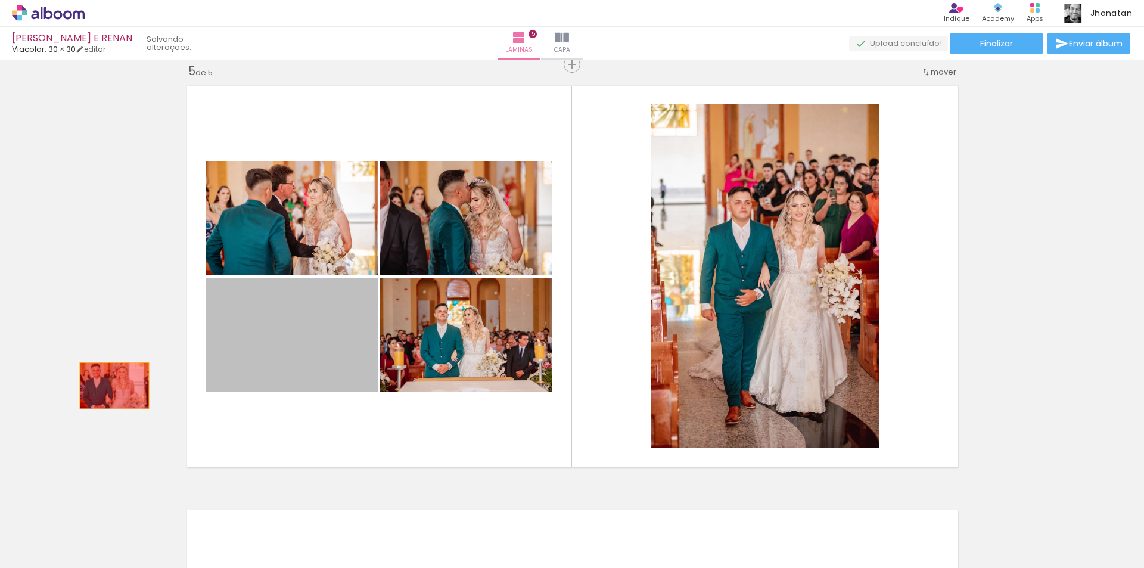
drag, startPoint x: 300, startPoint y: 335, endPoint x: 110, endPoint y: 385, distance: 196.5
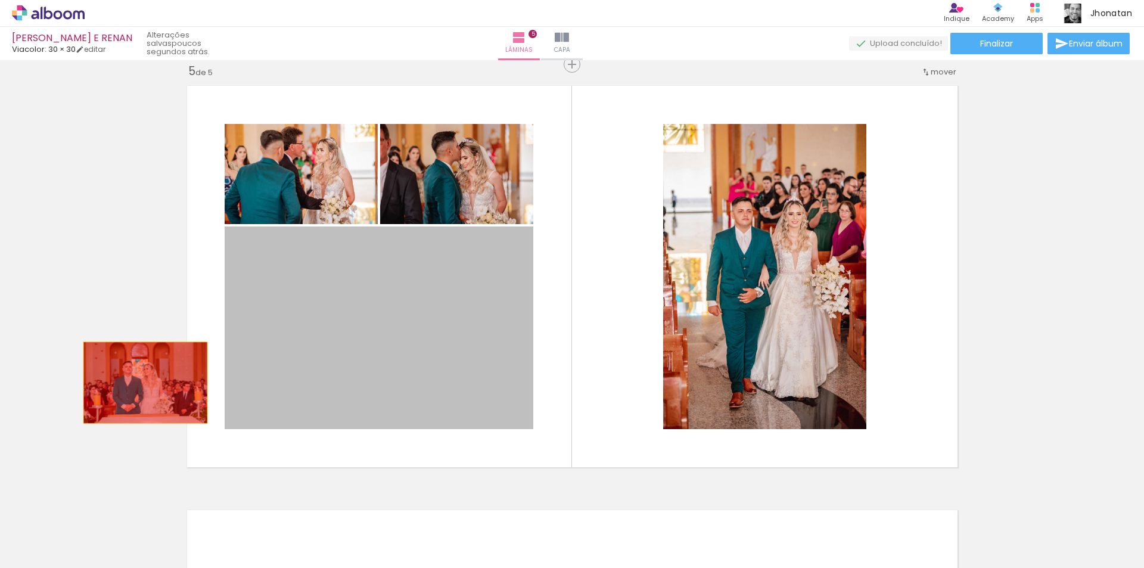
drag, startPoint x: 434, startPoint y: 315, endPoint x: 141, endPoint y: 382, distance: 301.3
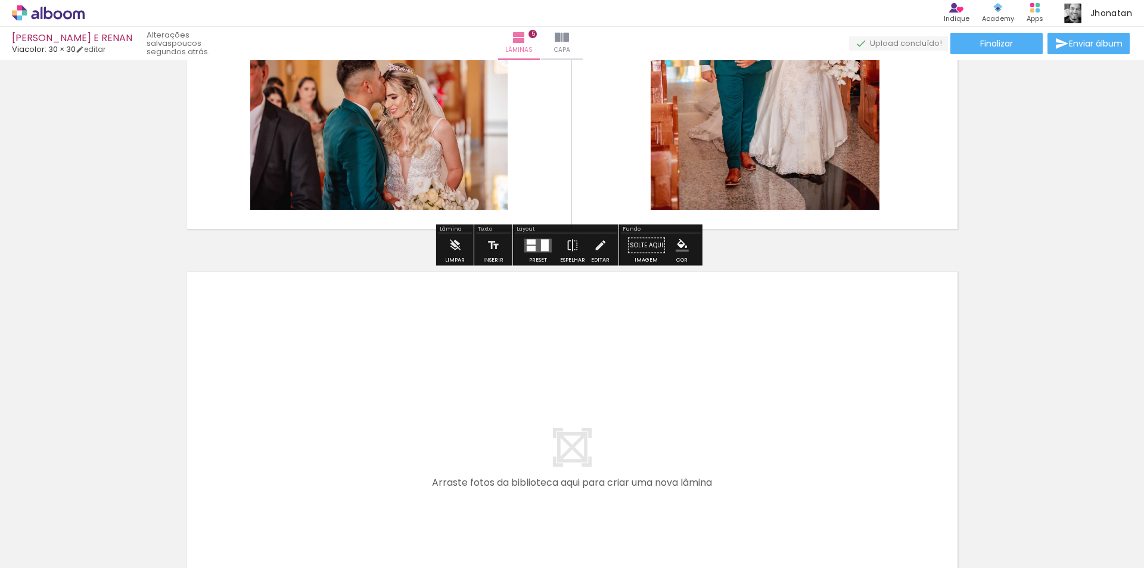
scroll to position [2010, 0]
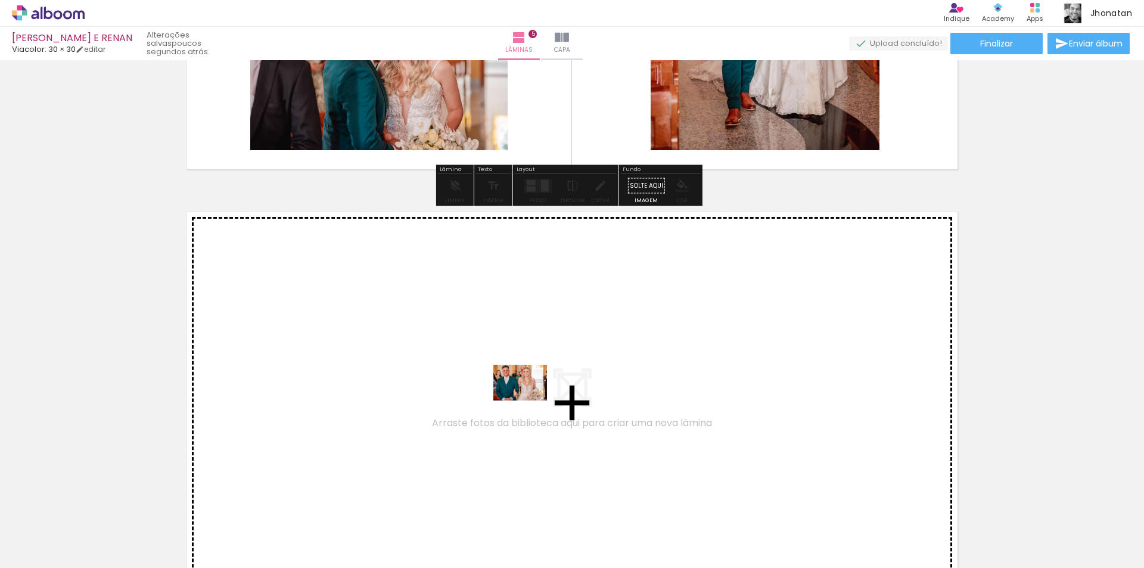
drag, startPoint x: 614, startPoint y: 524, endPoint x: 529, endPoint y: 400, distance: 149.9
click at [529, 400] on quentale-workspace at bounding box center [572, 284] width 1144 height 568
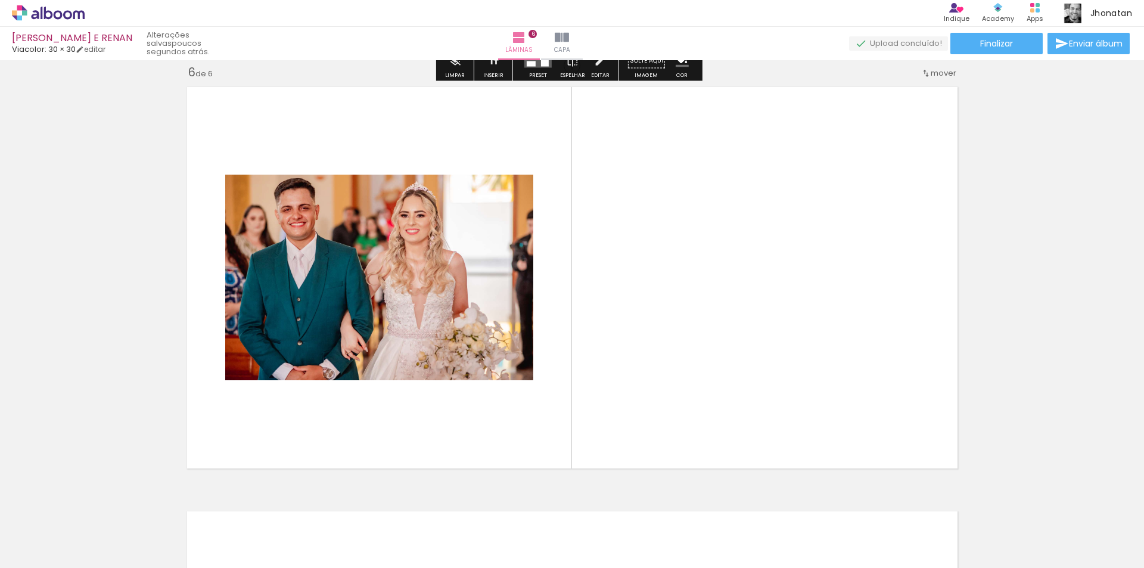
scroll to position [2136, 0]
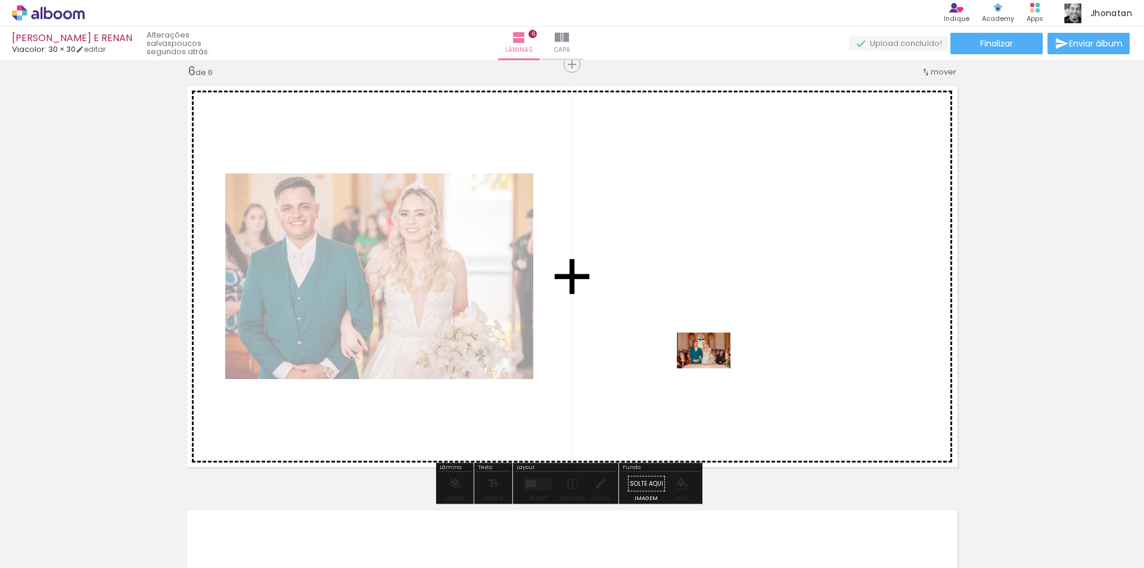
drag, startPoint x: 728, startPoint y: 509, endPoint x: 712, endPoint y: 368, distance: 142.6
click at [712, 368] on quentale-workspace at bounding box center [572, 284] width 1144 height 568
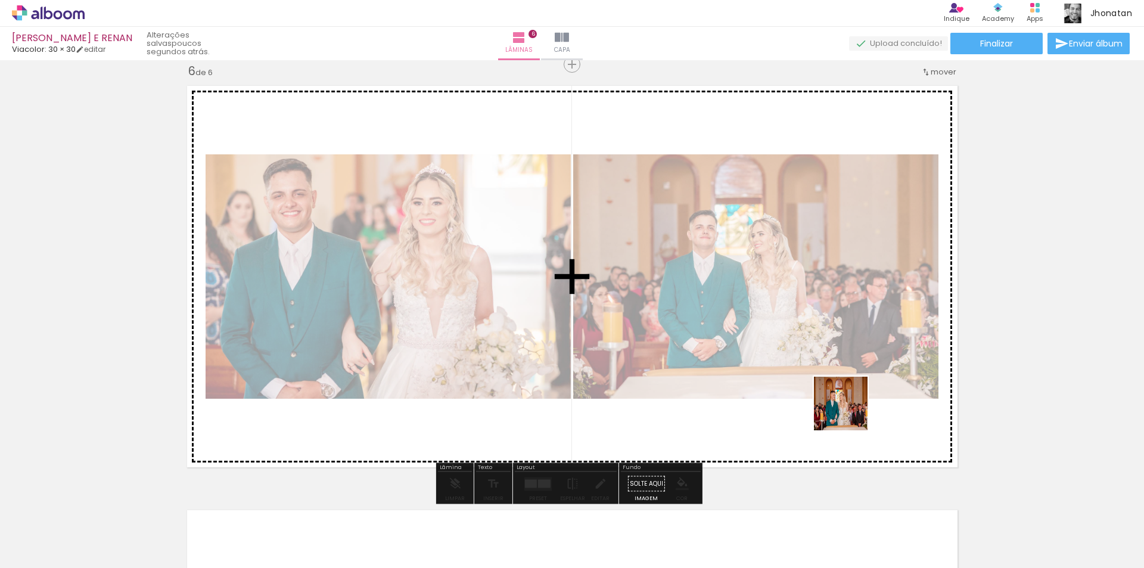
drag, startPoint x: 923, startPoint y: 520, endPoint x: 829, endPoint y: 380, distance: 169.0
click at [829, 380] on quentale-workspace at bounding box center [572, 284] width 1144 height 568
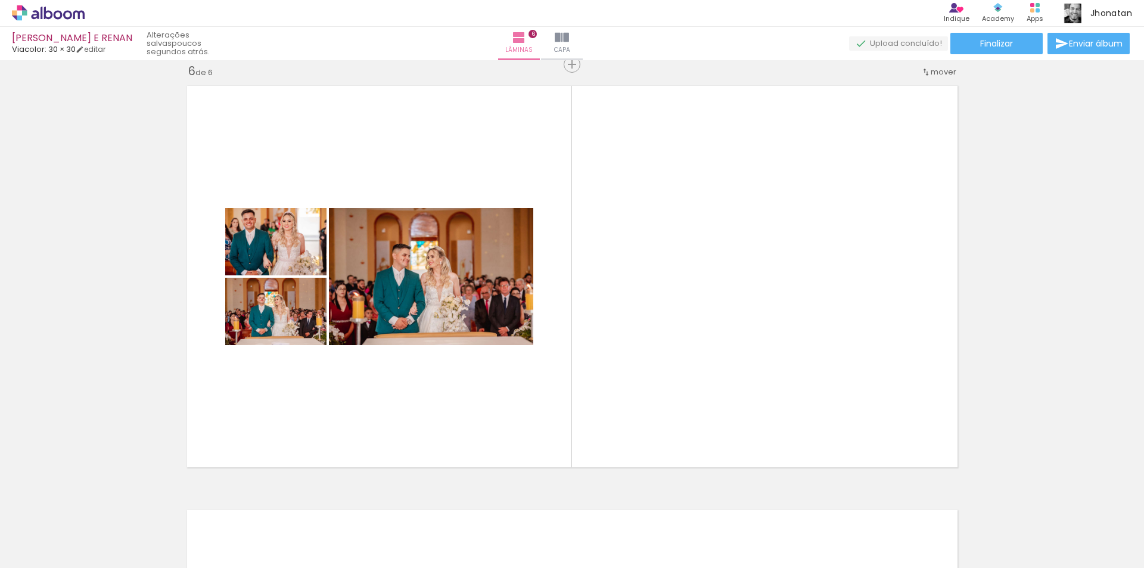
scroll to position [0, 1440]
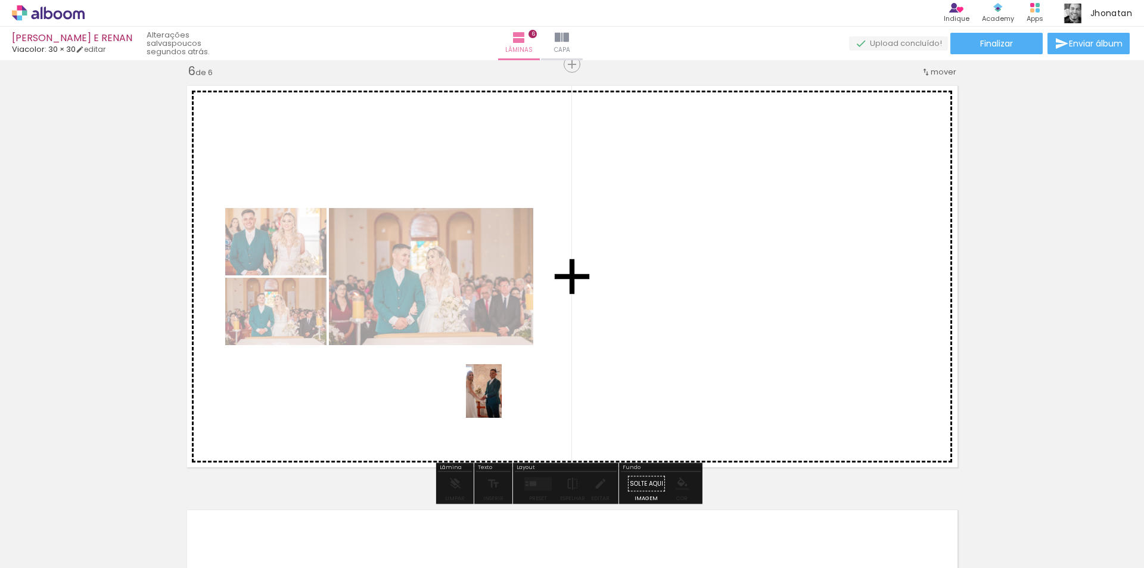
drag, startPoint x: 356, startPoint y: 533, endPoint x: 502, endPoint y: 400, distance: 197.7
click at [502, 400] on quentale-workspace at bounding box center [572, 284] width 1144 height 568
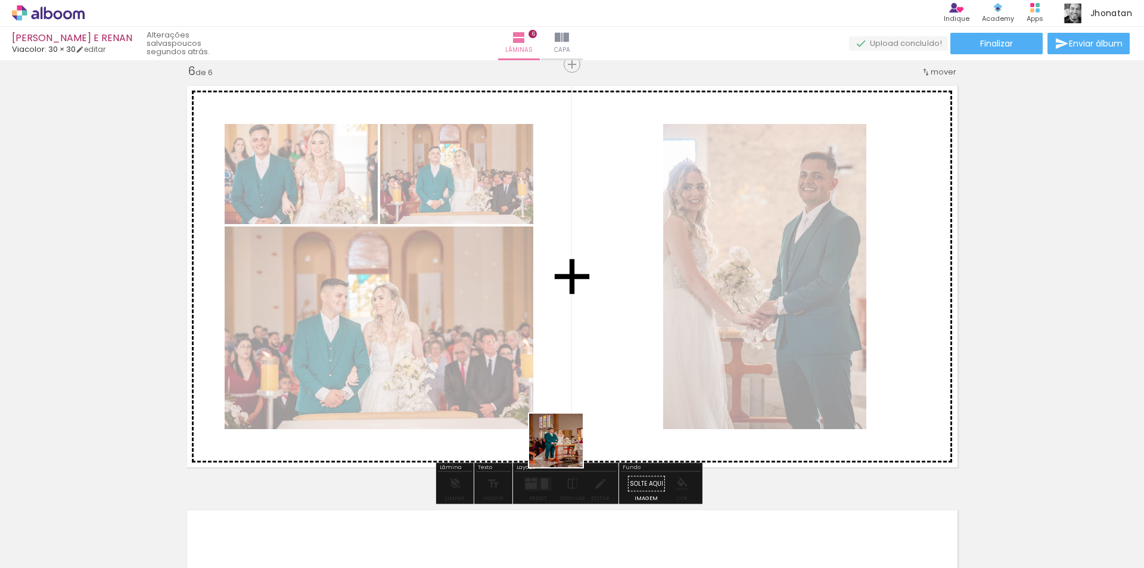
drag, startPoint x: 565, startPoint y: 449, endPoint x: 615, endPoint y: 527, distance: 92.5
click at [590, 360] on quentale-workspace at bounding box center [572, 284] width 1144 height 568
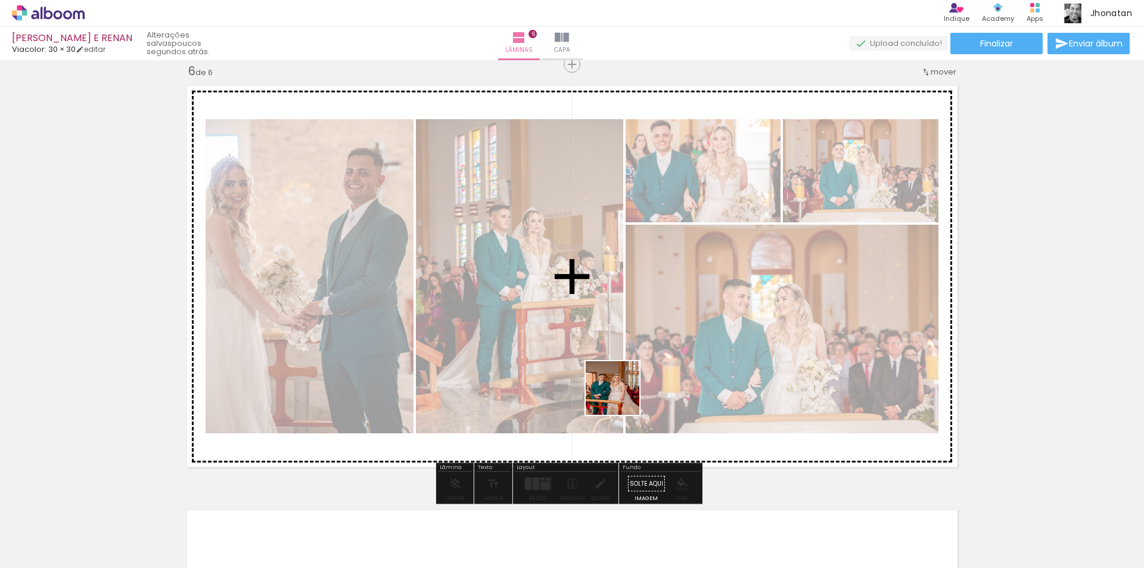
drag, startPoint x: 621, startPoint y: 397, endPoint x: 626, endPoint y: 356, distance: 40.8
click at [626, 356] on quentale-workspace at bounding box center [572, 284] width 1144 height 568
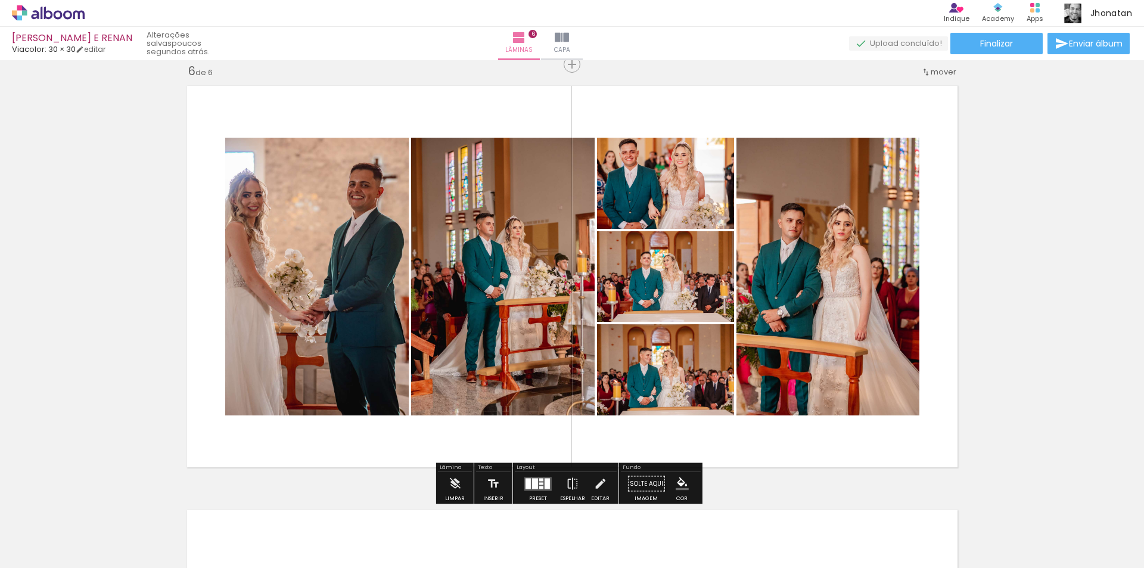
click at [525, 480] on div at bounding box center [527, 483] width 5 height 11
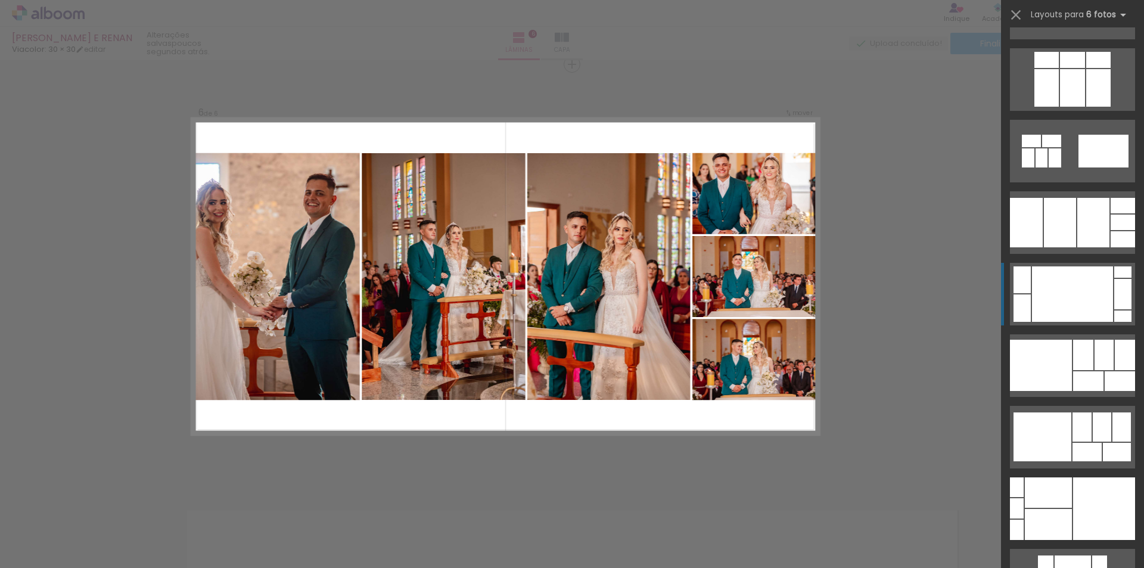
scroll to position [2621, 0]
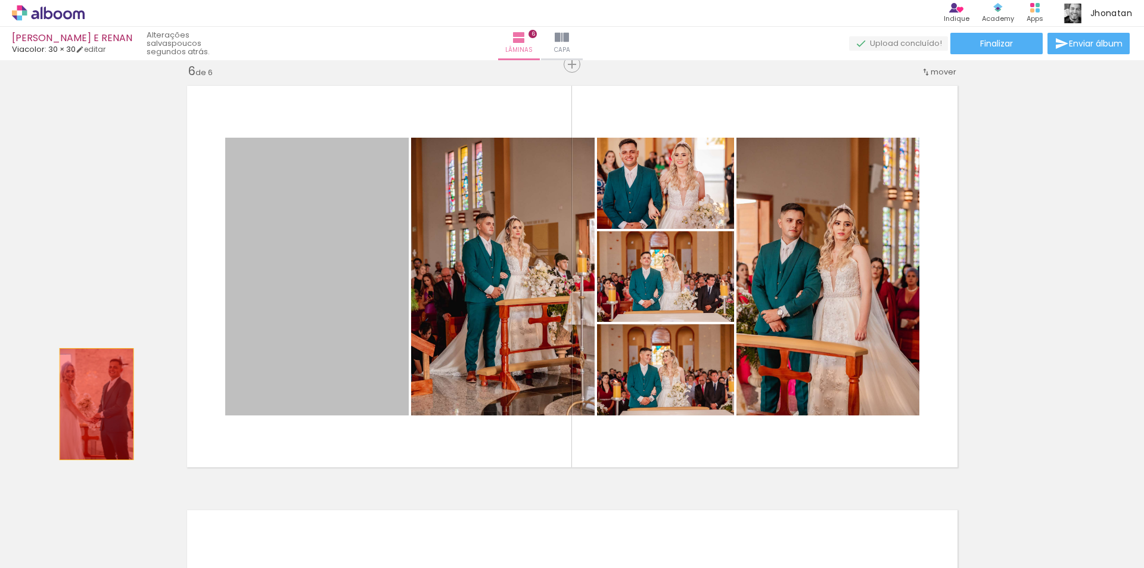
drag, startPoint x: 365, startPoint y: 275, endPoint x: 88, endPoint y: 403, distance: 305.4
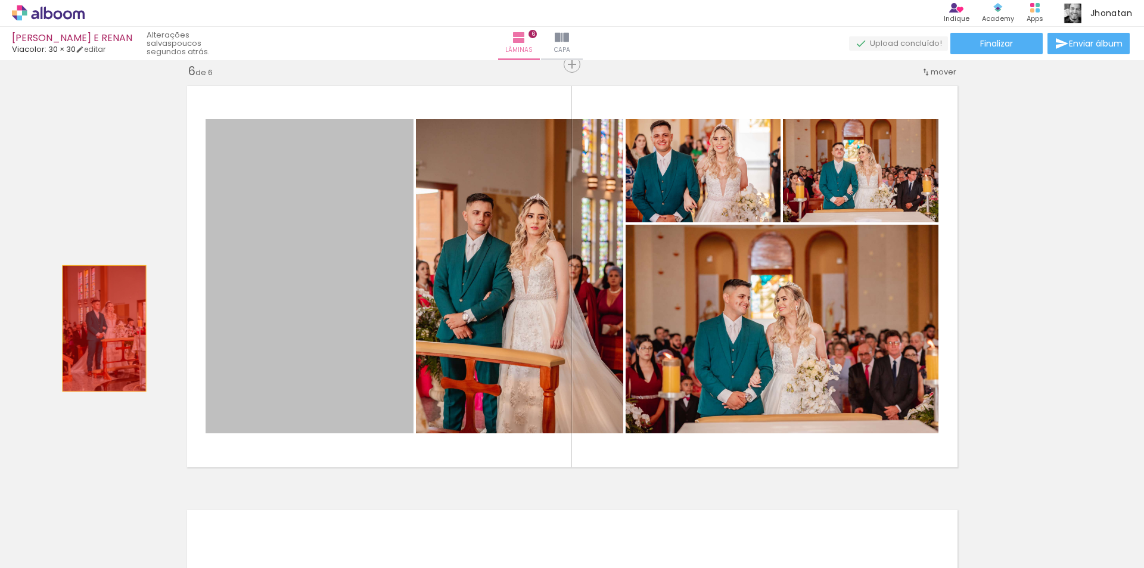
drag, startPoint x: 310, startPoint y: 238, endPoint x: 98, endPoint y: 329, distance: 231.0
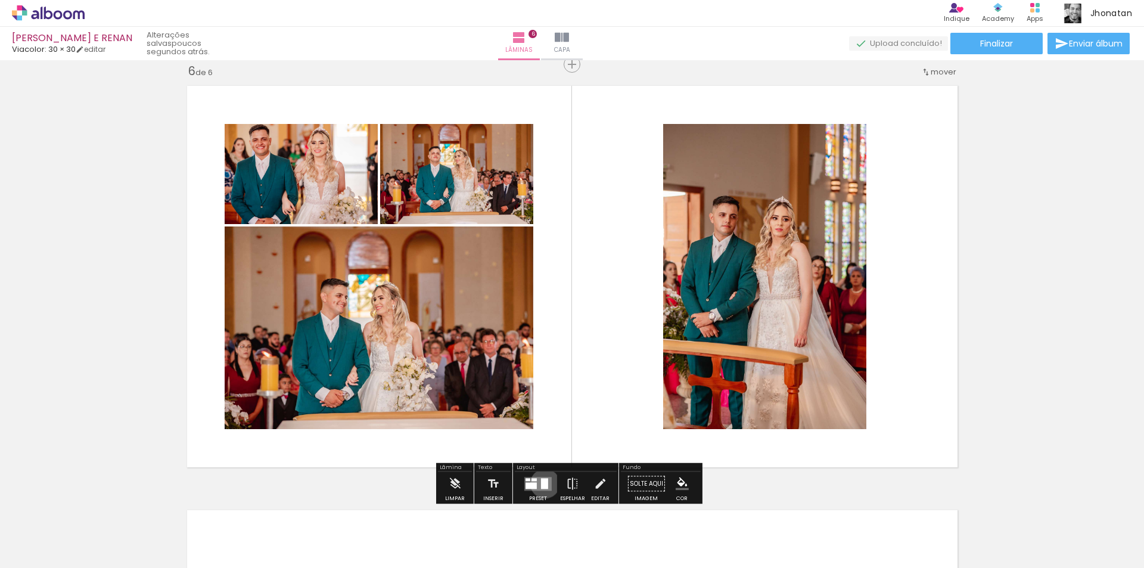
click at [542, 483] on div at bounding box center [544, 483] width 7 height 11
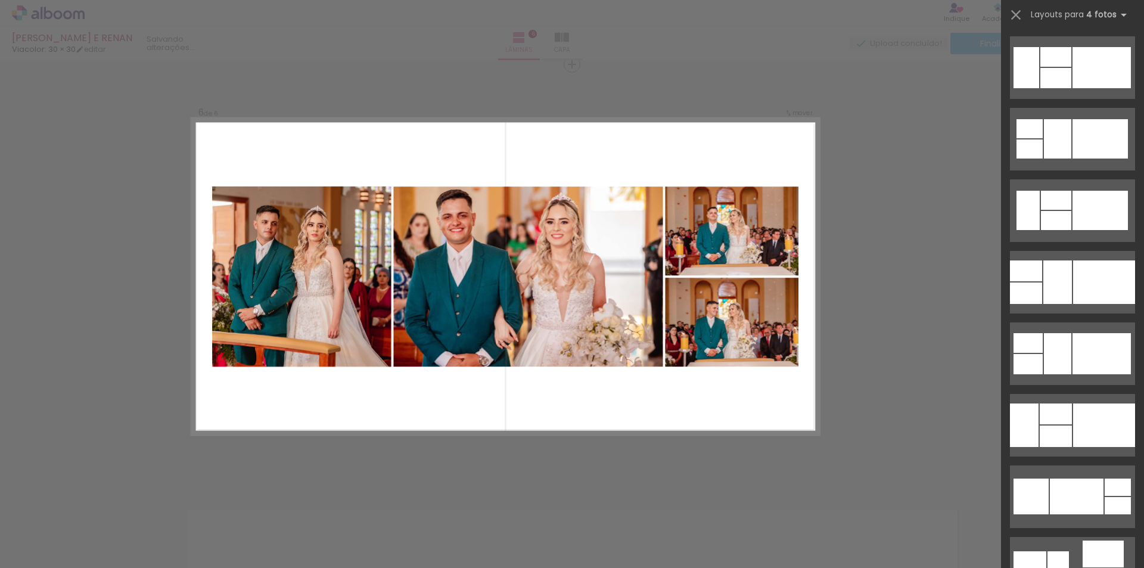
scroll to position [3336, 0]
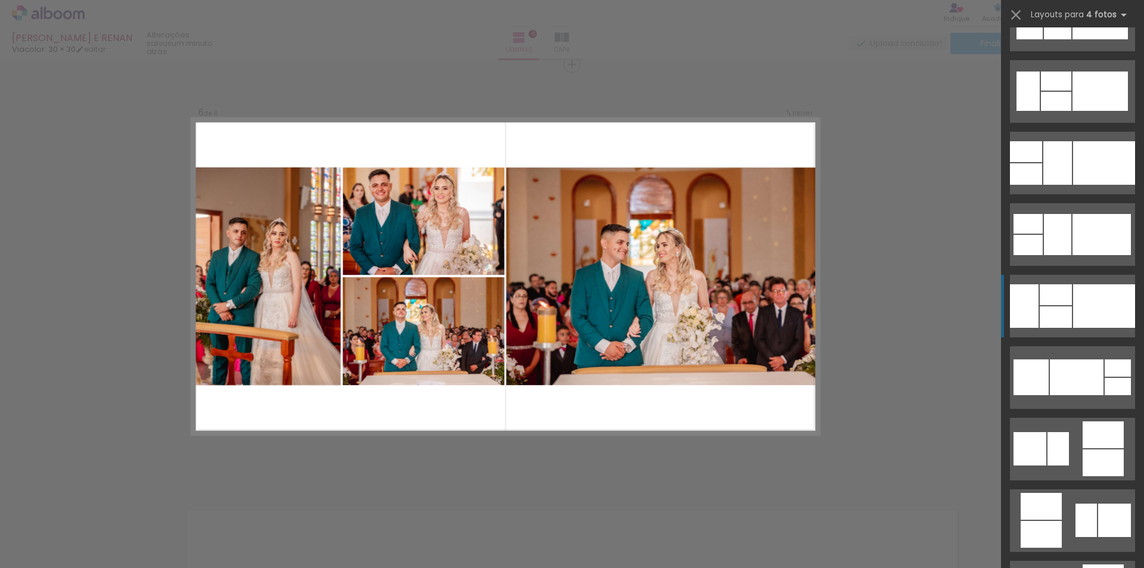
click at [1087, 306] on div at bounding box center [1104, 305] width 62 height 43
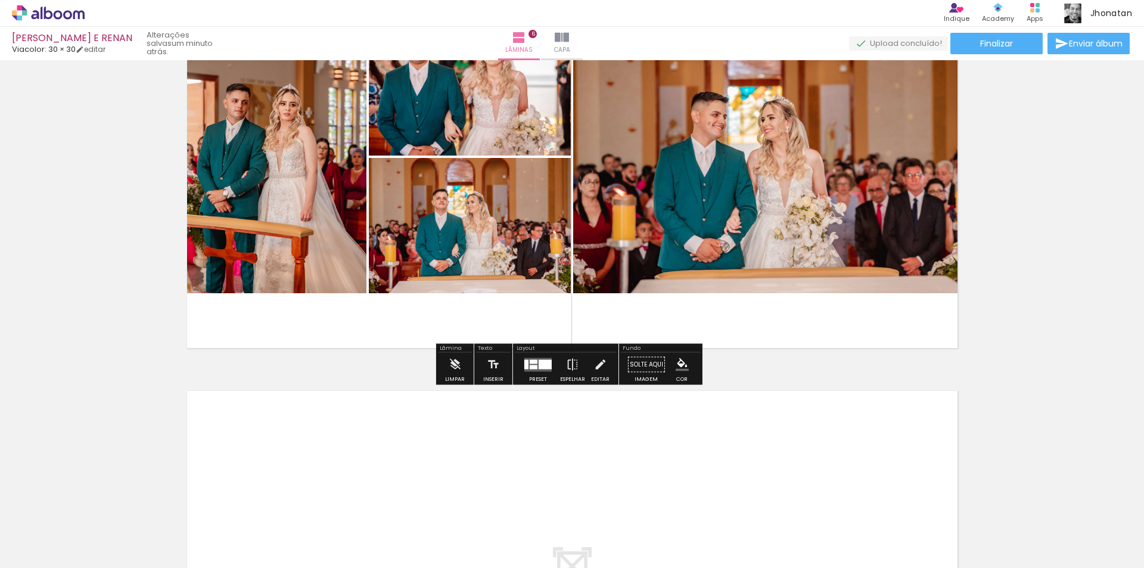
scroll to position [2374, 0]
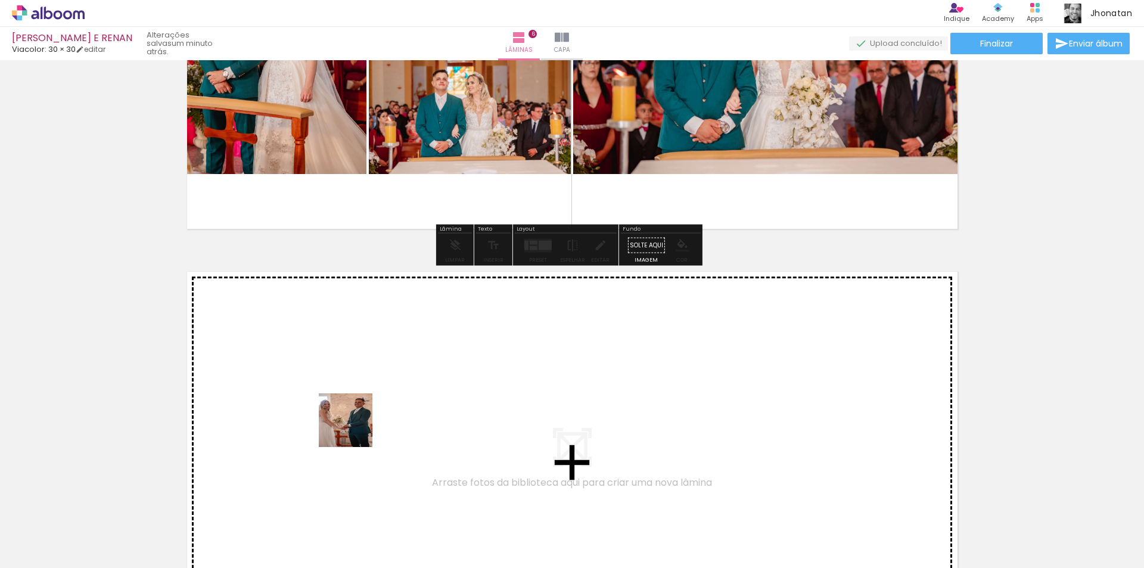
drag, startPoint x: 357, startPoint y: 521, endPoint x: 353, endPoint y: 425, distance: 95.4
click at [353, 425] on quentale-workspace at bounding box center [572, 284] width 1144 height 568
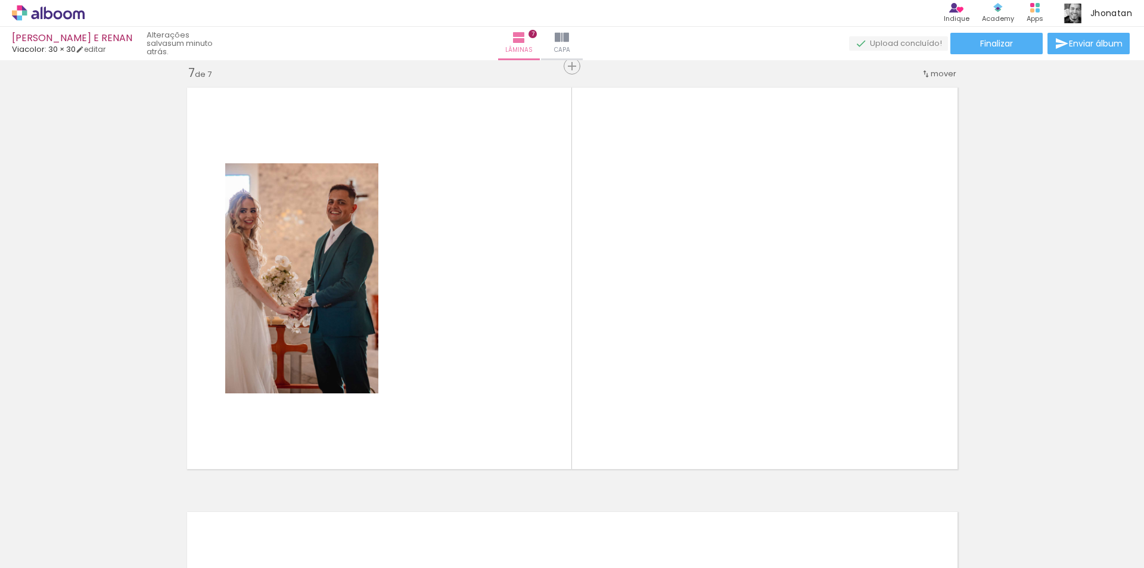
scroll to position [2560, 0]
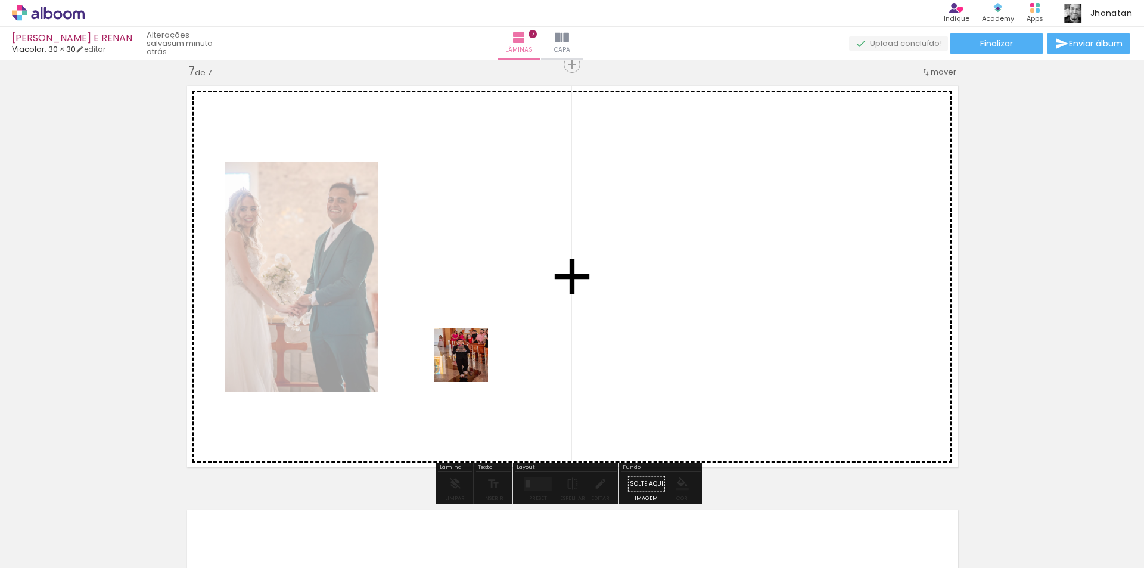
drag, startPoint x: 428, startPoint y: 485, endPoint x: 470, endPoint y: 364, distance: 127.9
click at [470, 364] on quentale-workspace at bounding box center [572, 284] width 1144 height 568
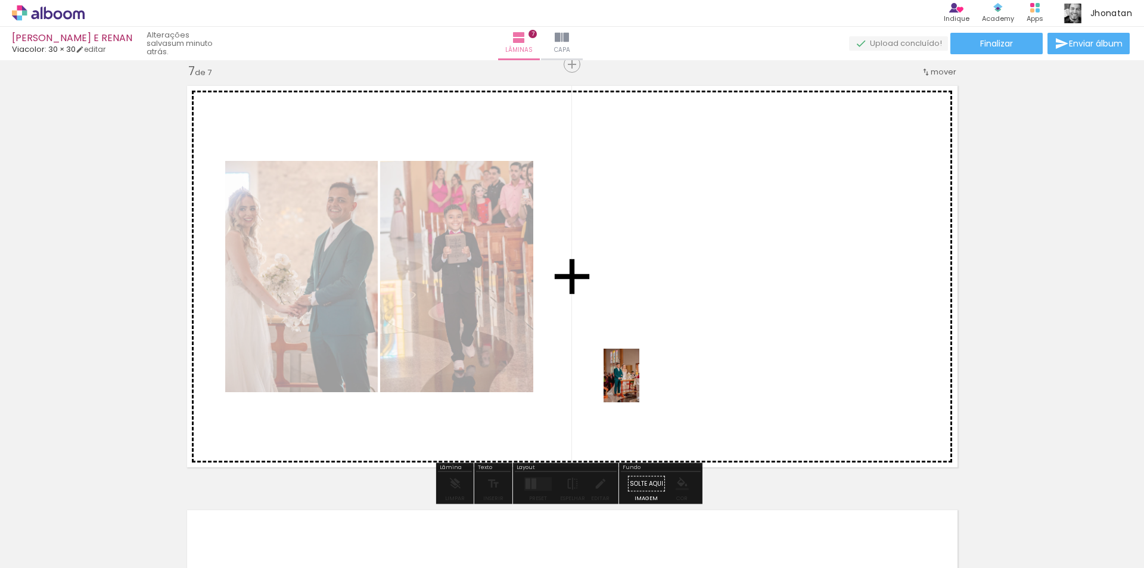
drag, startPoint x: 559, startPoint y: 525, endPoint x: 639, endPoint y: 384, distance: 162.5
click at [639, 384] on quentale-workspace at bounding box center [572, 284] width 1144 height 568
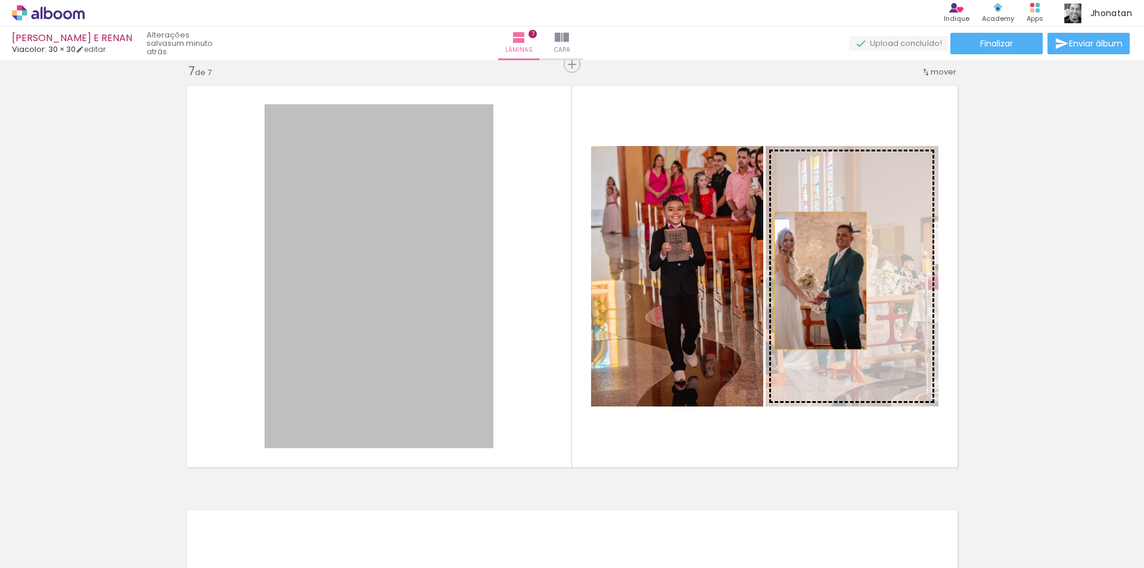
drag, startPoint x: 433, startPoint y: 290, endPoint x: 816, endPoint y: 281, distance: 383.1
click at [0, 0] on slot at bounding box center [0, 0] width 0 height 0
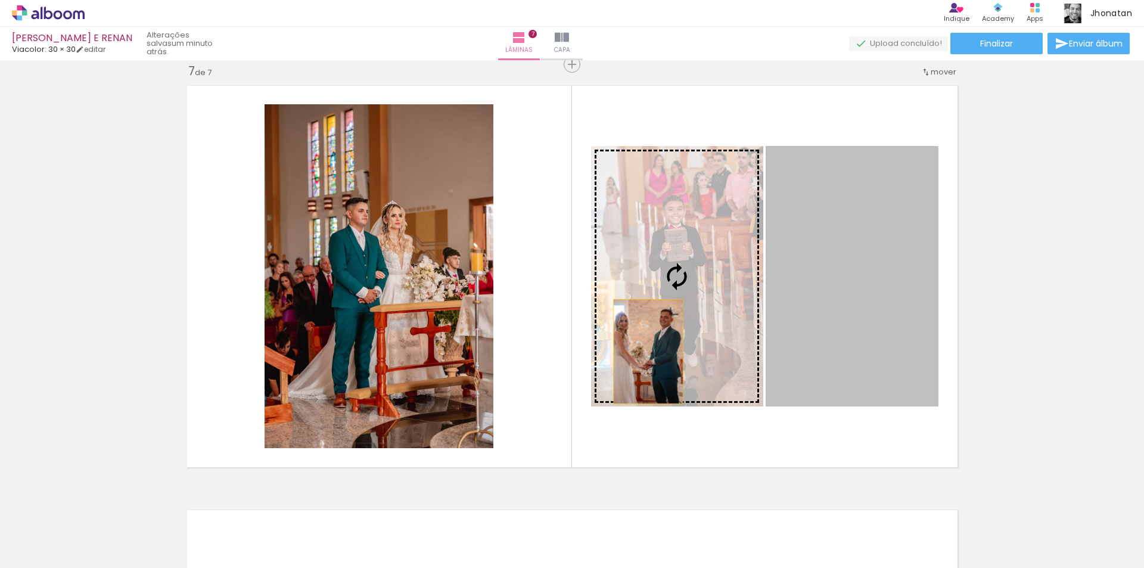
drag, startPoint x: 821, startPoint y: 316, endPoint x: 637, endPoint y: 349, distance: 186.9
click at [0, 0] on slot at bounding box center [0, 0] width 0 height 0
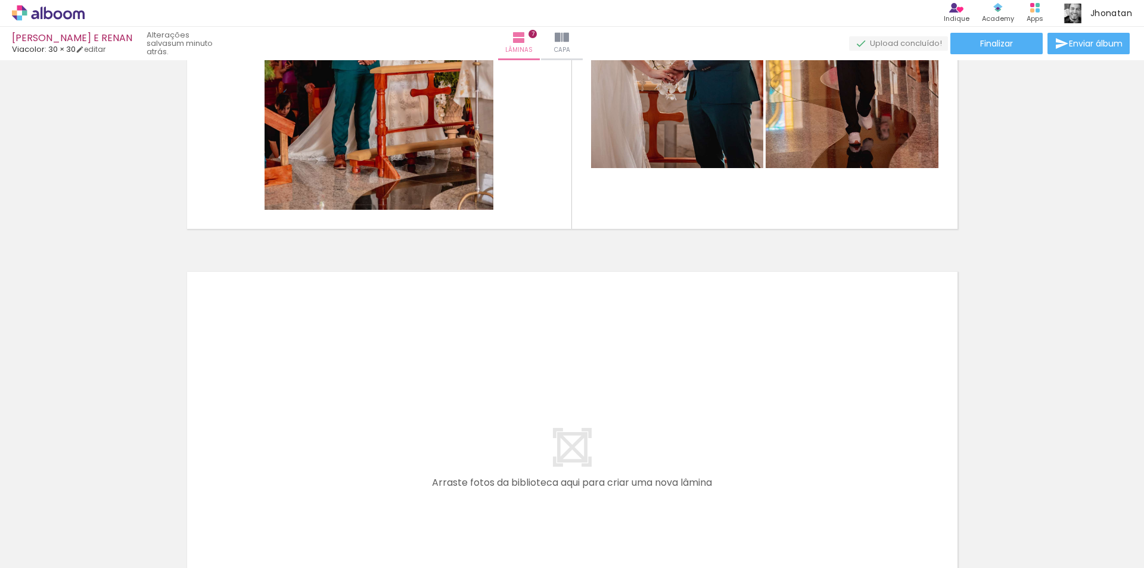
scroll to position [2858, 0]
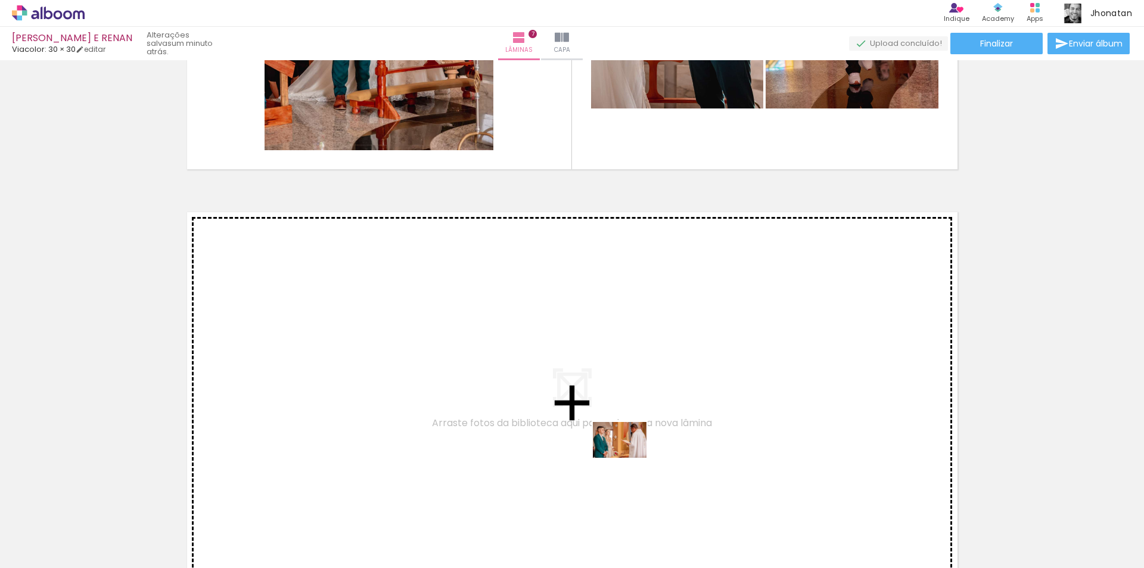
drag, startPoint x: 758, startPoint y: 530, endPoint x: 628, endPoint y: 457, distance: 148.0
click at [628, 457] on quentale-workspace at bounding box center [572, 284] width 1144 height 568
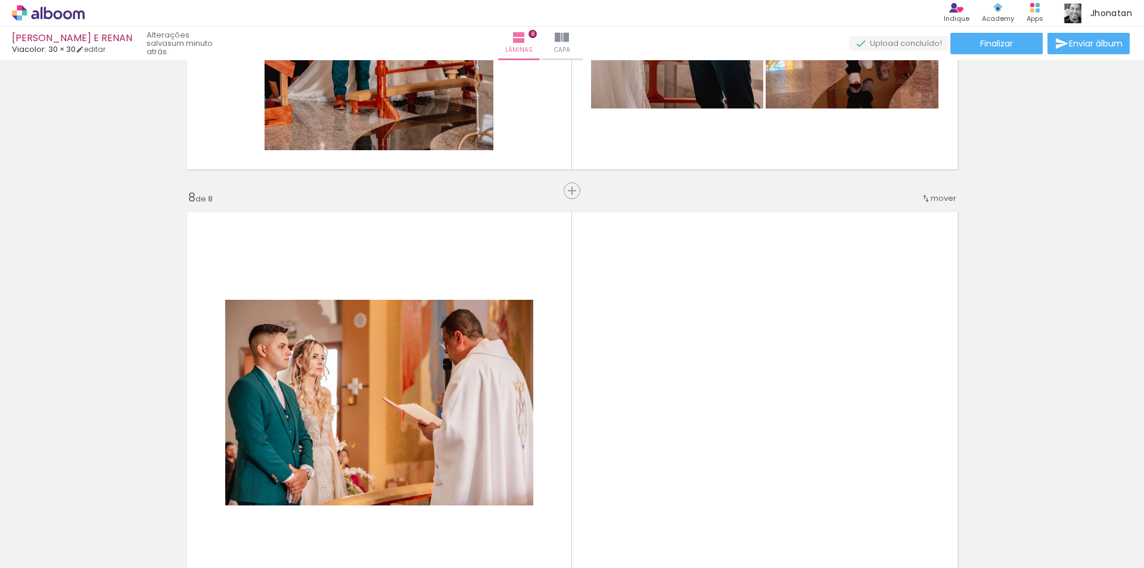
scroll to position [2984, 0]
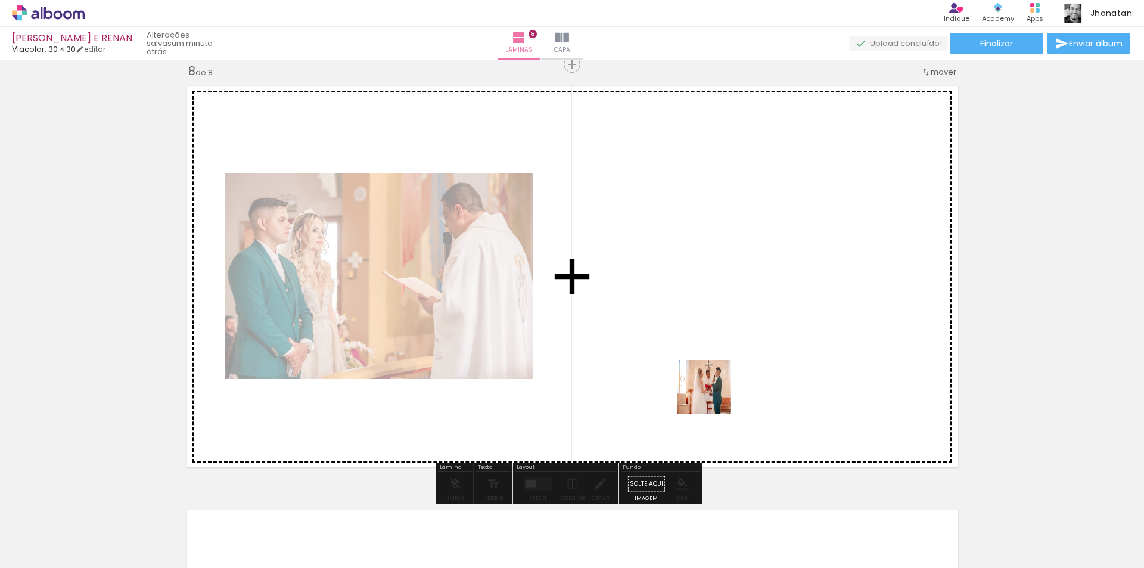
drag, startPoint x: 812, startPoint y: 540, endPoint x: 712, endPoint y: 394, distance: 176.8
click at [712, 394] on quentale-workspace at bounding box center [572, 284] width 1144 height 568
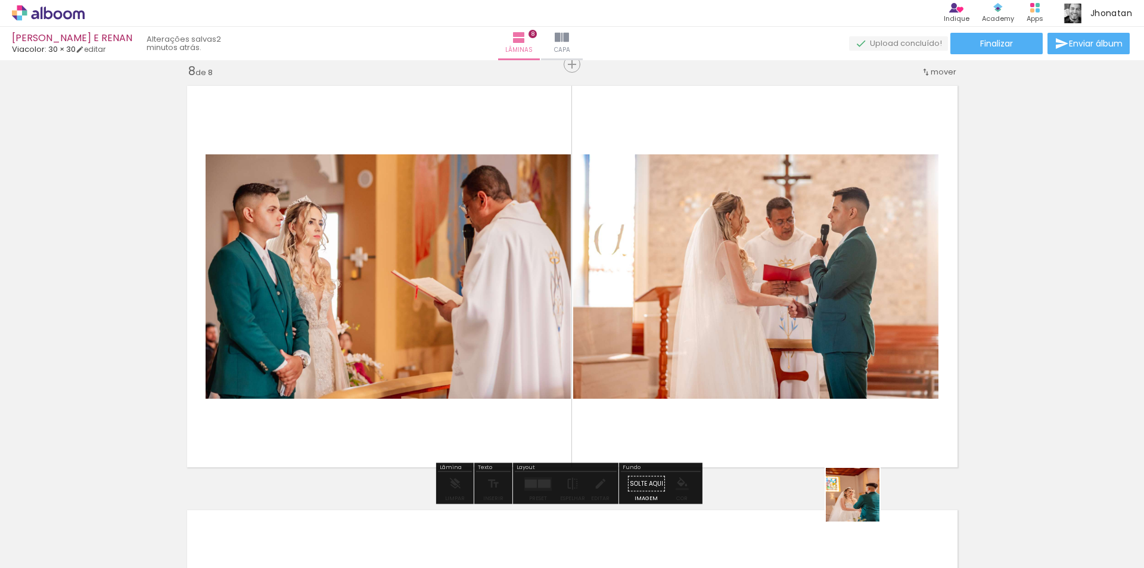
drag, startPoint x: 861, startPoint y: 503, endPoint x: 927, endPoint y: 497, distance: 66.4
click at [680, 371] on quentale-workspace at bounding box center [572, 284] width 1144 height 568
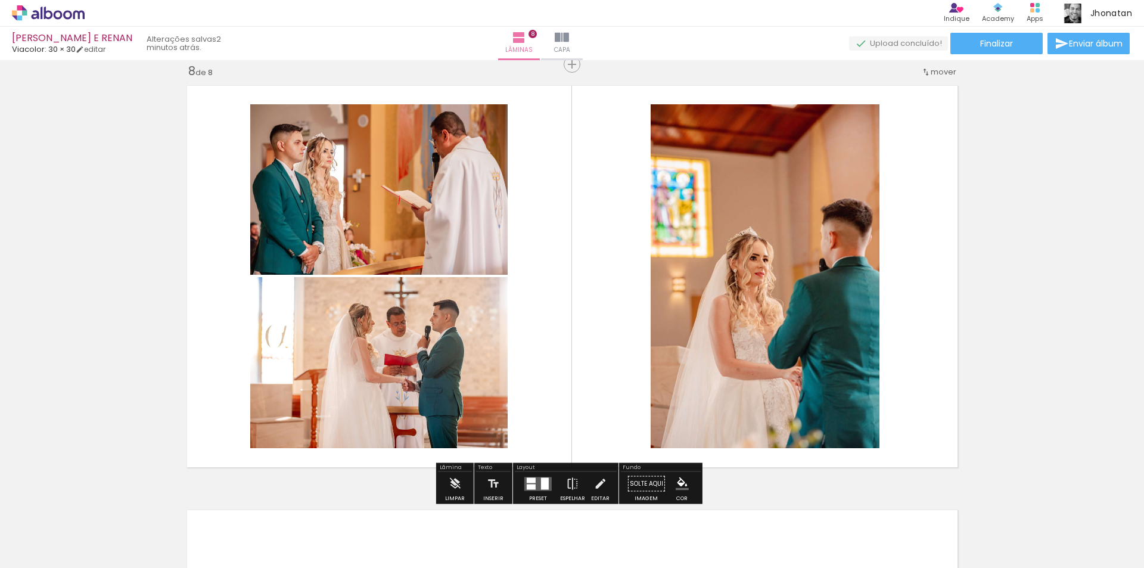
drag, startPoint x: 949, startPoint y: 529, endPoint x: 762, endPoint y: 350, distance: 259.1
click at [762, 350] on quentale-workspace at bounding box center [572, 284] width 1144 height 568
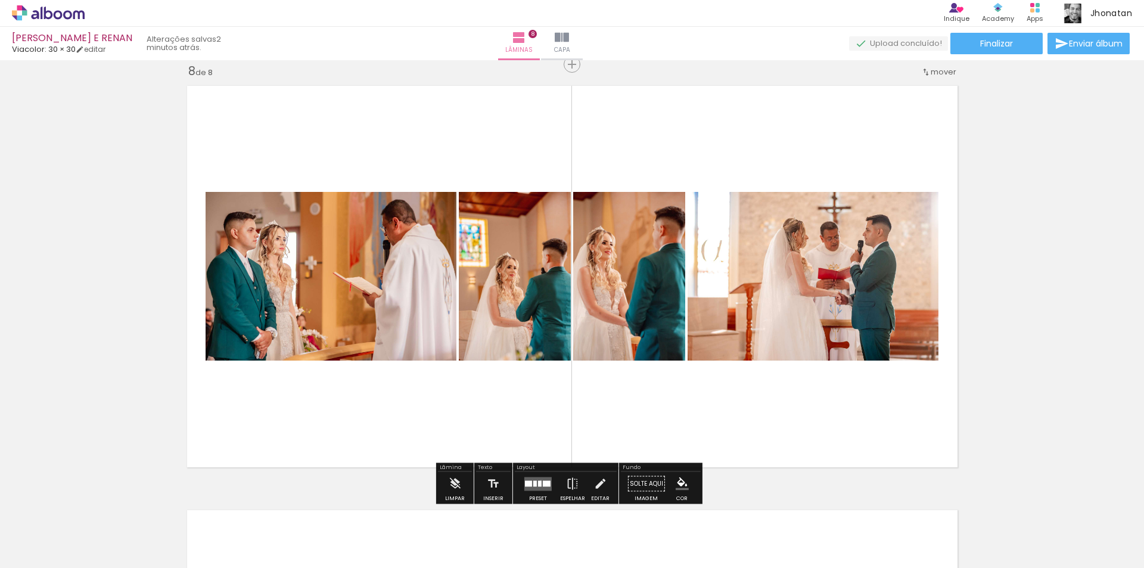
click at [538, 480] on div at bounding box center [540, 483] width 4 height 6
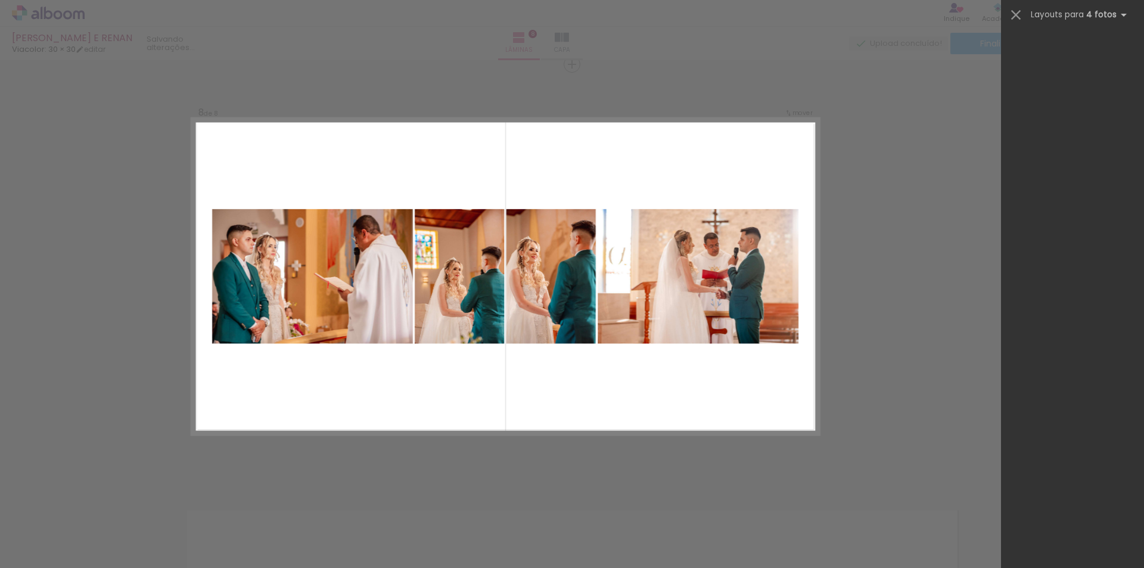
scroll to position [0, 0]
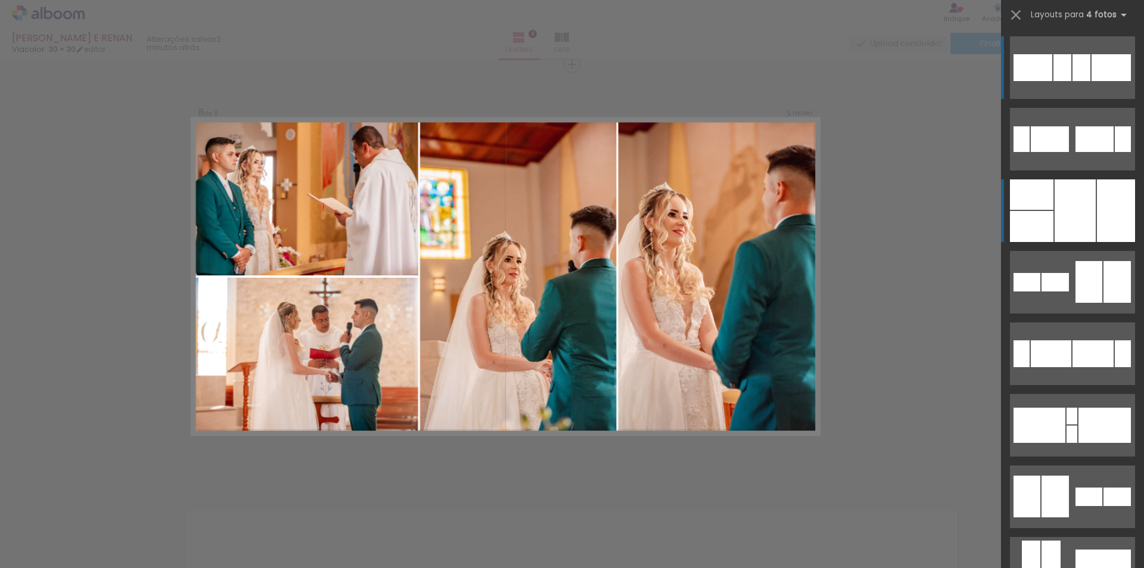
click at [1076, 229] on div at bounding box center [1074, 210] width 41 height 63
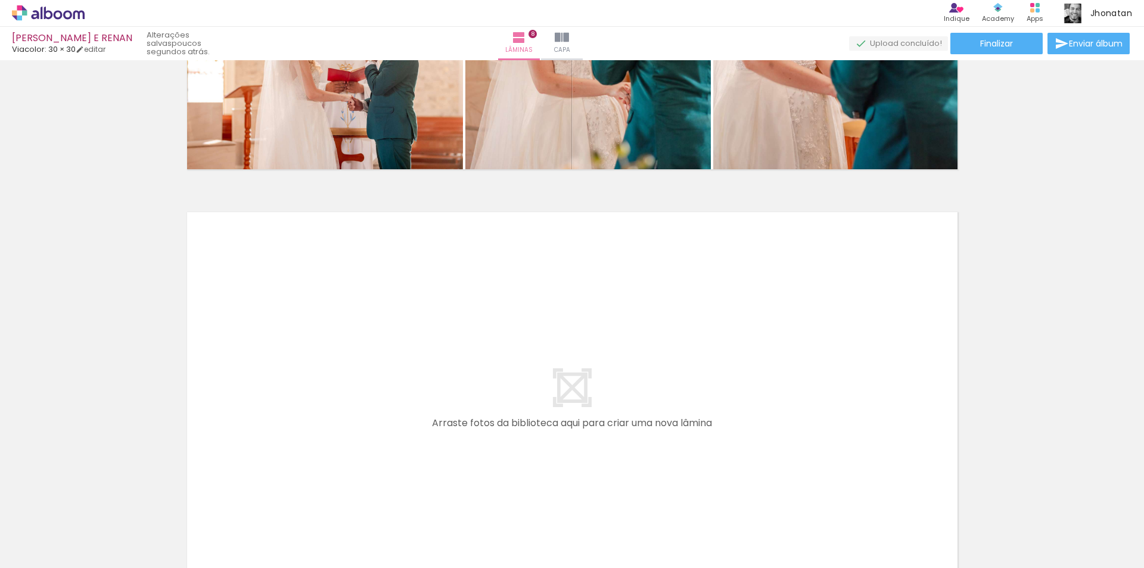
scroll to position [0, 1956]
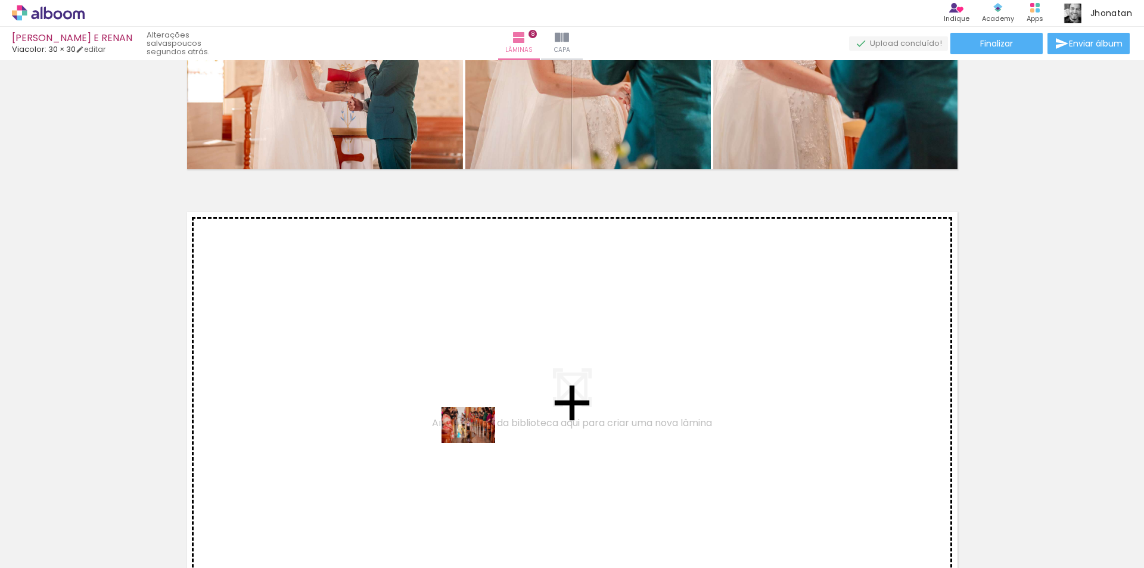
drag, startPoint x: 508, startPoint y: 531, endPoint x: 593, endPoint y: 522, distance: 85.1
click at [477, 441] on quentale-workspace at bounding box center [572, 284] width 1144 height 568
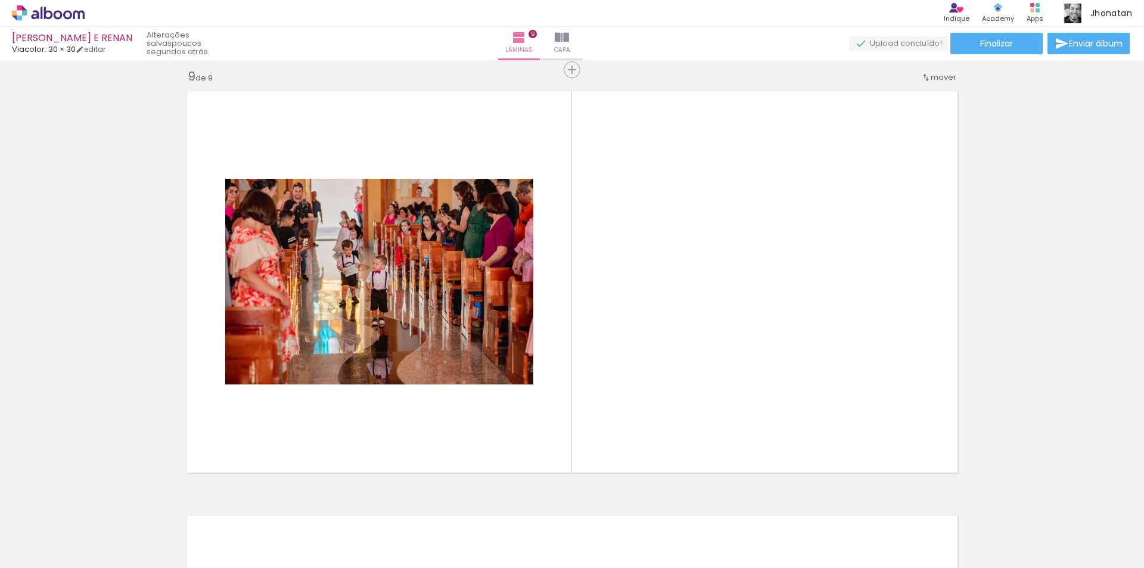
scroll to position [3408, 0]
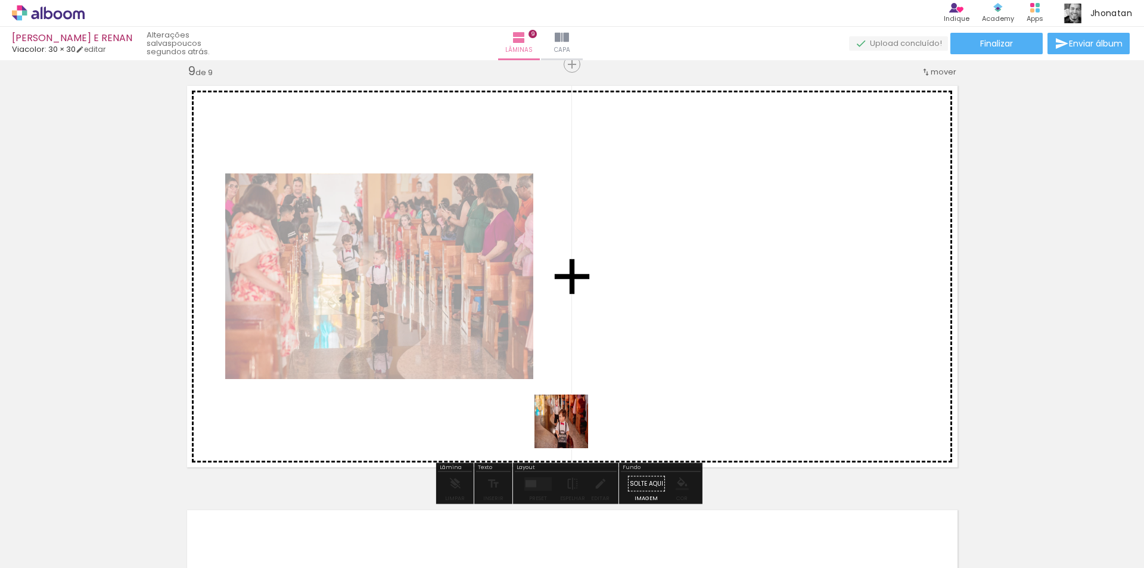
drag, startPoint x: 575, startPoint y: 528, endPoint x: 569, endPoint y: 418, distance: 110.4
click at [569, 418] on quentale-workspace at bounding box center [572, 284] width 1144 height 568
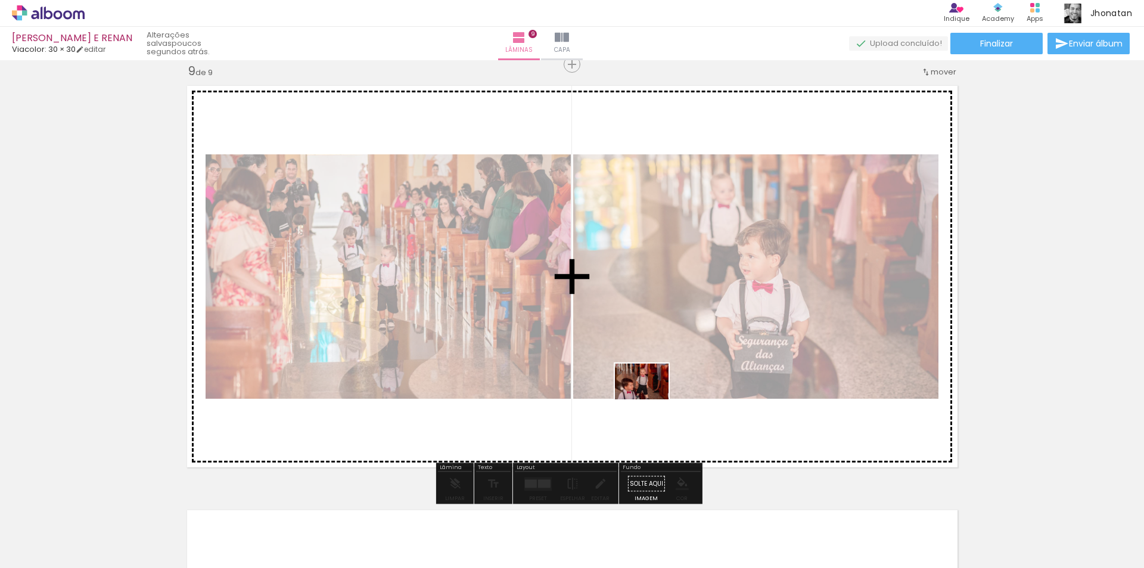
drag, startPoint x: 649, startPoint y: 429, endPoint x: 718, endPoint y: 529, distance: 121.5
click at [654, 402] on quentale-workspace at bounding box center [572, 284] width 1144 height 568
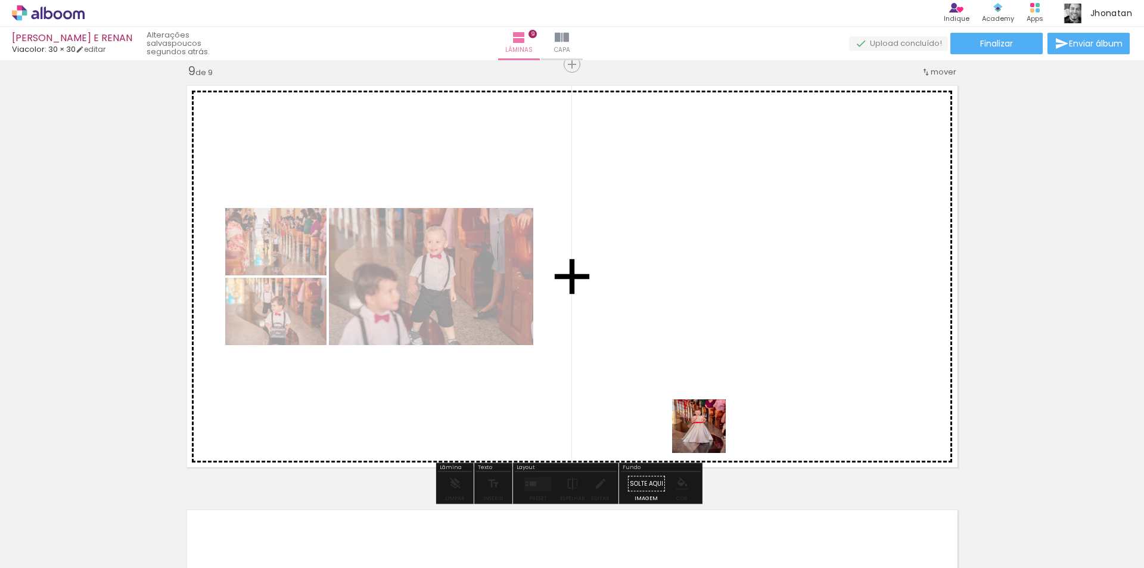
drag, startPoint x: 708, startPoint y: 435, endPoint x: 702, endPoint y: 378, distance: 57.5
click at [702, 378] on quentale-workspace at bounding box center [572, 284] width 1144 height 568
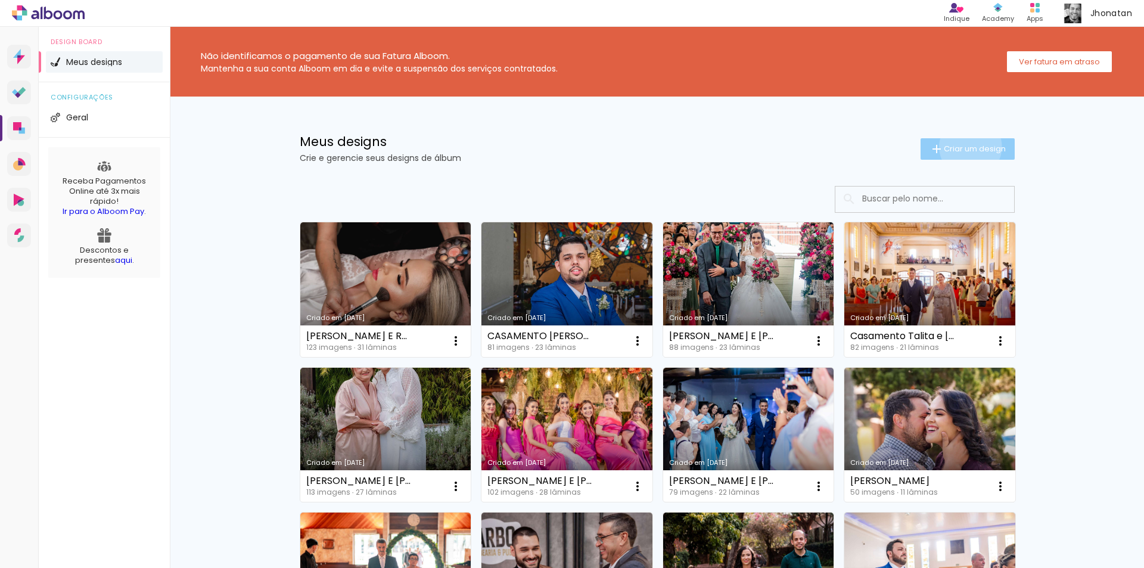
click at [963, 147] on span "Criar um design" at bounding box center [975, 149] width 62 height 8
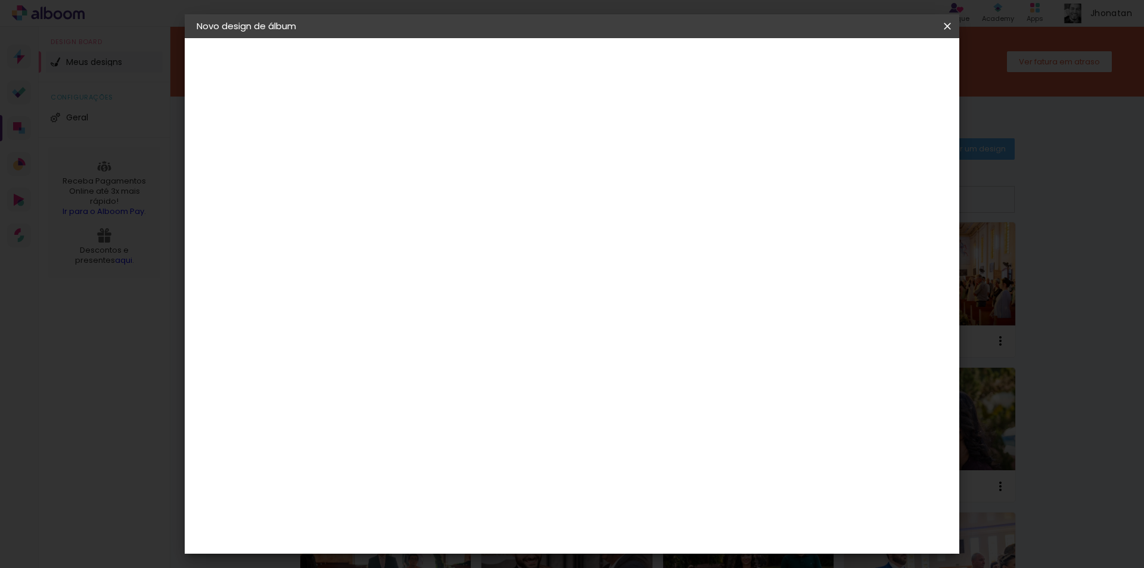
click at [391, 158] on input at bounding box center [391, 160] width 0 height 18
type input "PRÉ GABY E RENAN"
type paper-input "PRÉ GABY E RENAN"
click at [0, 0] on slot "Avançar" at bounding box center [0, 0] width 0 height 0
click at [482, 228] on input at bounding box center [422, 226] width 120 height 15
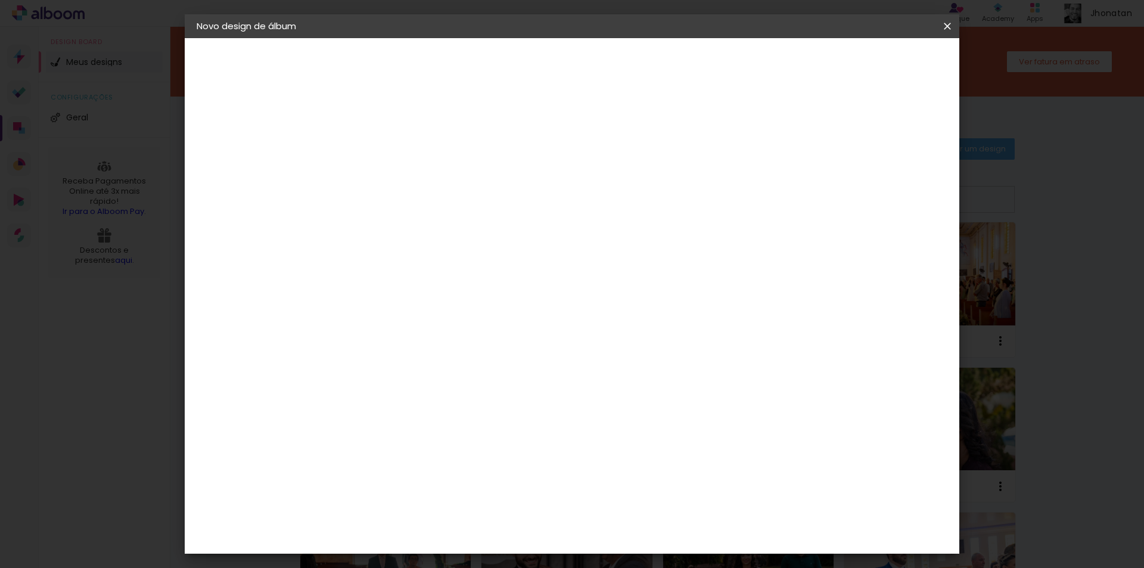
type input "VIA"
type paper-input "VIA"
click at [422, 270] on div "Viacolor" at bounding box center [403, 269] width 39 height 10
click at [0, 0] on slot "Avançar" at bounding box center [0, 0] width 0 height 0
click at [438, 198] on input "text" at bounding box center [414, 207] width 46 height 18
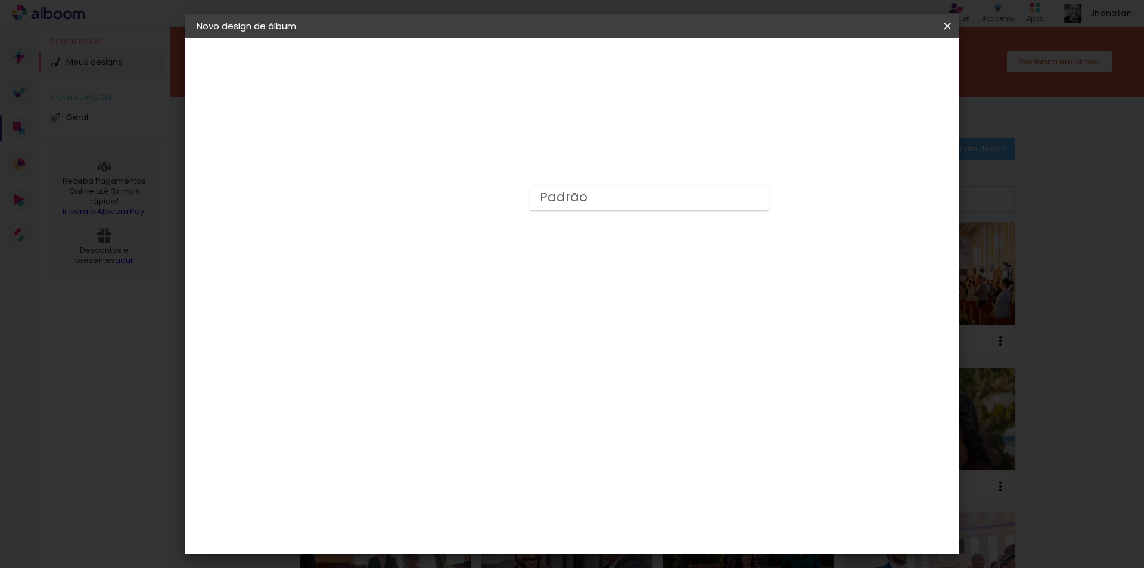
click at [623, 196] on paper-item "Padrão" at bounding box center [649, 198] width 238 height 24
type input "Padrão"
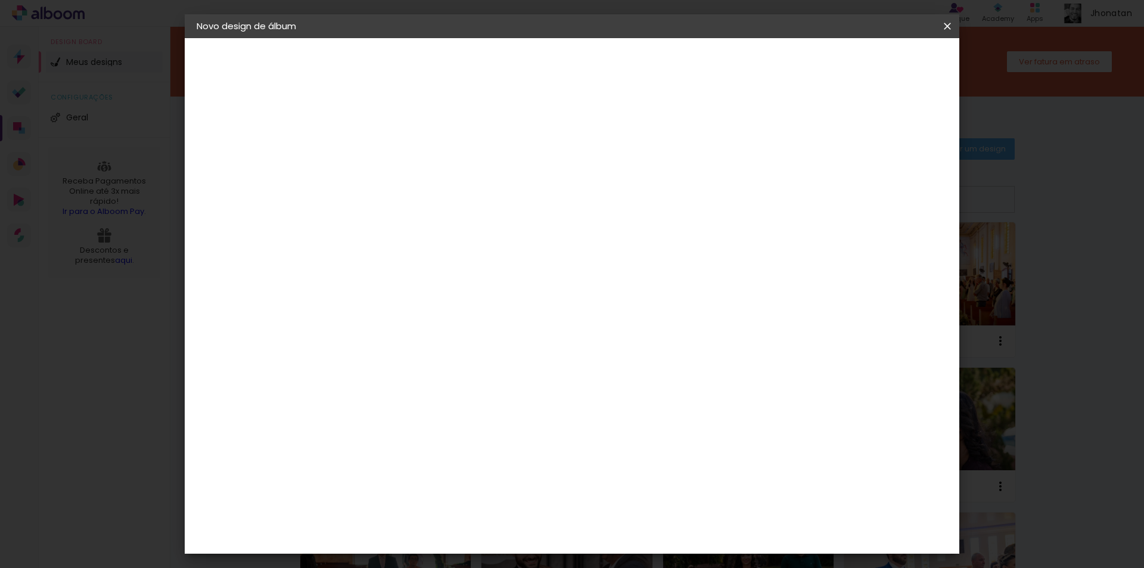
click at [472, 304] on span "25 × 20" at bounding box center [443, 320] width 55 height 32
click at [0, 0] on slot "Avançar" at bounding box center [0, 0] width 0 height 0
click at [873, 64] on span "Iniciar design" at bounding box center [845, 63] width 54 height 8
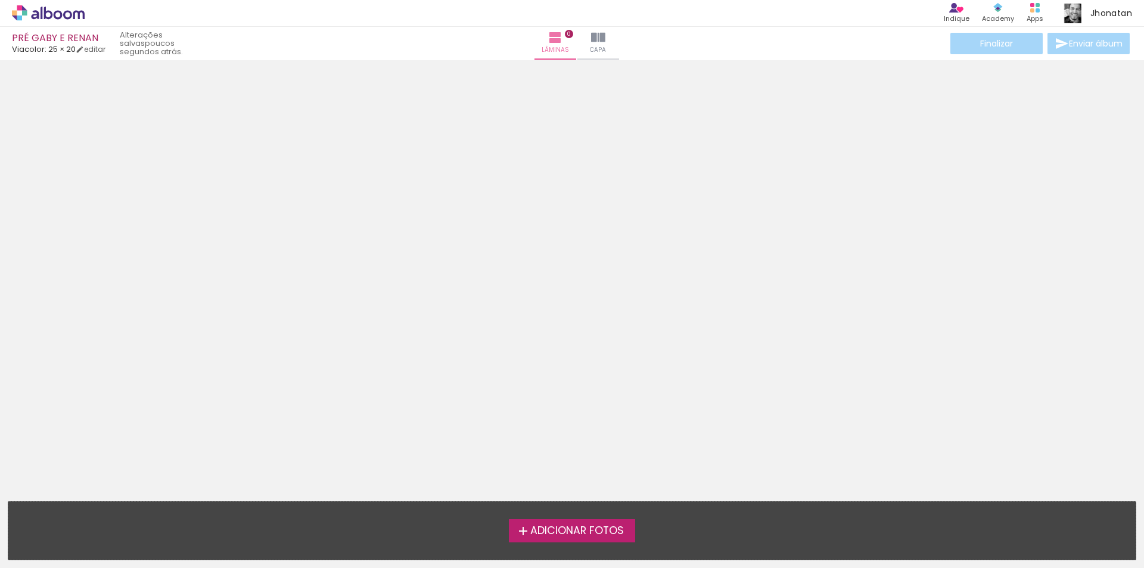
click at [608, 527] on span "Adicionar Fotos" at bounding box center [577, 530] width 94 height 11
click at [0, 0] on input "file" at bounding box center [0, 0] width 0 height 0
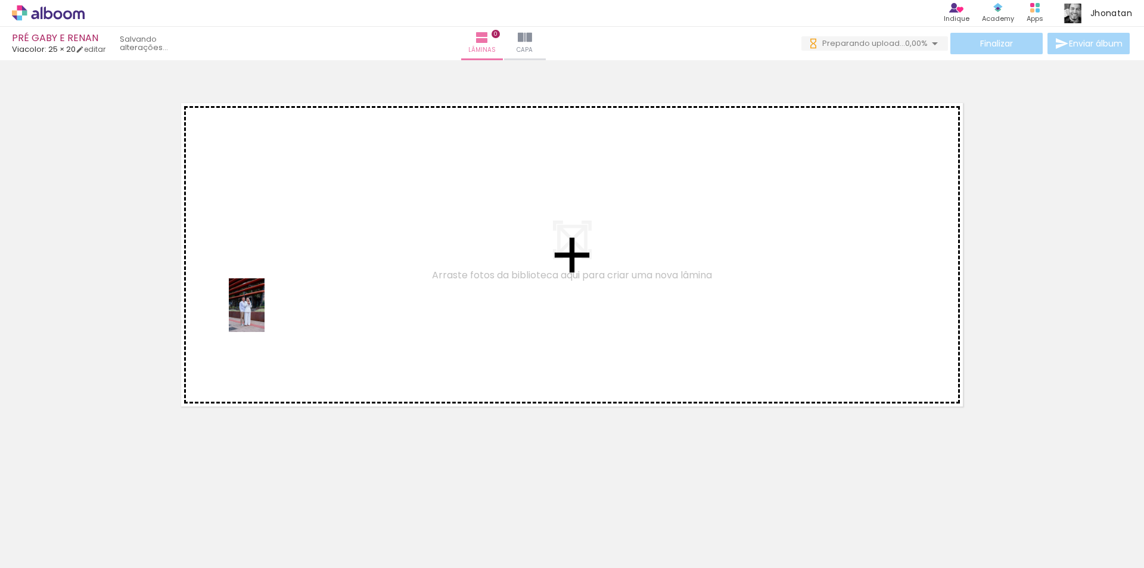
drag, startPoint x: 121, startPoint y: 531, endPoint x: 210, endPoint y: 519, distance: 89.5
click at [267, 309] on quentale-workspace at bounding box center [572, 284] width 1144 height 568
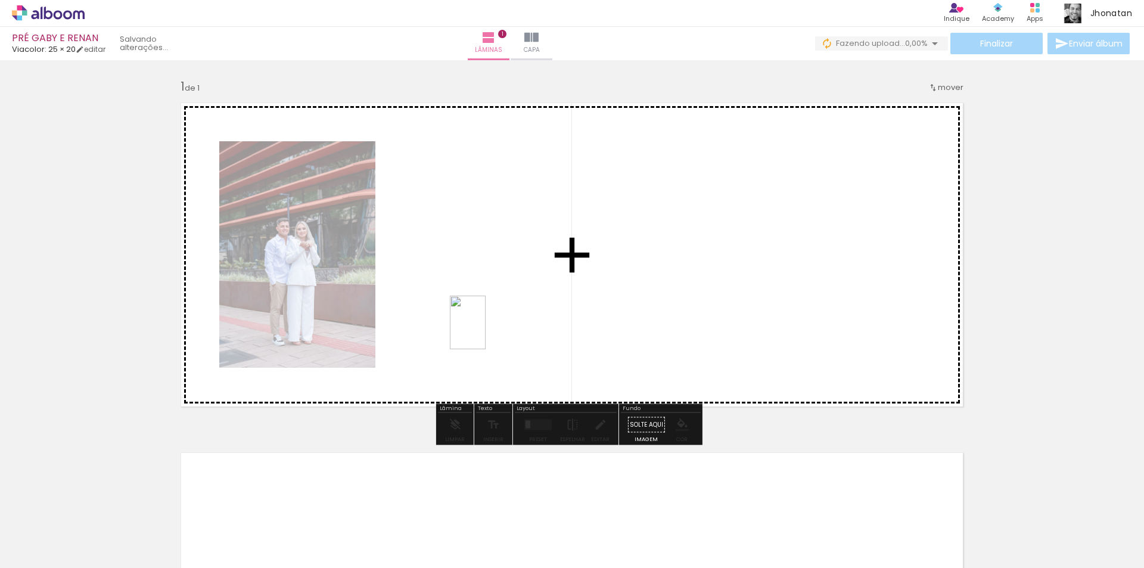
drag, startPoint x: 192, startPoint y: 528, endPoint x: 485, endPoint y: 331, distance: 353.7
click at [485, 331] on quentale-workspace at bounding box center [572, 284] width 1144 height 568
drag, startPoint x: 602, startPoint y: 483, endPoint x: 633, endPoint y: 313, distance: 173.1
click at [633, 313] on quentale-workspace at bounding box center [572, 284] width 1144 height 568
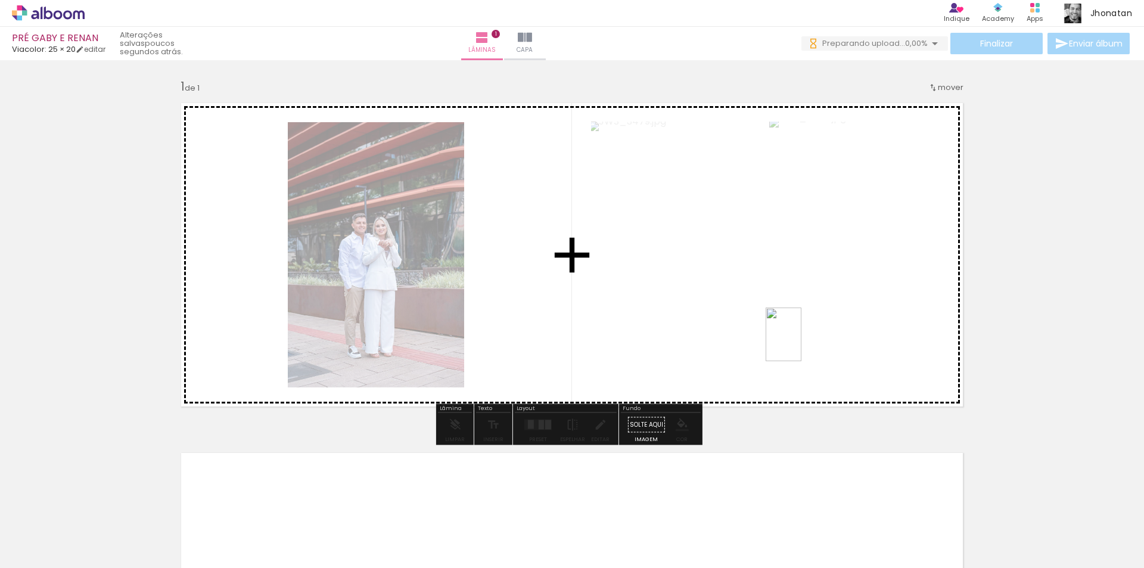
drag, startPoint x: 707, startPoint y: 450, endPoint x: 804, endPoint y: 328, distance: 155.6
click at [804, 328] on quentale-workspace at bounding box center [572, 284] width 1144 height 568
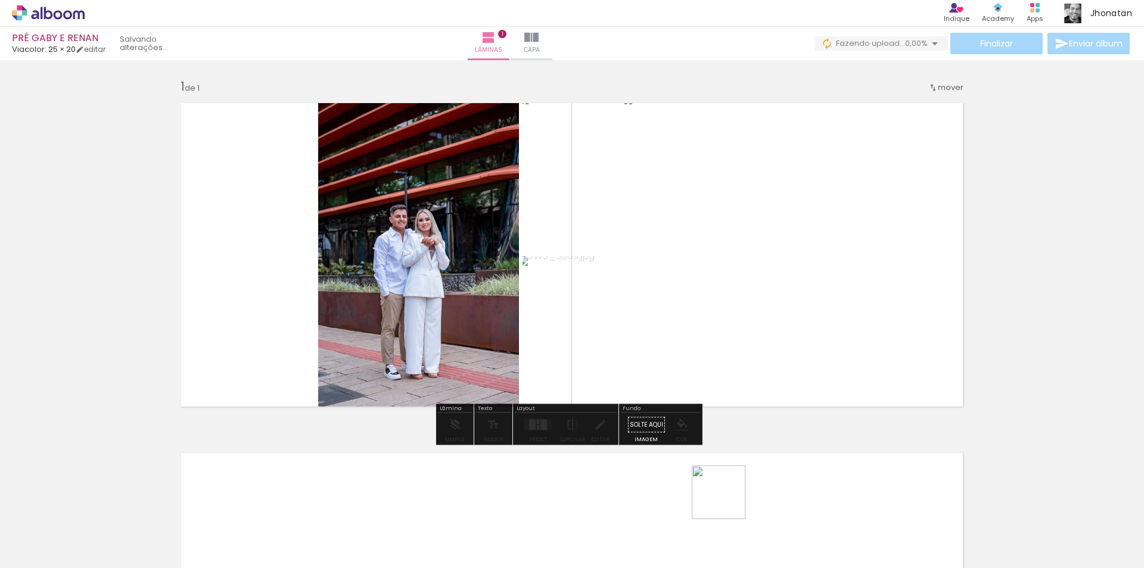
drag, startPoint x: 727, startPoint y: 501, endPoint x: 717, endPoint y: 338, distance: 162.9
click at [717, 338] on quentale-workspace at bounding box center [572, 284] width 1144 height 568
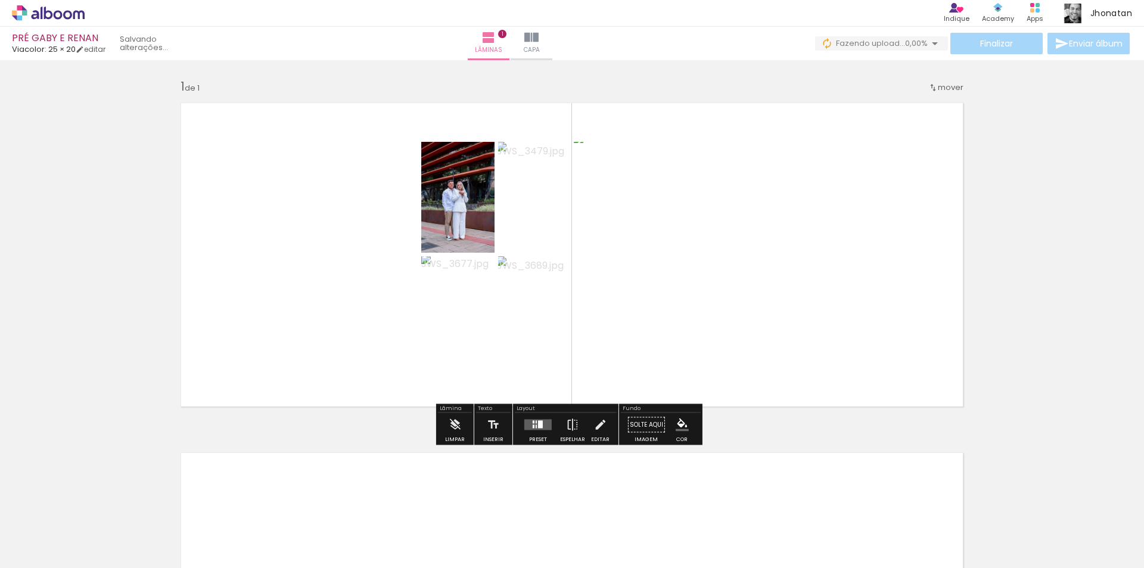
click at [538, 425] on div at bounding box center [540, 425] width 5 height 8
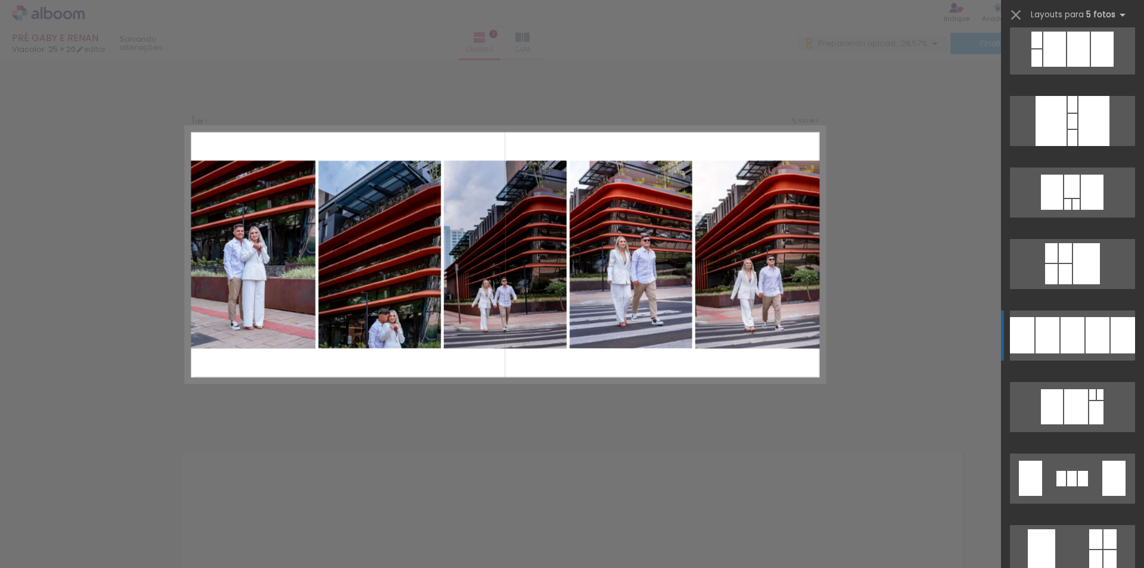
click at [1091, 339] on div at bounding box center [1097, 335] width 24 height 36
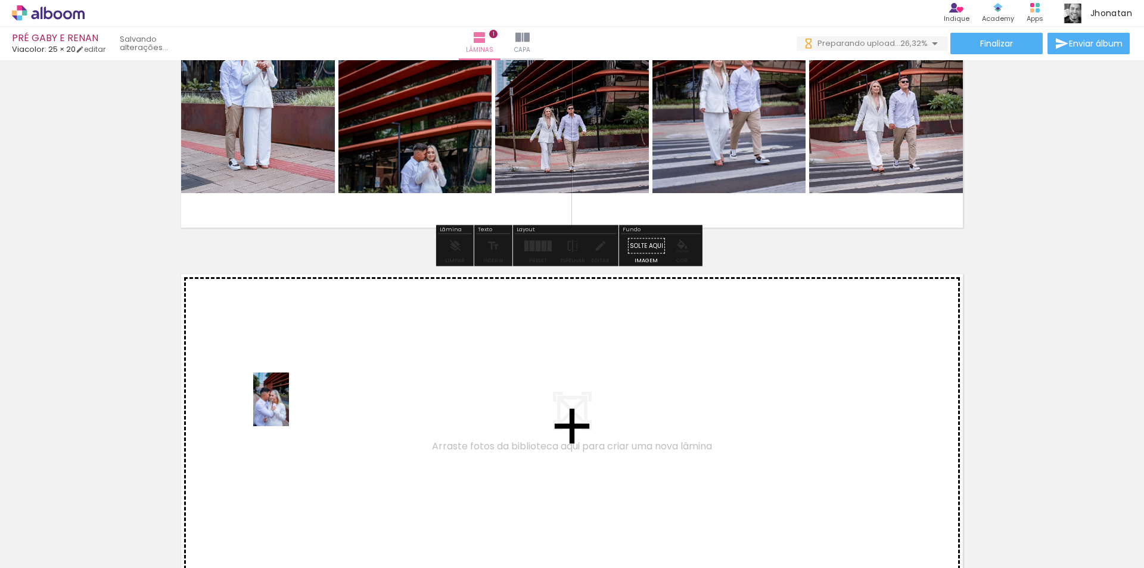
drag, startPoint x: 253, startPoint y: 523, endPoint x: 289, endPoint y: 408, distance: 120.6
click at [289, 408] on quentale-workspace at bounding box center [572, 284] width 1144 height 568
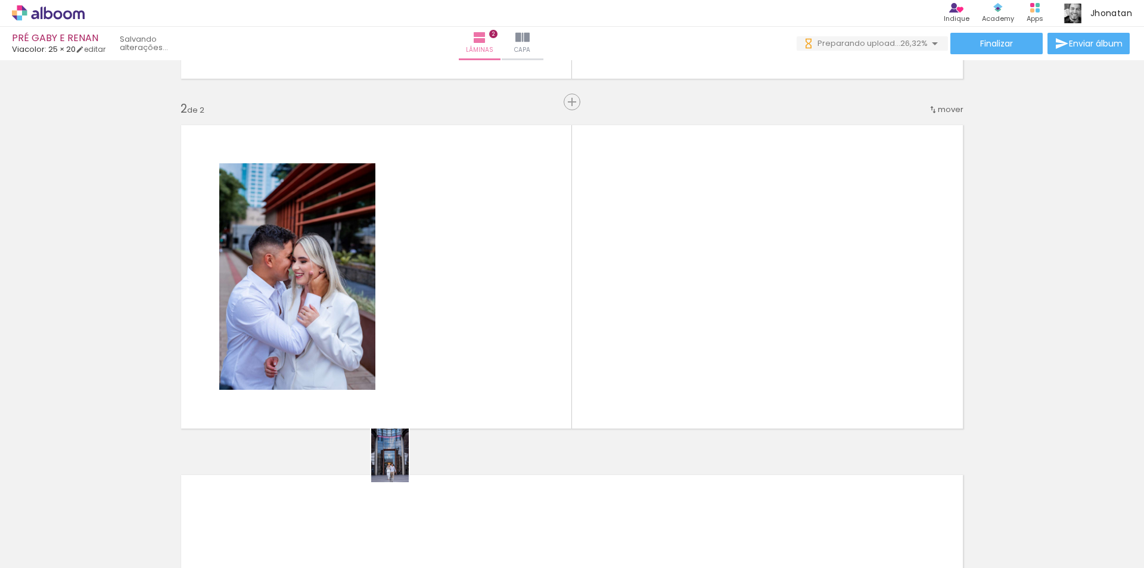
drag, startPoint x: 325, startPoint y: 528, endPoint x: 421, endPoint y: 520, distance: 96.3
click at [476, 364] on quentale-workspace at bounding box center [572, 284] width 1144 height 568
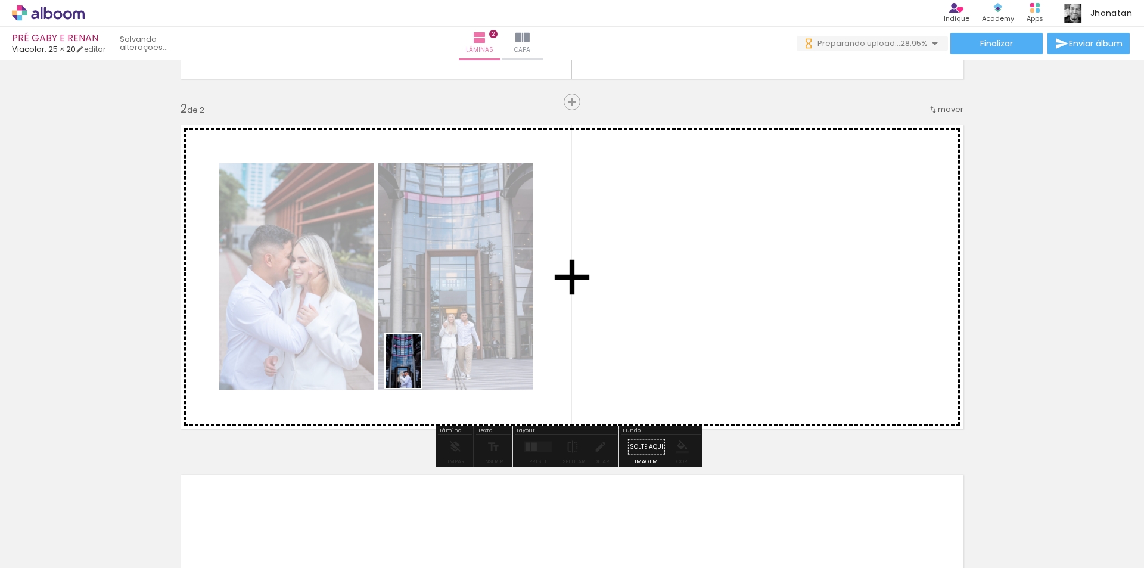
drag, startPoint x: 402, startPoint y: 443, endPoint x: 421, endPoint y: 370, distance: 75.1
click at [421, 370] on quentale-workspace at bounding box center [572, 284] width 1144 height 568
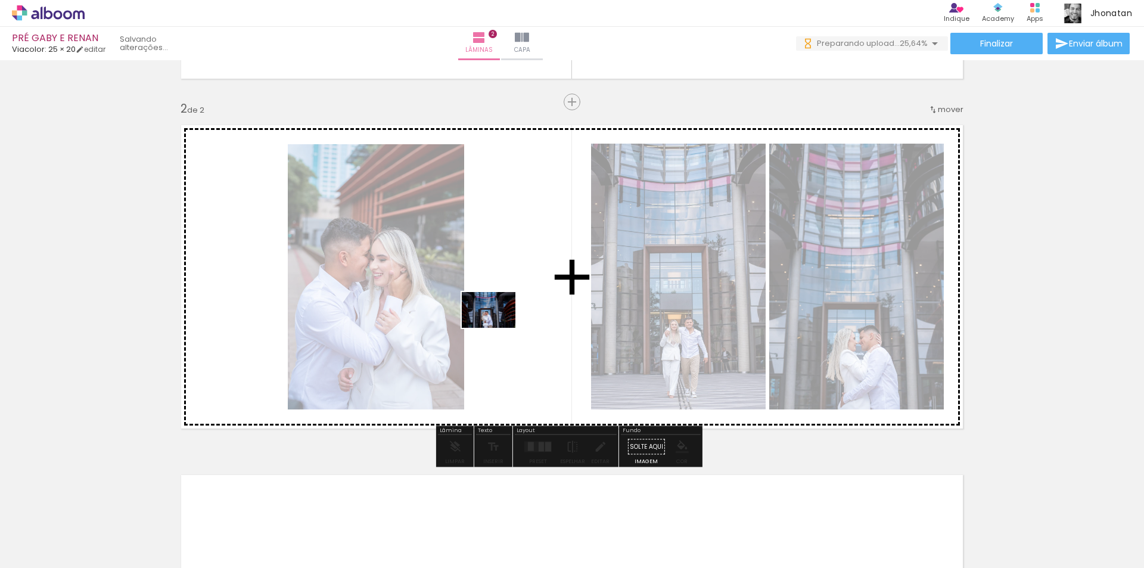
drag, startPoint x: 462, startPoint y: 530, endPoint x: 498, endPoint y: 320, distance: 213.3
click at [498, 320] on quentale-workspace at bounding box center [572, 284] width 1144 height 568
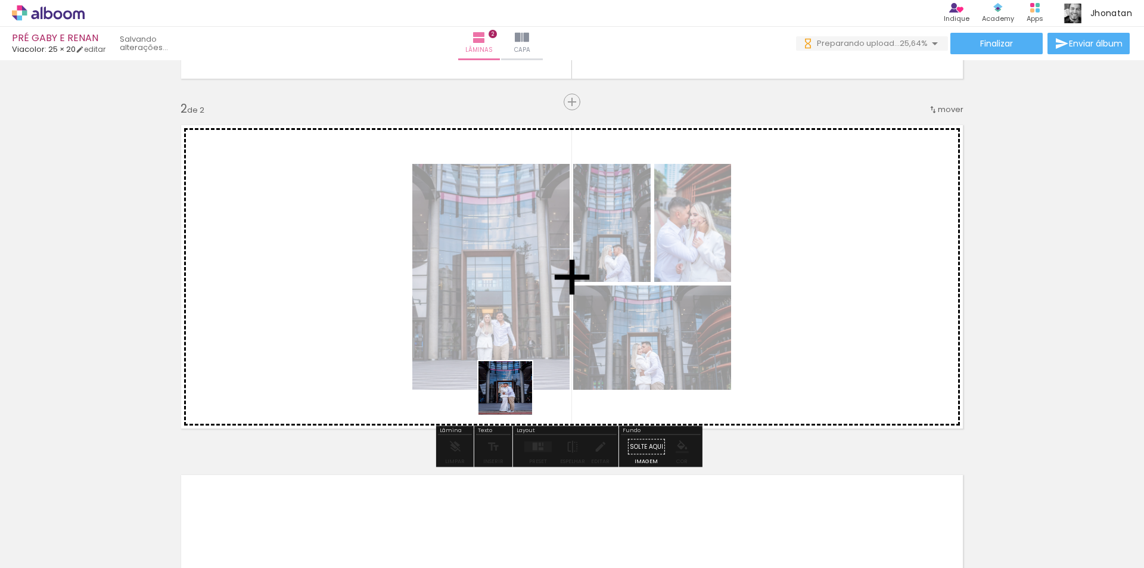
drag, startPoint x: 533, startPoint y: 537, endPoint x: 510, endPoint y: 356, distance: 181.8
click at [510, 356] on quentale-workspace at bounding box center [572, 284] width 1144 height 568
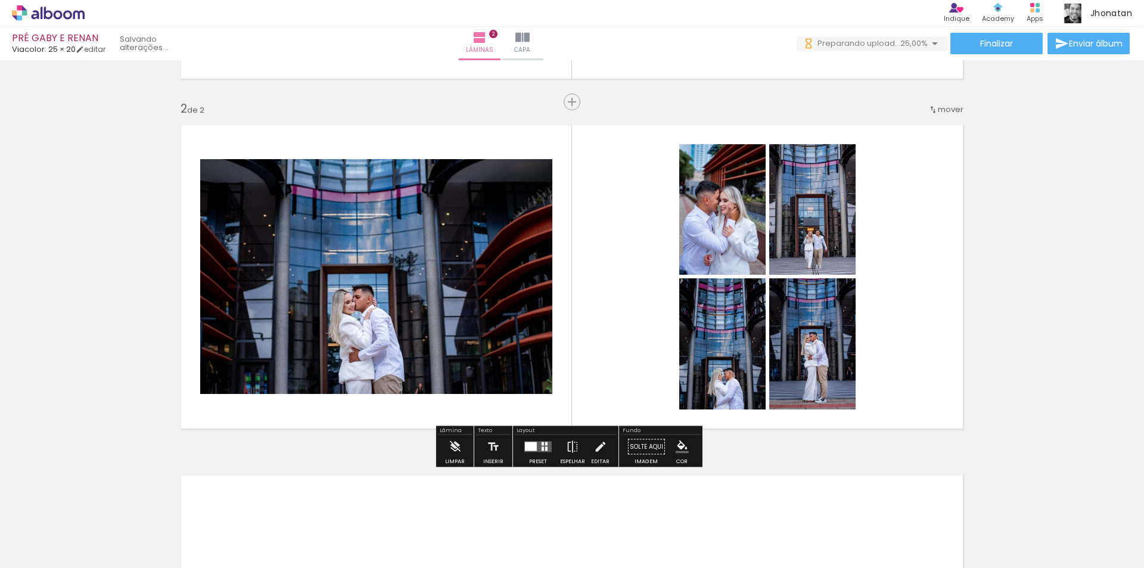
click at [534, 447] on quentale-layouter at bounding box center [537, 446] width 27 height 11
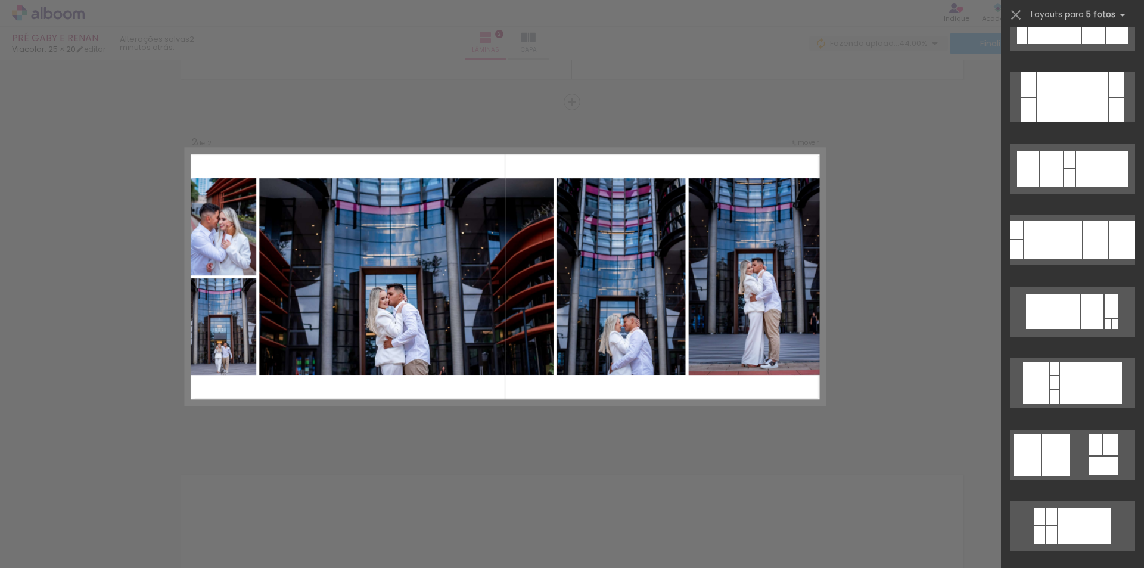
scroll to position [298, 0]
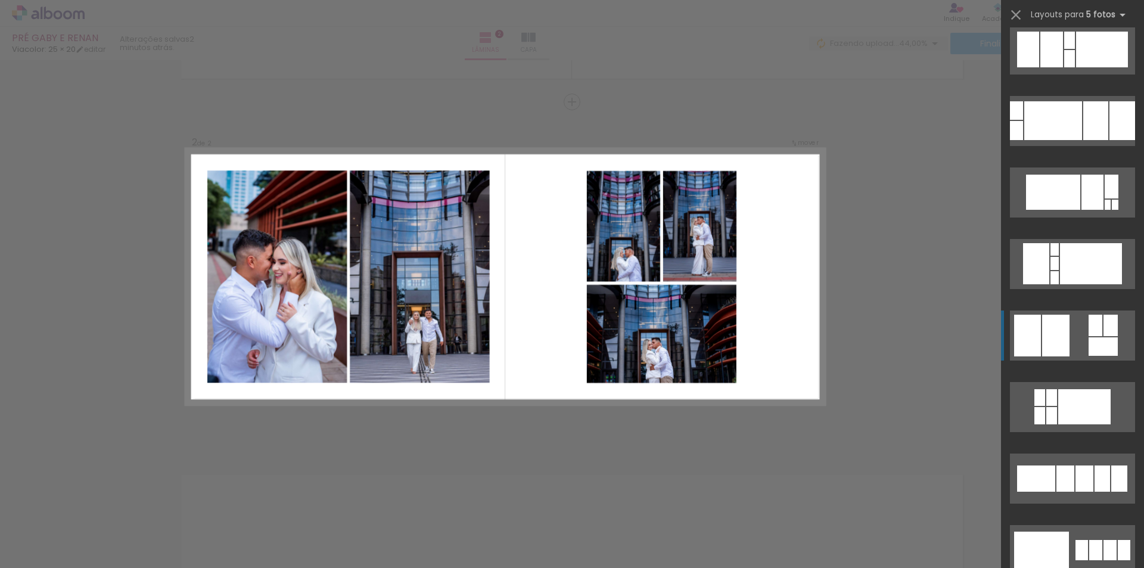
click at [1106, 343] on div at bounding box center [1102, 346] width 29 height 18
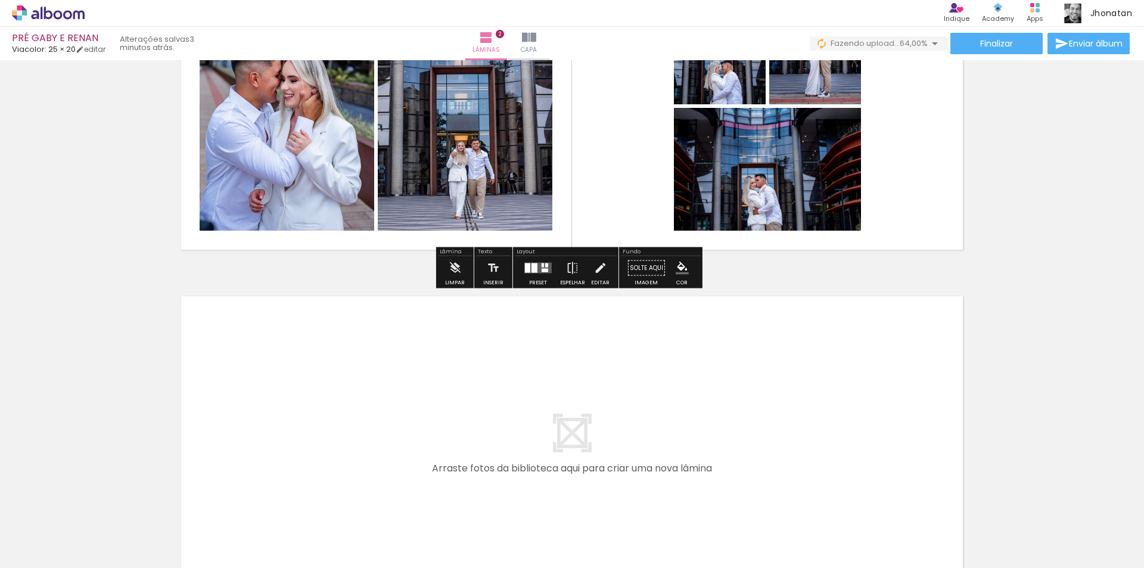
scroll to position [566, 0]
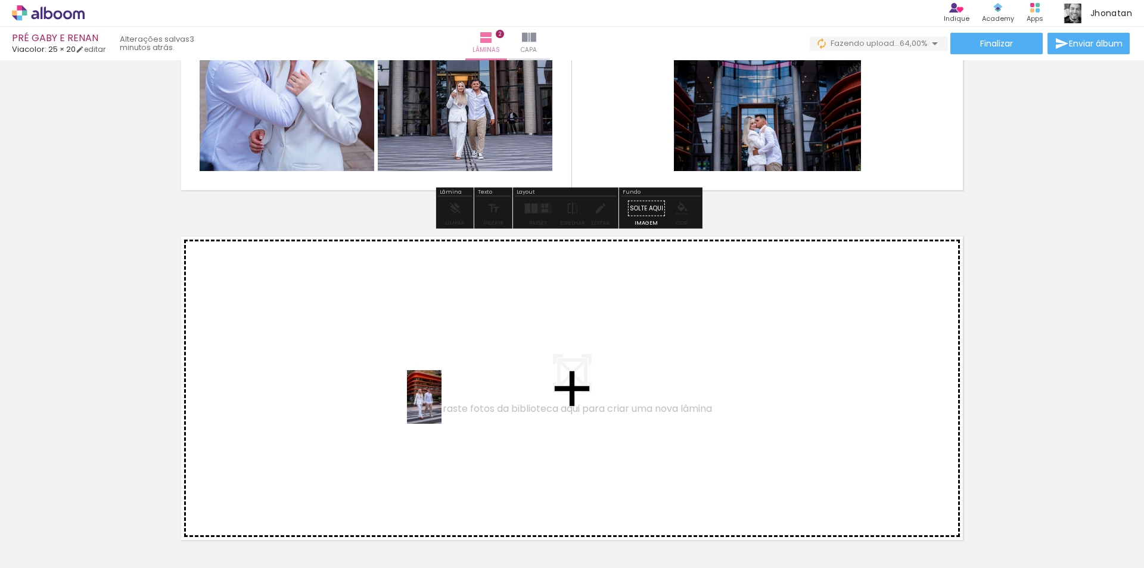
drag, startPoint x: 471, startPoint y: 534, endPoint x: 437, endPoint y: 392, distance: 146.4
click at [437, 392] on quentale-workspace at bounding box center [572, 284] width 1144 height 568
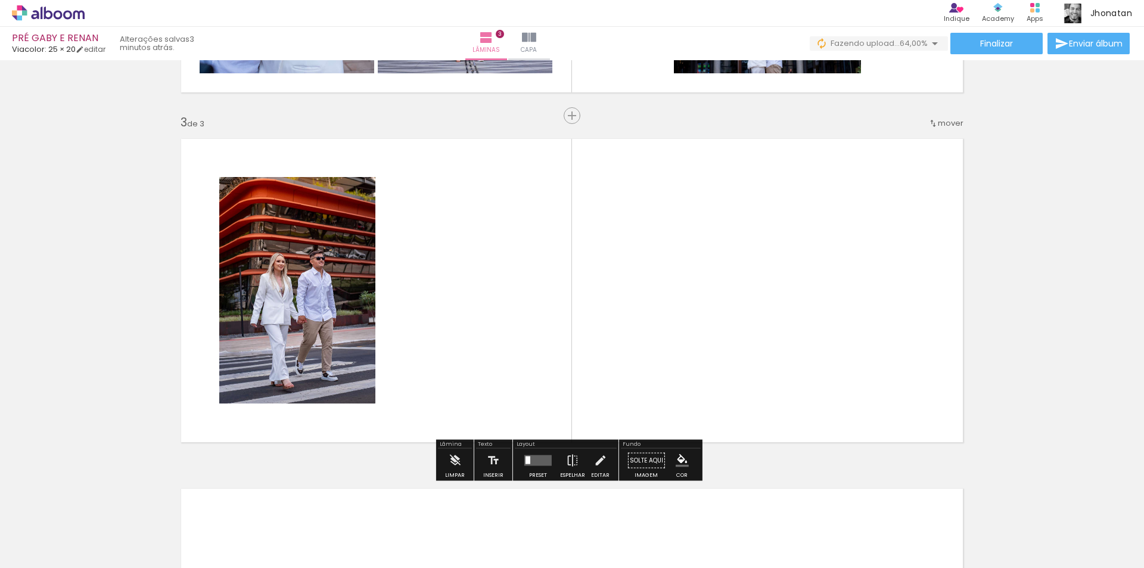
scroll to position [677, 0]
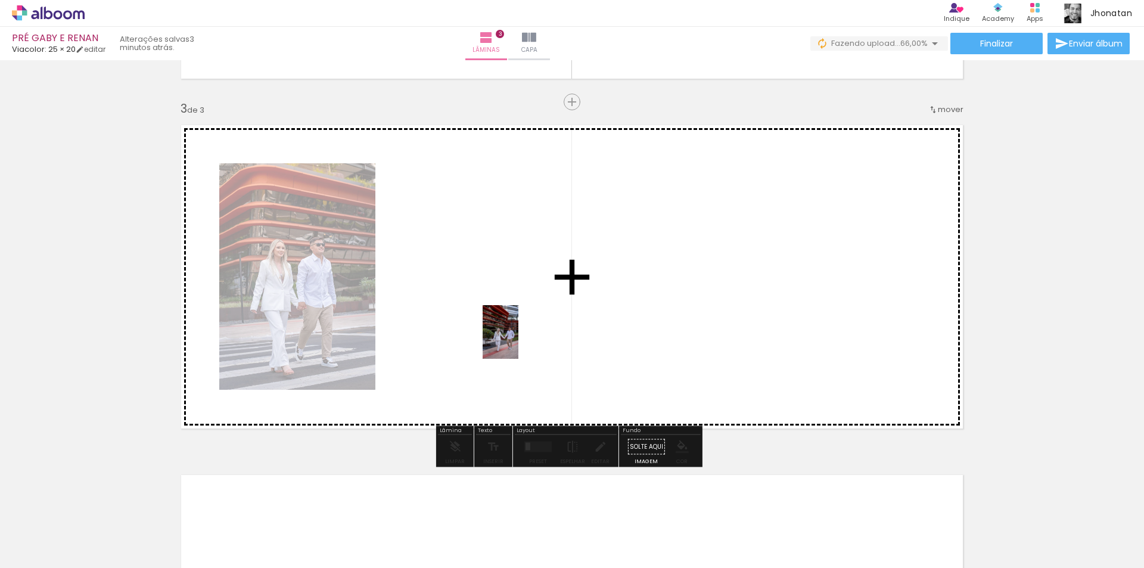
drag, startPoint x: 539, startPoint y: 526, endPoint x: 556, endPoint y: 379, distance: 147.5
click at [518, 338] on quentale-workspace at bounding box center [572, 284] width 1144 height 568
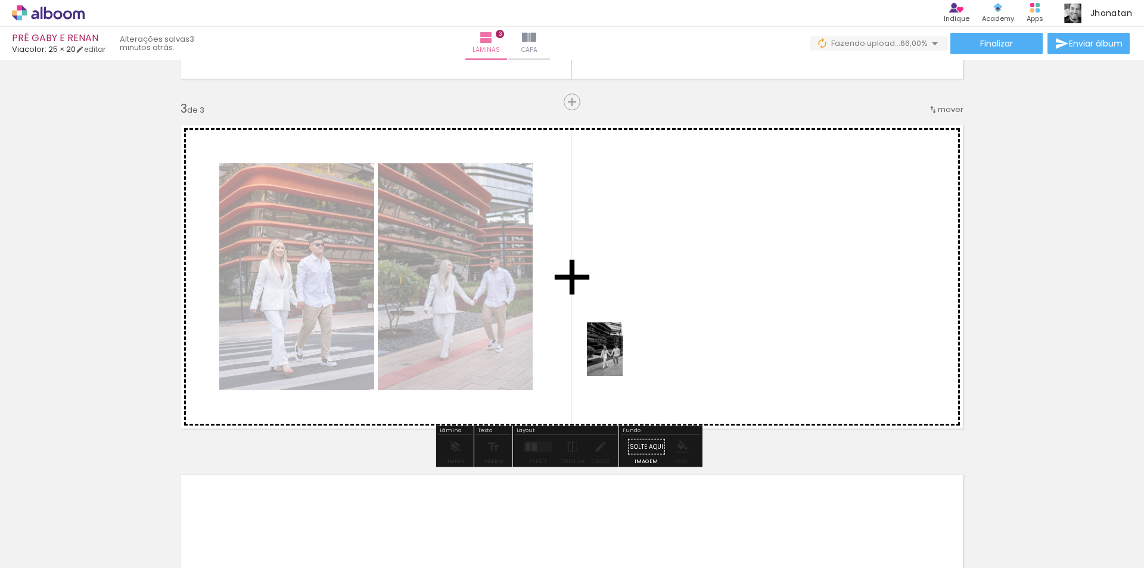
drag, startPoint x: 609, startPoint y: 418, endPoint x: 622, endPoint y: 357, distance: 62.2
click at [622, 357] on quentale-workspace at bounding box center [572, 284] width 1144 height 568
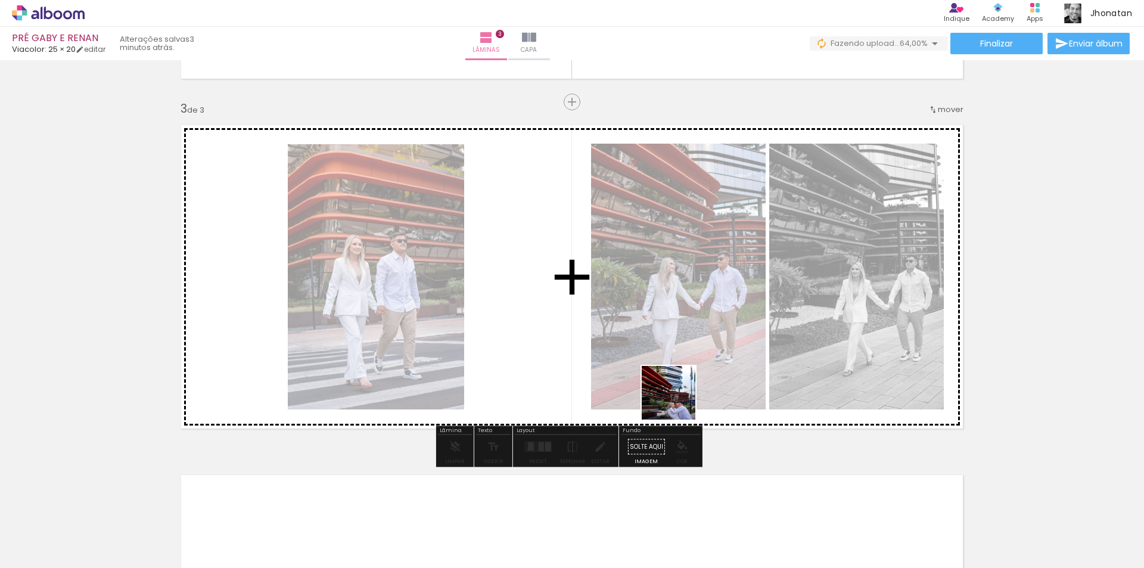
drag, startPoint x: 676, startPoint y: 535, endPoint x: 679, endPoint y: 335, distance: 199.6
click at [679, 335] on quentale-workspace at bounding box center [572, 284] width 1144 height 568
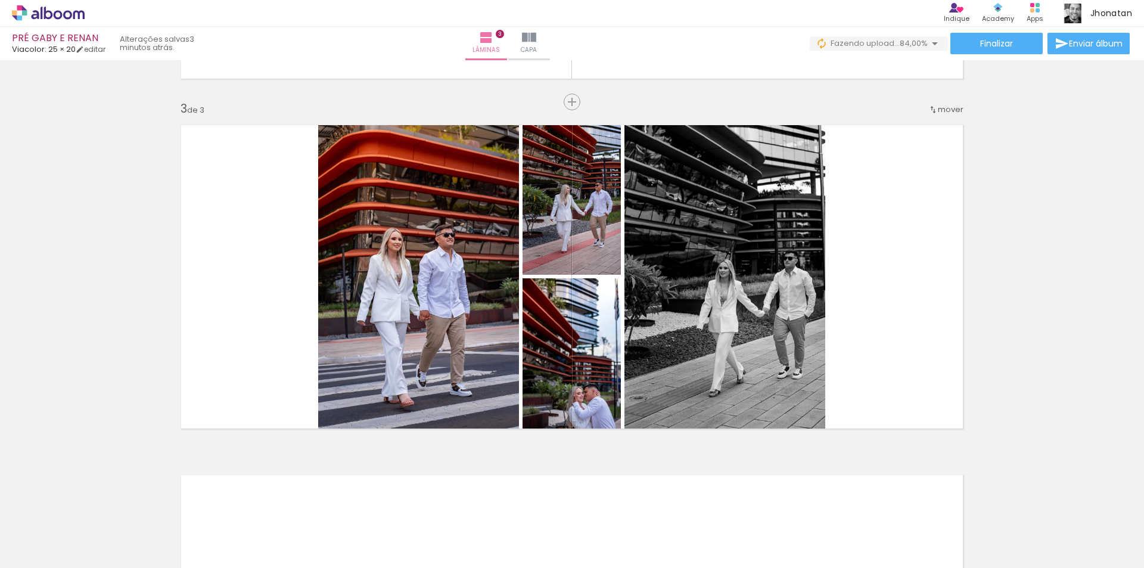
scroll to position [0, 642]
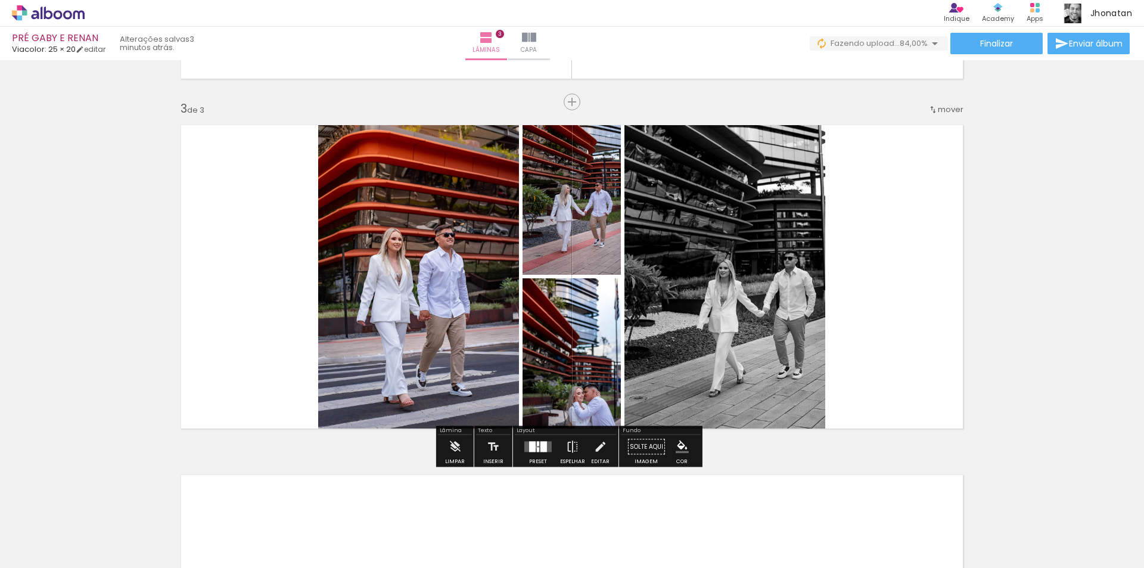
click at [537, 447] on div at bounding box center [538, 449] width 2 height 5
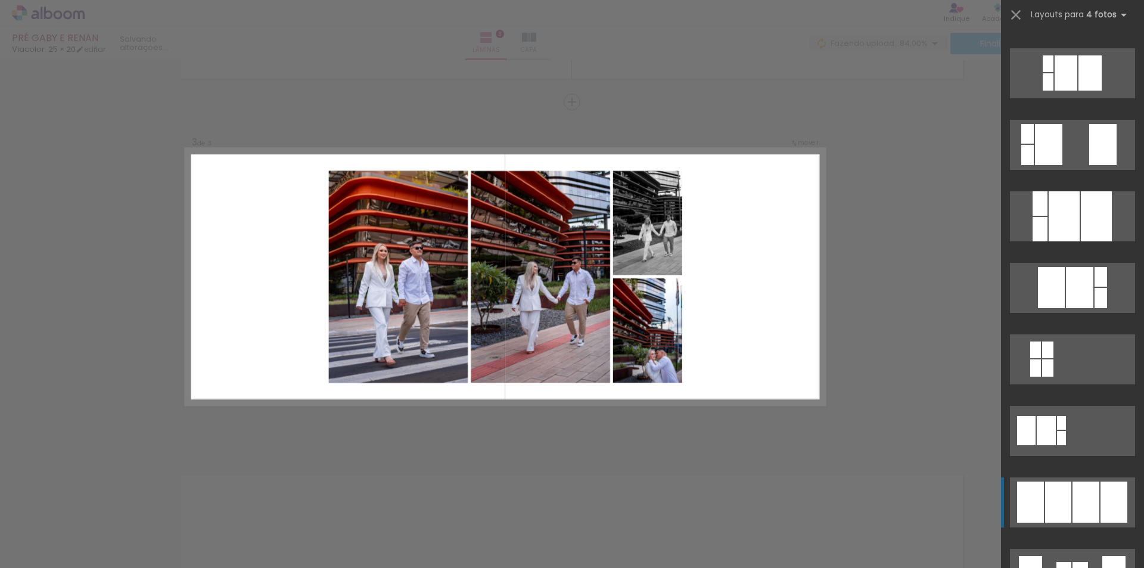
scroll to position [596, 0]
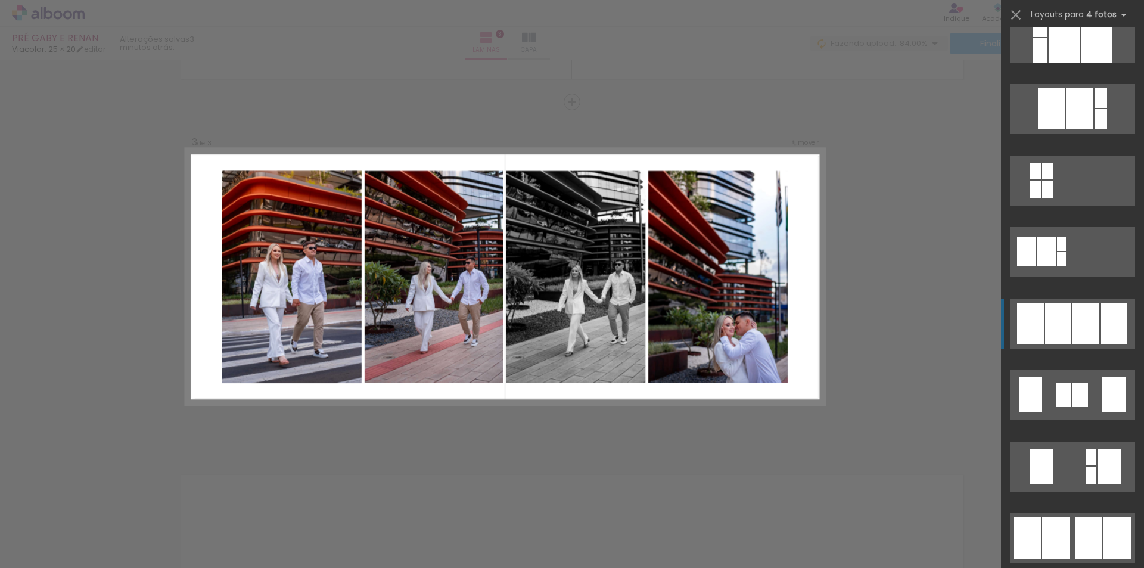
click at [1089, 315] on div at bounding box center [1085, 323] width 27 height 41
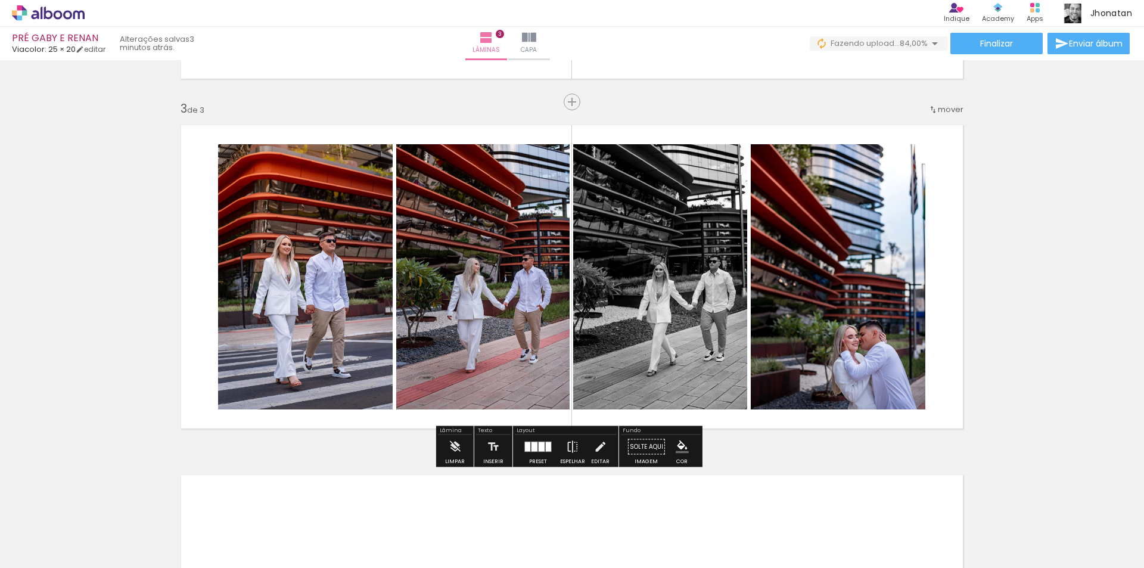
scroll to position [916, 0]
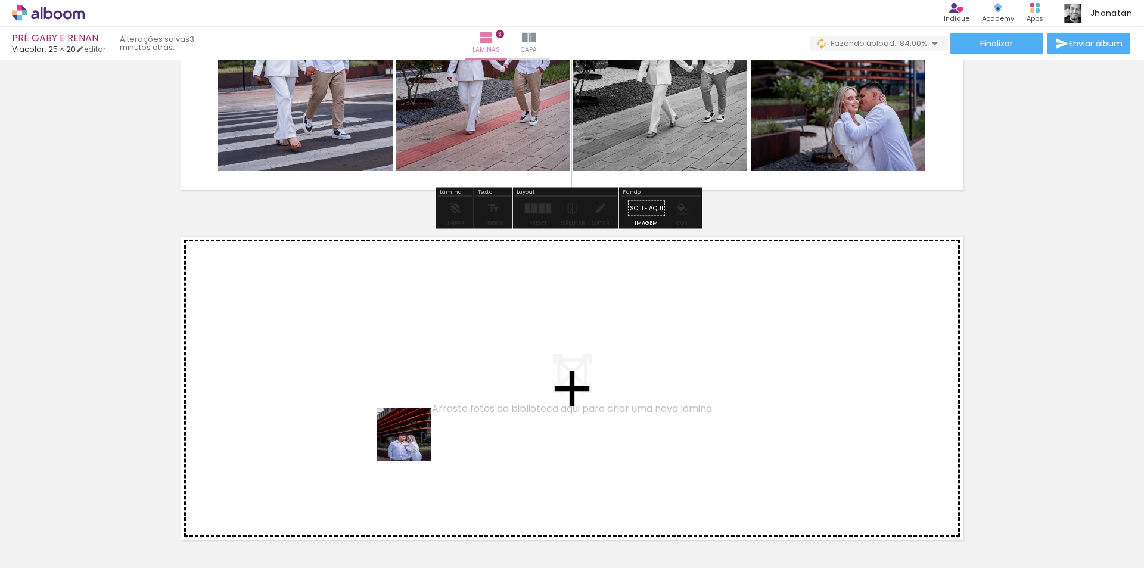
drag, startPoint x: 415, startPoint y: 527, endPoint x: 409, endPoint y: 420, distance: 106.8
click at [409, 420] on quentale-workspace at bounding box center [572, 284] width 1144 height 568
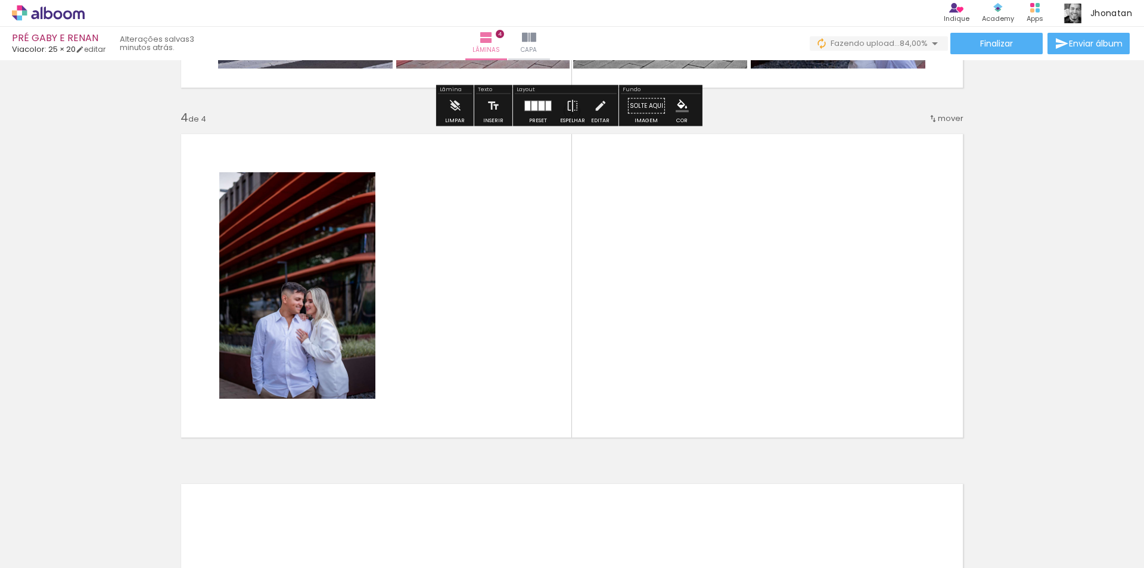
scroll to position [1027, 0]
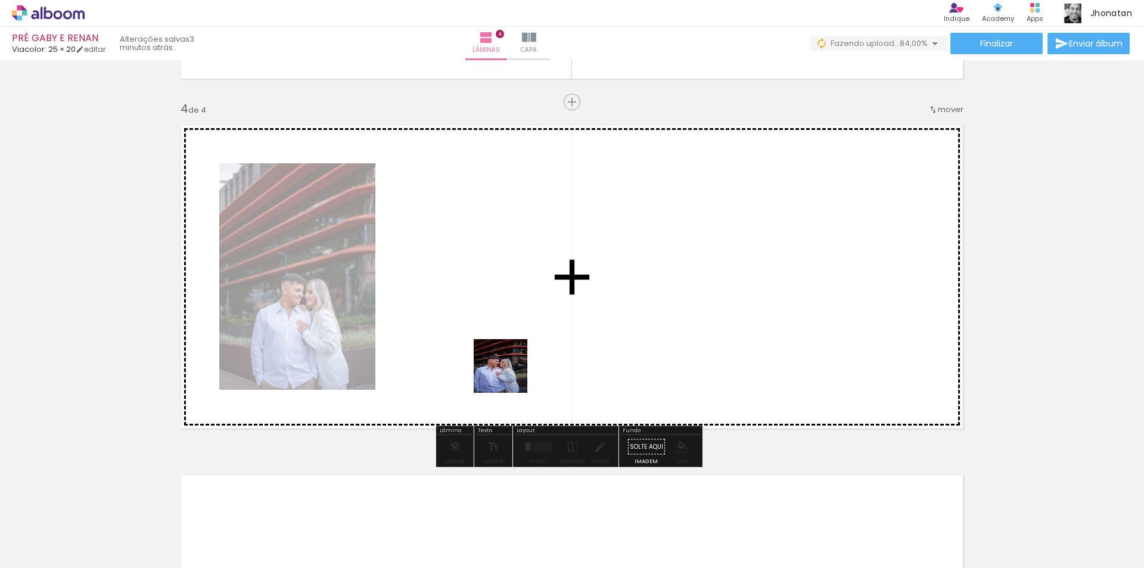
drag, startPoint x: 478, startPoint y: 514, endPoint x: 541, endPoint y: 434, distance: 102.6
click at [512, 368] on quentale-workspace at bounding box center [572, 284] width 1144 height 568
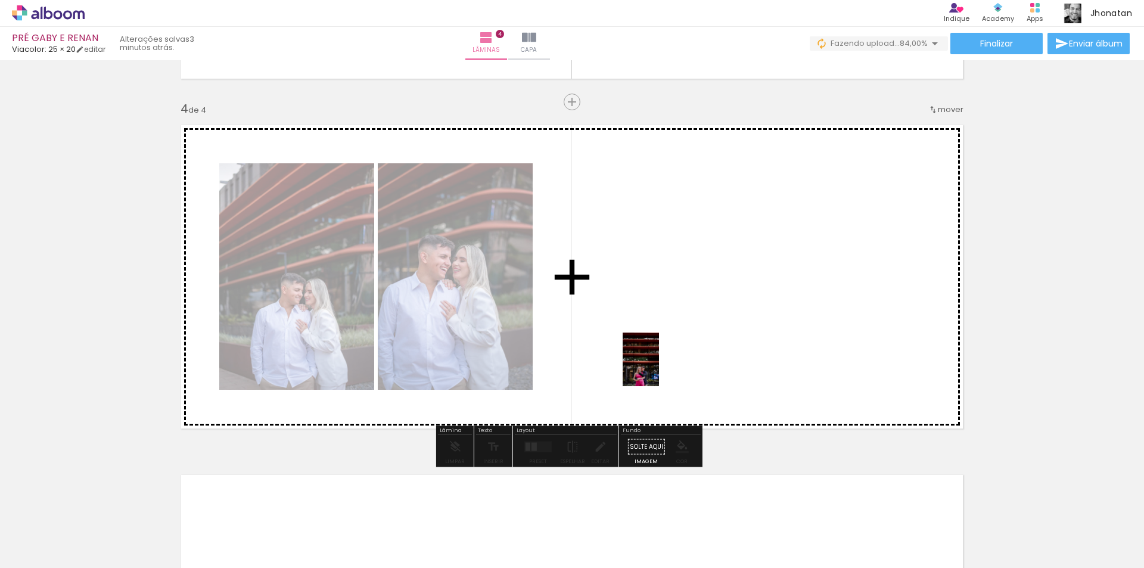
drag, startPoint x: 617, startPoint y: 419, endPoint x: 658, endPoint y: 368, distance: 65.7
click at [658, 368] on quentale-workspace at bounding box center [572, 284] width 1144 height 568
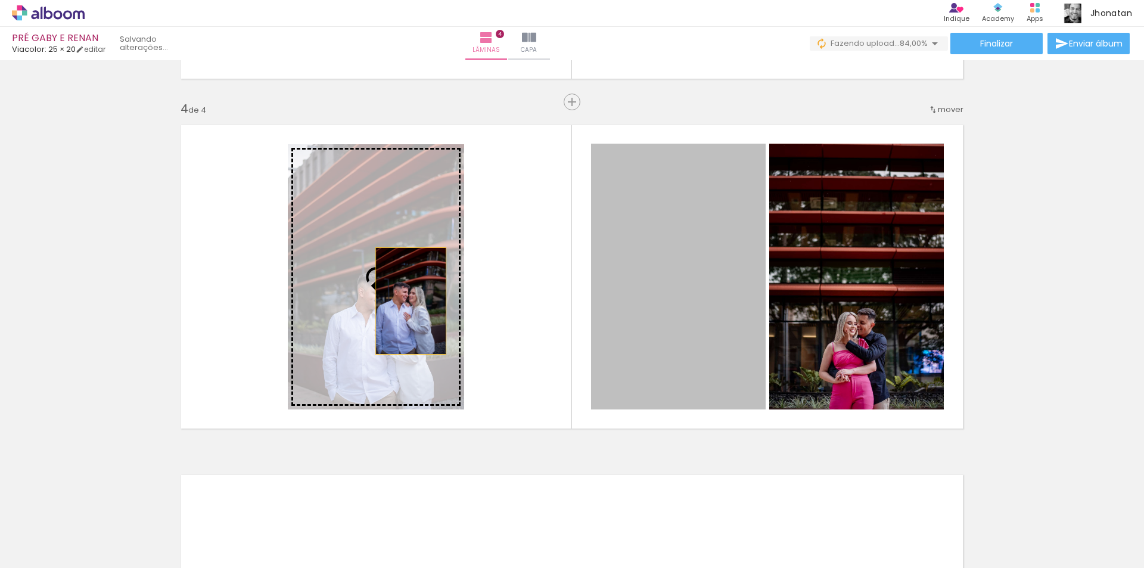
drag, startPoint x: 674, startPoint y: 304, endPoint x: 406, endPoint y: 301, distance: 268.1
click at [0, 0] on slot at bounding box center [0, 0] width 0 height 0
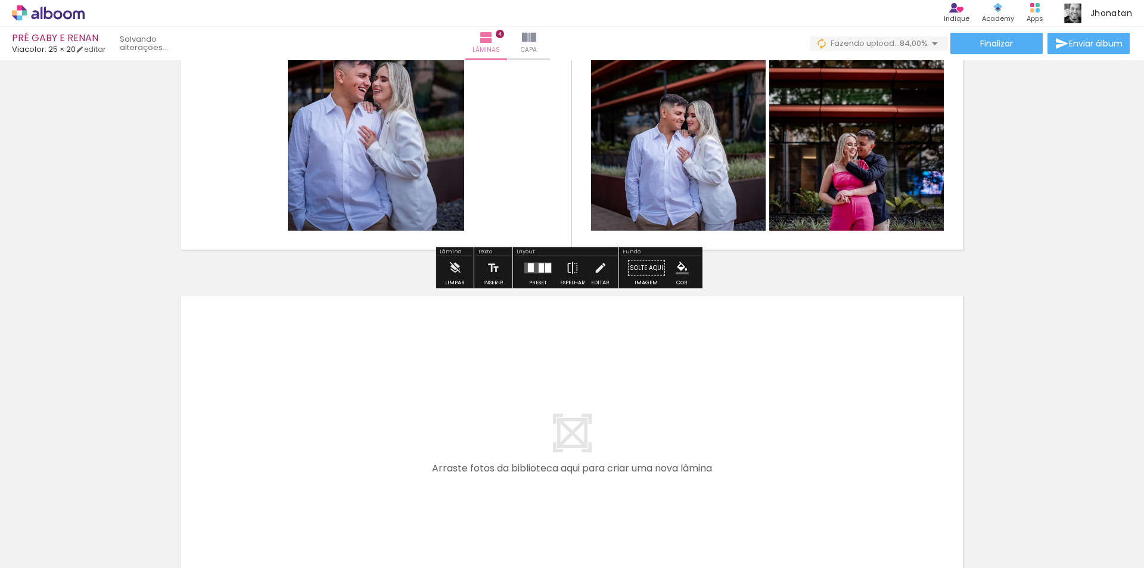
scroll to position [1325, 0]
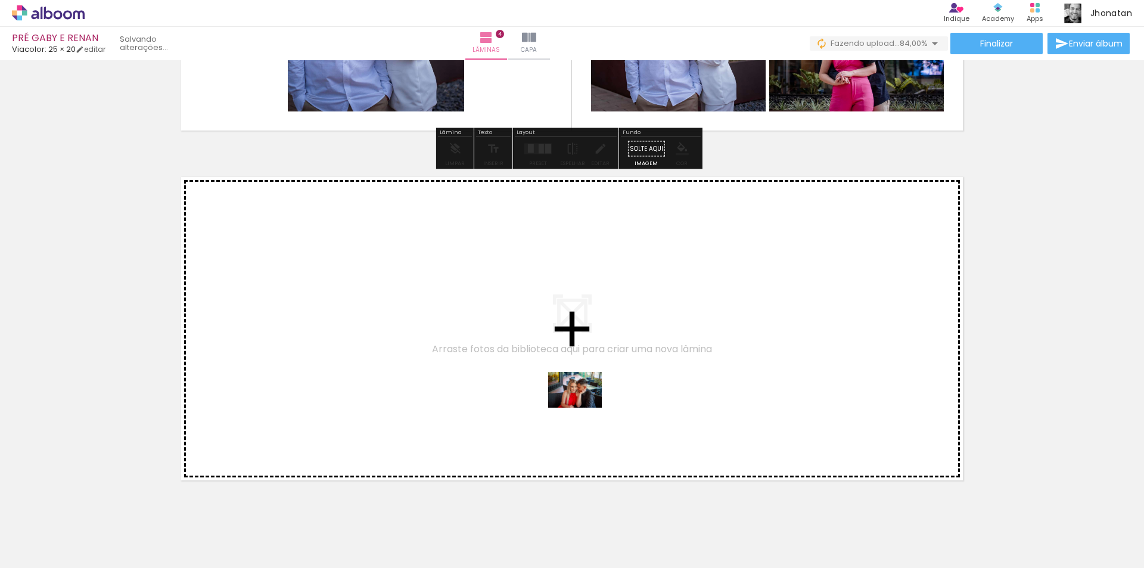
drag, startPoint x: 618, startPoint y: 522, endPoint x: 584, endPoint y: 407, distance: 119.3
click at [584, 407] on quentale-workspace at bounding box center [572, 284] width 1144 height 568
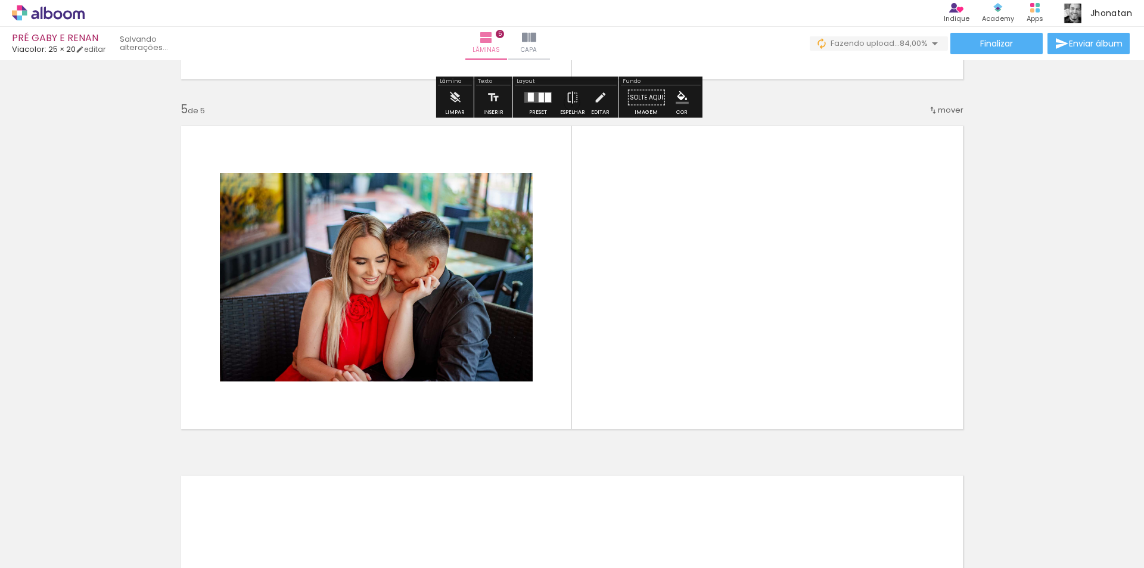
scroll to position [1377, 0]
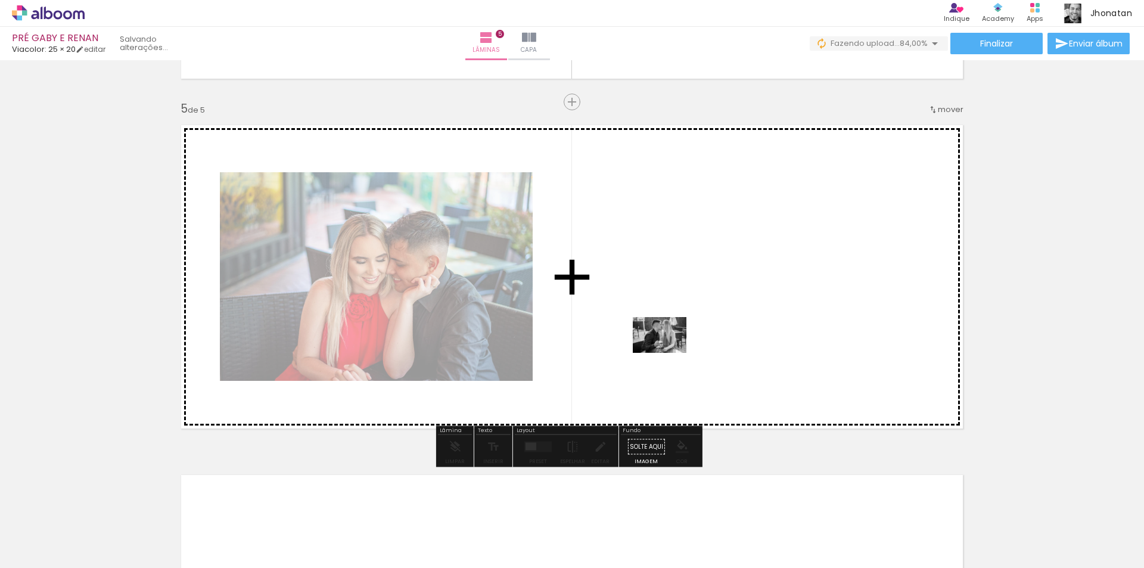
drag, startPoint x: 689, startPoint y: 481, endPoint x: 668, endPoint y: 353, distance: 129.8
click at [668, 353] on quentale-workspace at bounding box center [572, 284] width 1144 height 568
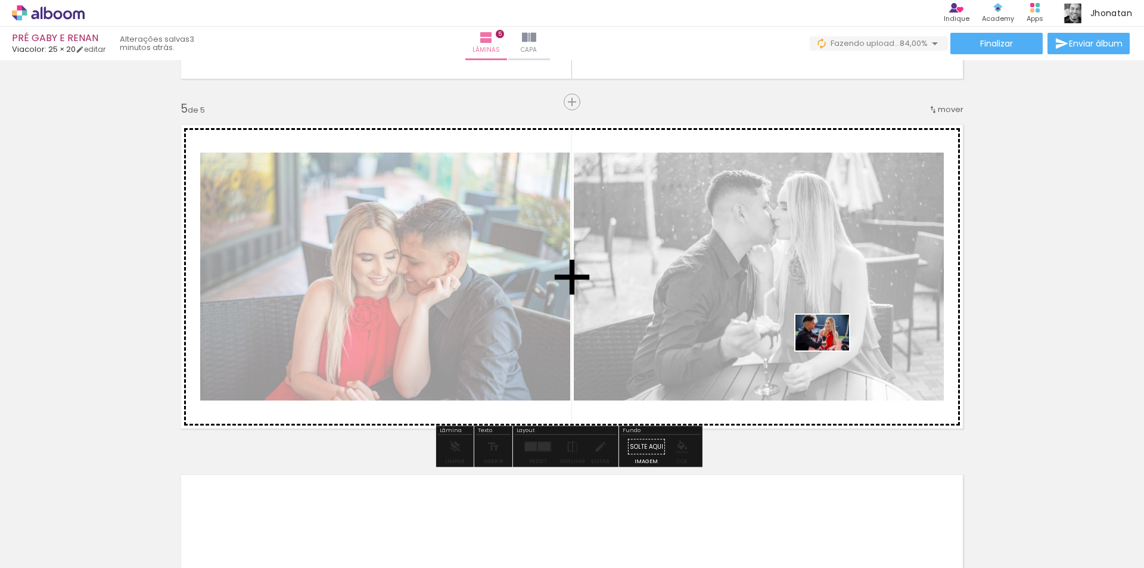
drag, startPoint x: 884, startPoint y: 536, endPoint x: 831, endPoint y: 350, distance: 193.3
click at [831, 350] on quentale-workspace at bounding box center [572, 284] width 1144 height 568
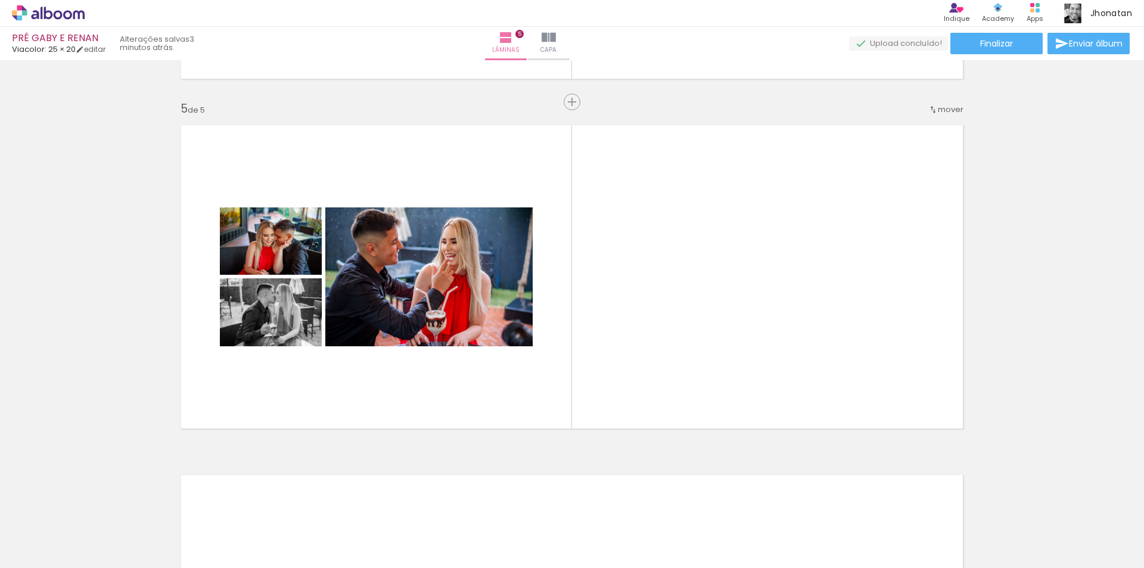
scroll to position [0, 866]
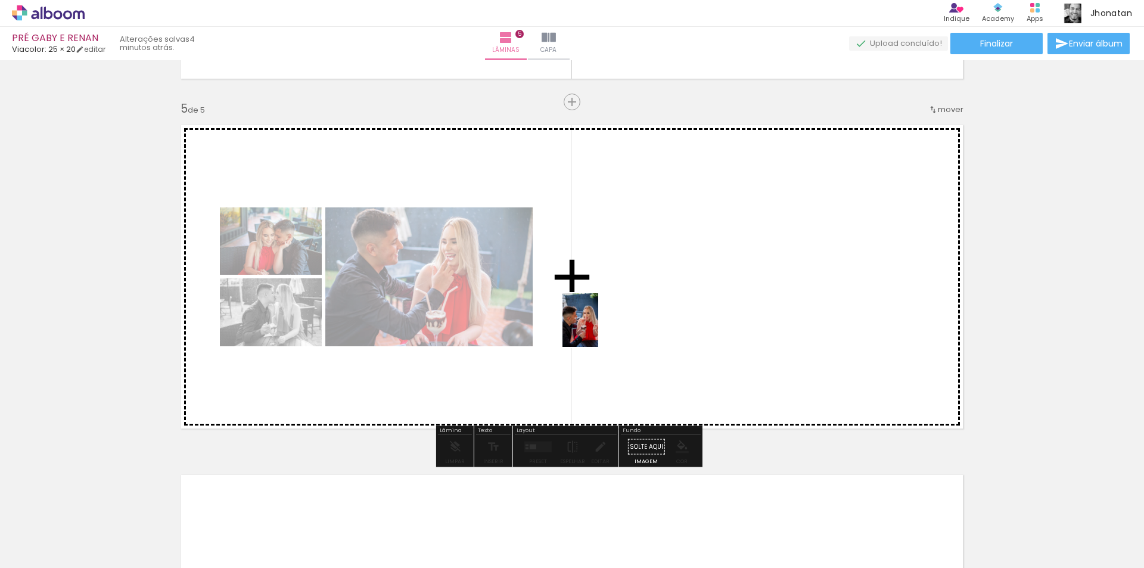
drag, startPoint x: 522, startPoint y: 538, endPoint x: 598, endPoint y: 329, distance: 222.3
click at [598, 329] on quentale-workspace at bounding box center [572, 284] width 1144 height 568
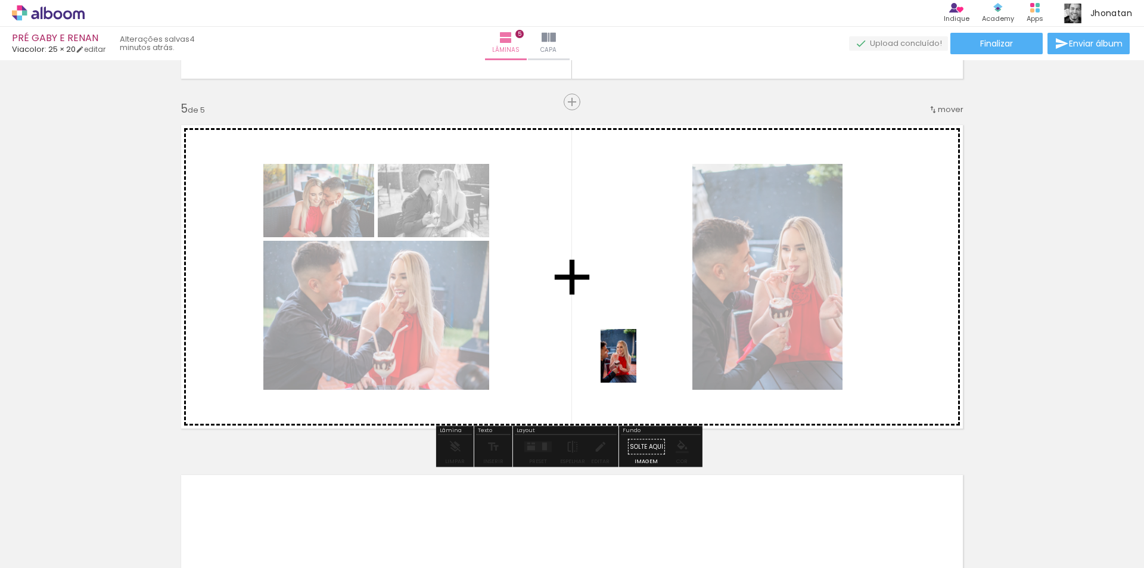
drag, startPoint x: 609, startPoint y: 481, endPoint x: 635, endPoint y: 363, distance: 120.2
click at [635, 363] on quentale-workspace at bounding box center [572, 284] width 1144 height 568
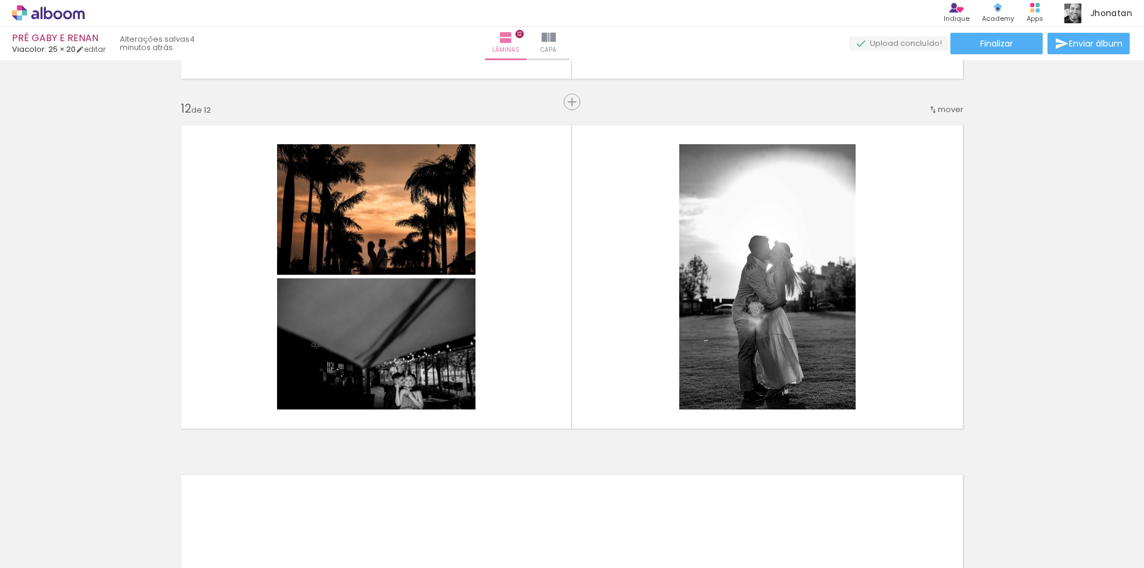
scroll to position [0, 1414]
